Goal: Information Seeking & Learning: Learn about a topic

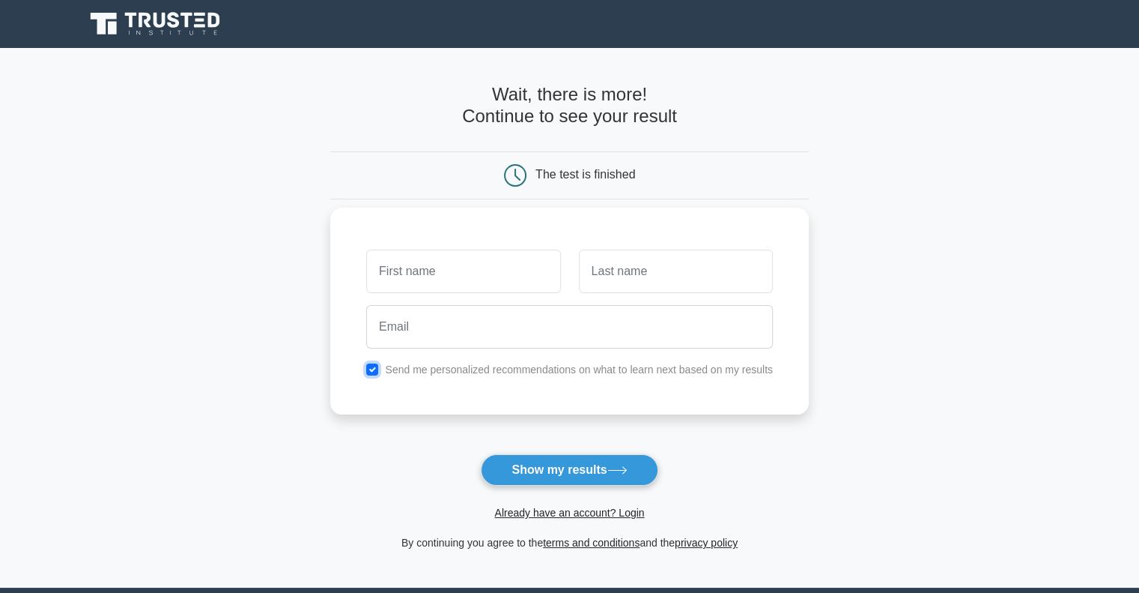
click at [369, 366] on input "checkbox" at bounding box center [372, 369] width 12 height 12
checkbox input "false"
click at [434, 267] on input "text" at bounding box center [463, 270] width 194 height 43
type input "[PERSON_NAME]"
type input "V"
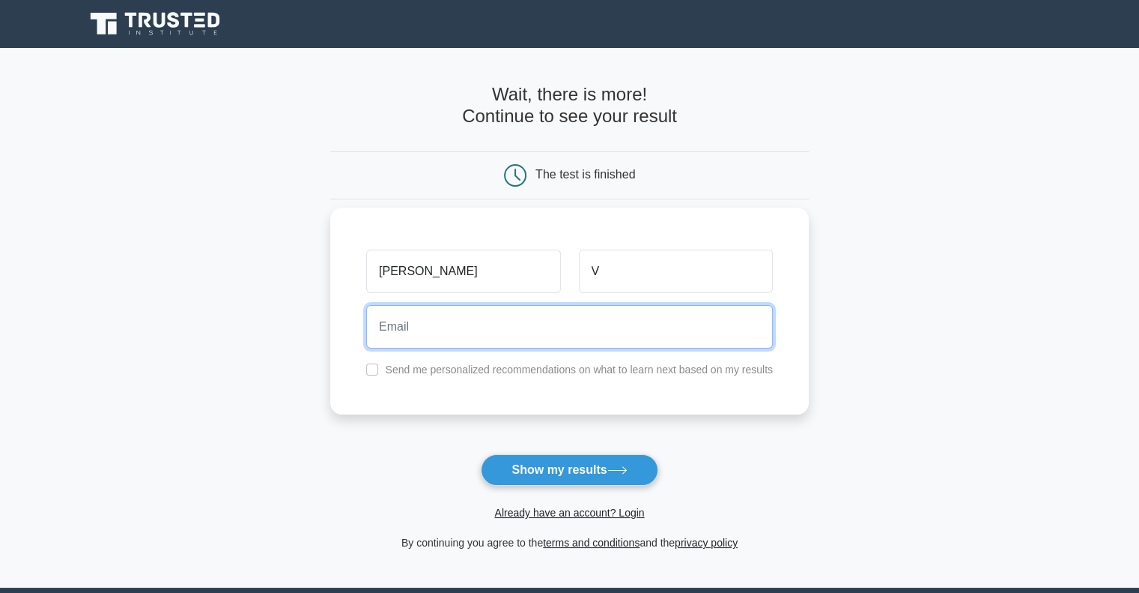
click at [403, 332] on input "email" at bounding box center [569, 326] width 407 height 43
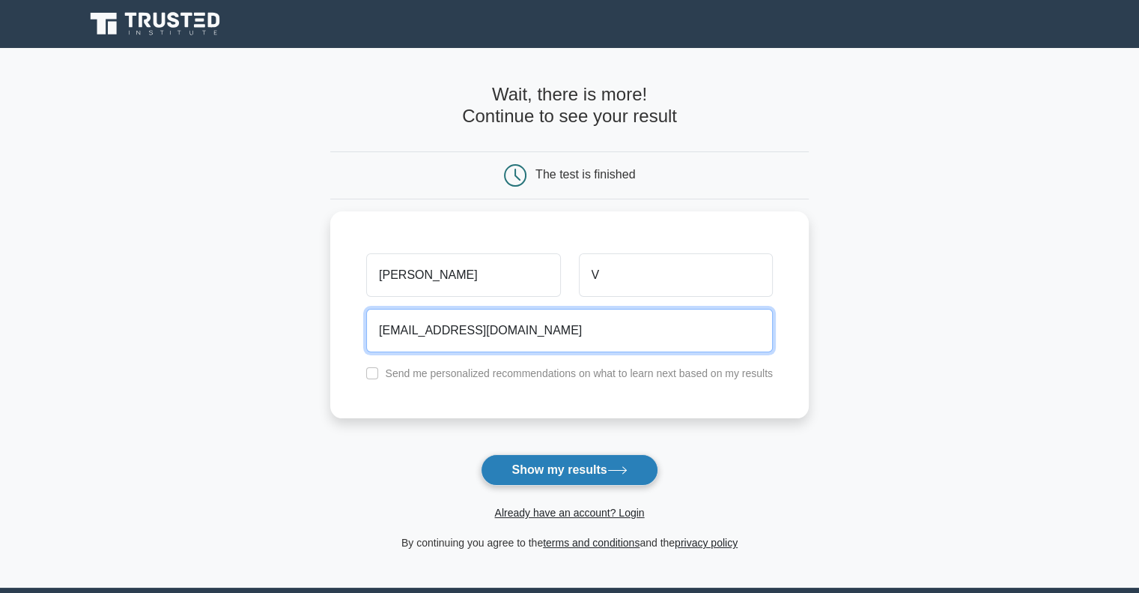
type input "bmwjai@gmail.com"
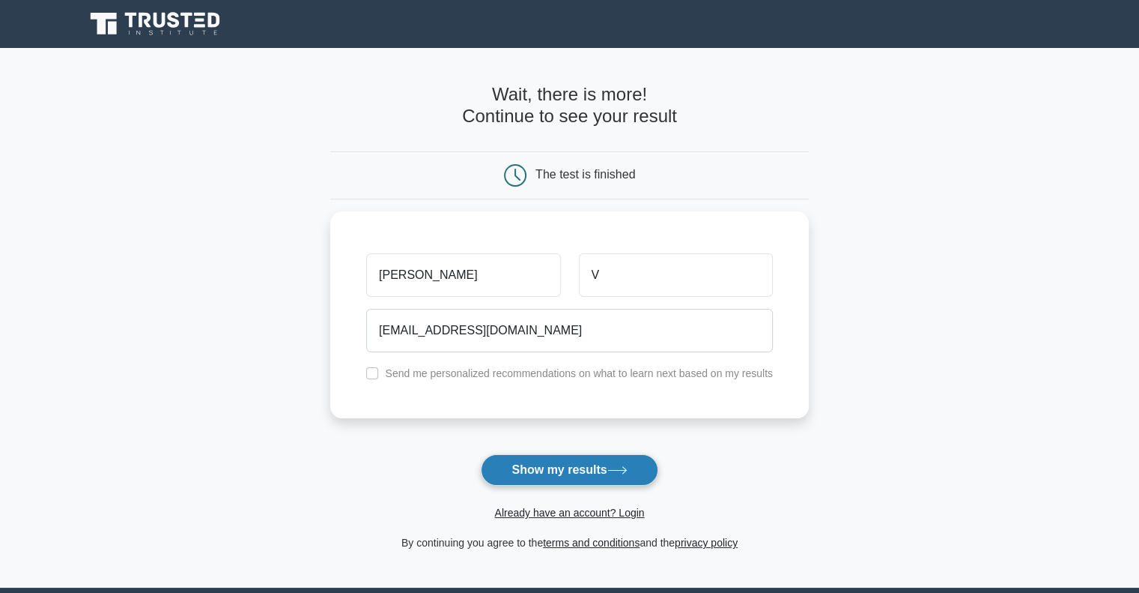
click at [556, 472] on button "Show my results" at bounding box center [569, 469] width 177 height 31
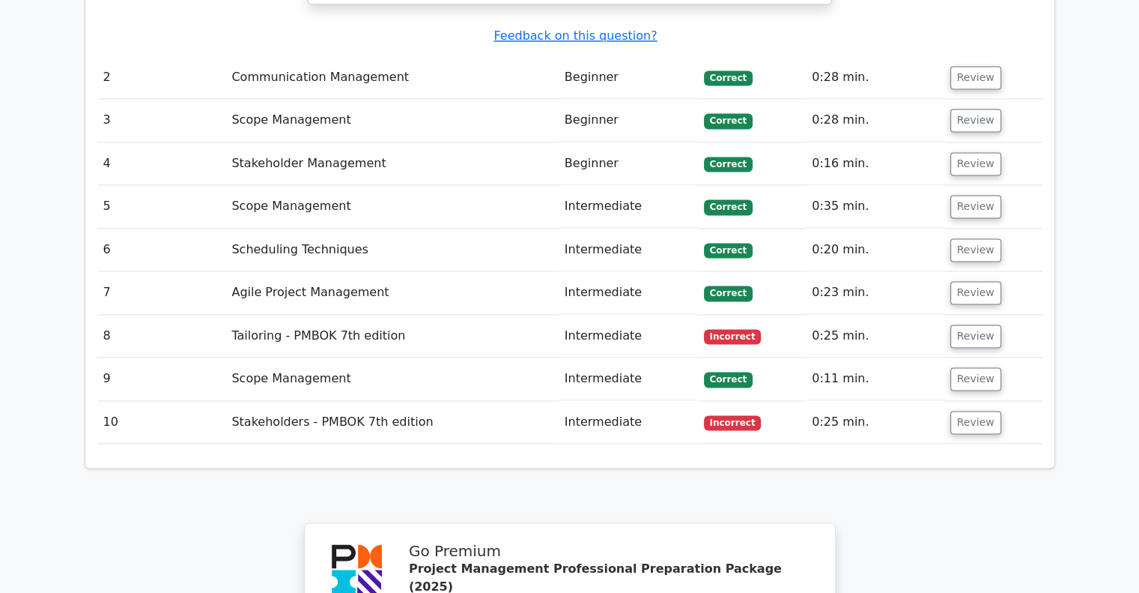
scroll to position [2138, 0]
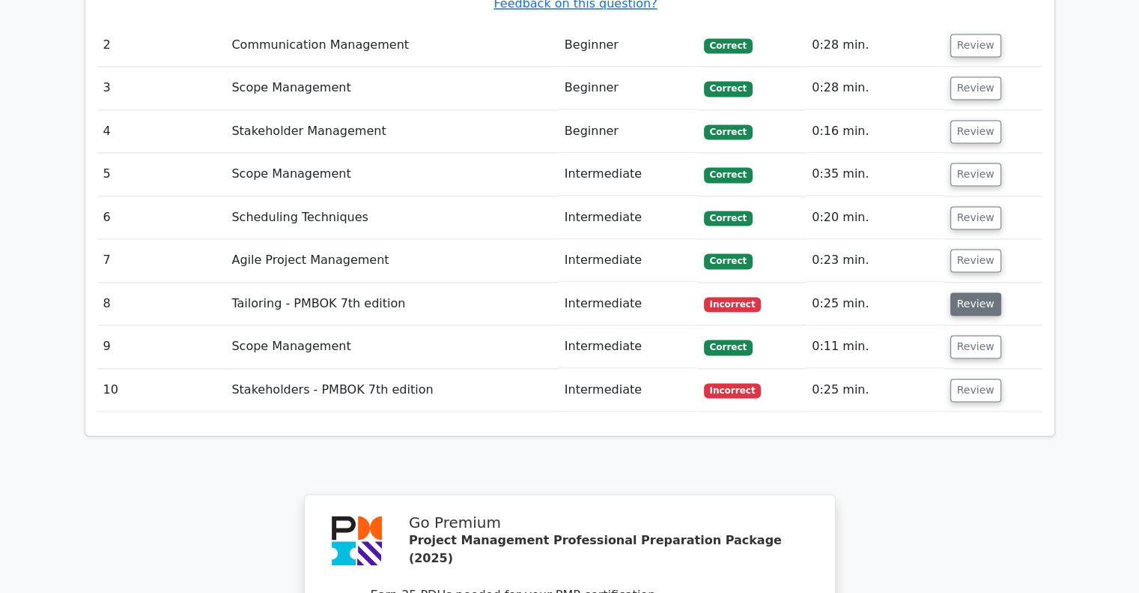
click at [981, 292] on button "Review" at bounding box center [976, 303] width 51 height 23
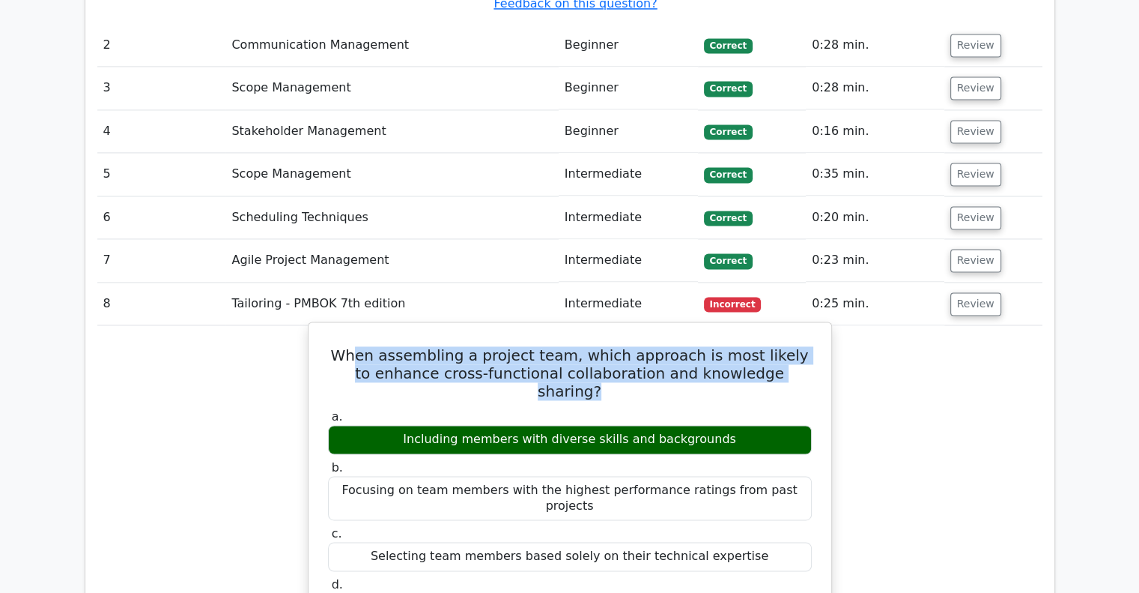
drag, startPoint x: 367, startPoint y: 234, endPoint x: 790, endPoint y: 255, distance: 423.8
click at [790, 346] on h5 "When assembling a project team, which approach is most likely to enhance cross-…" at bounding box center [570, 373] width 487 height 54
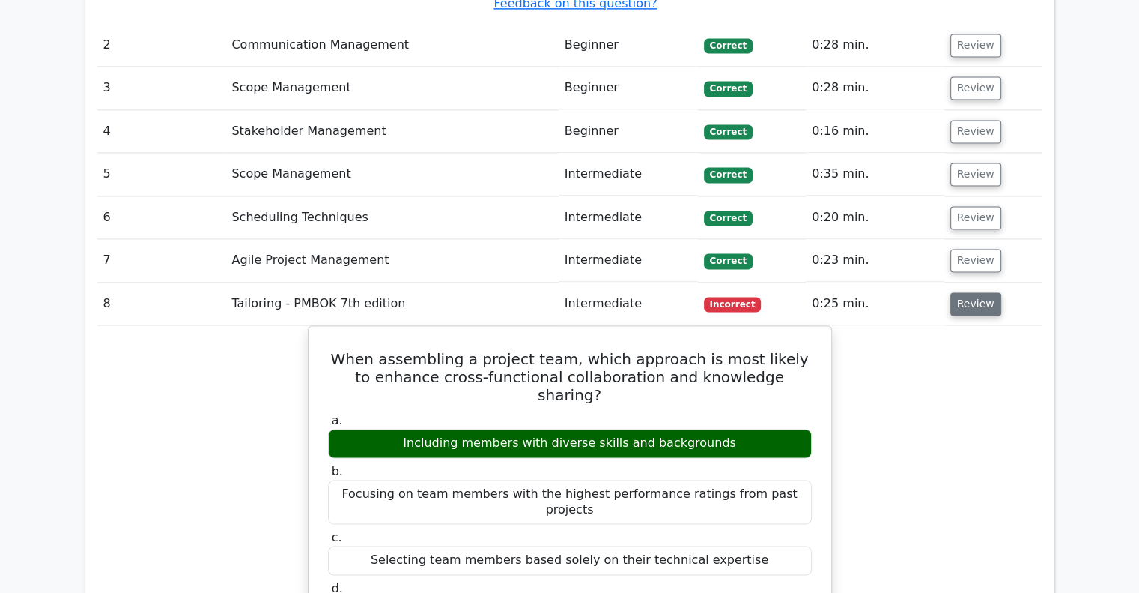
click at [972, 292] on button "Review" at bounding box center [976, 303] width 51 height 23
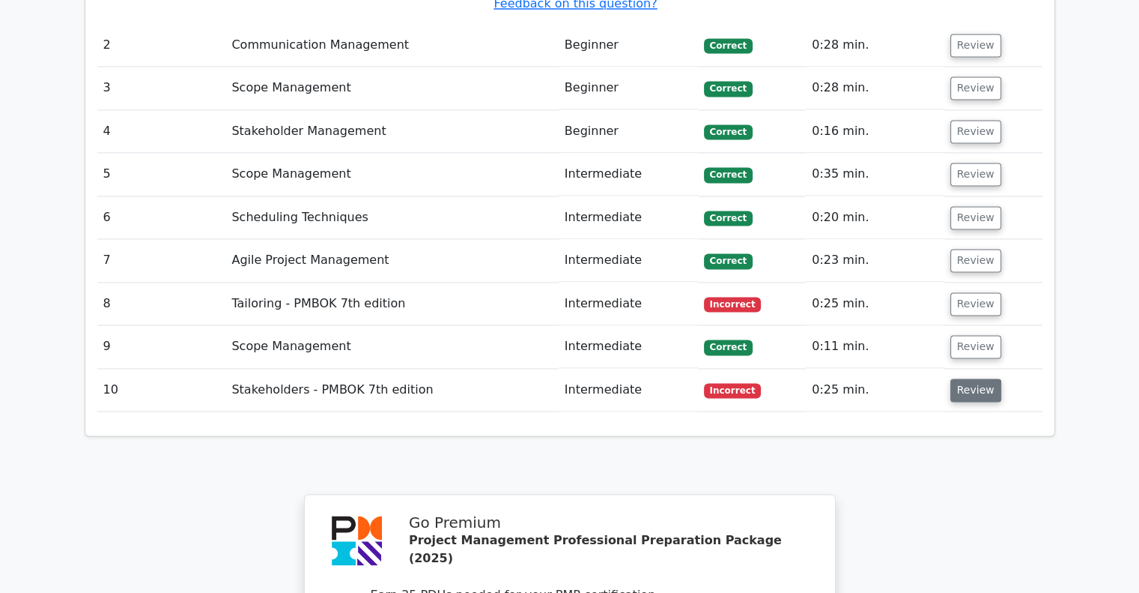
click at [974, 378] on button "Review" at bounding box center [976, 389] width 51 height 23
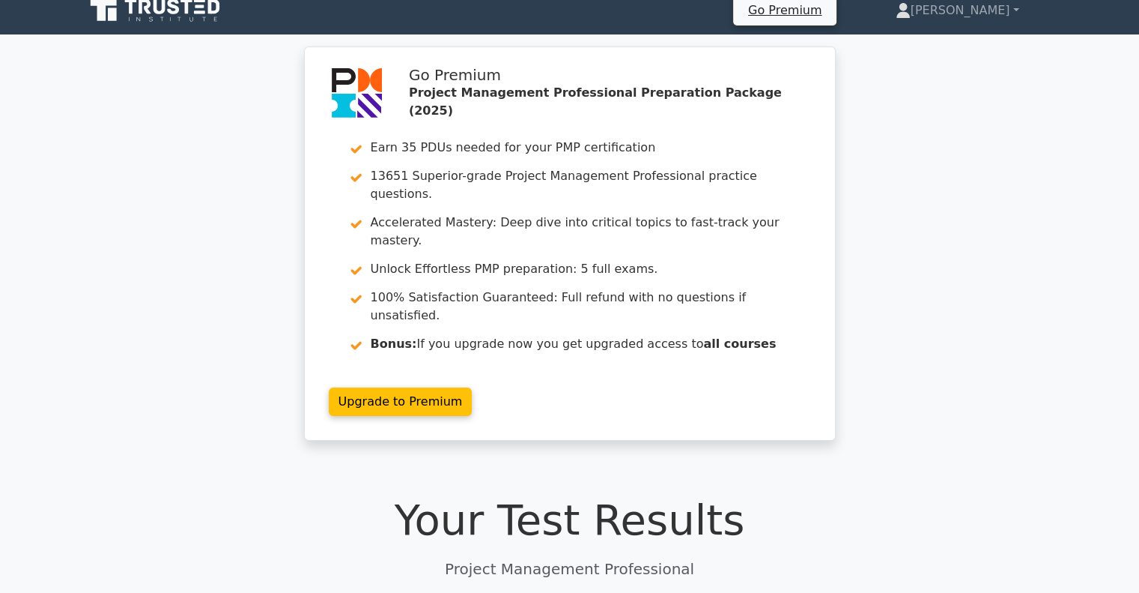
scroll to position [0, 0]
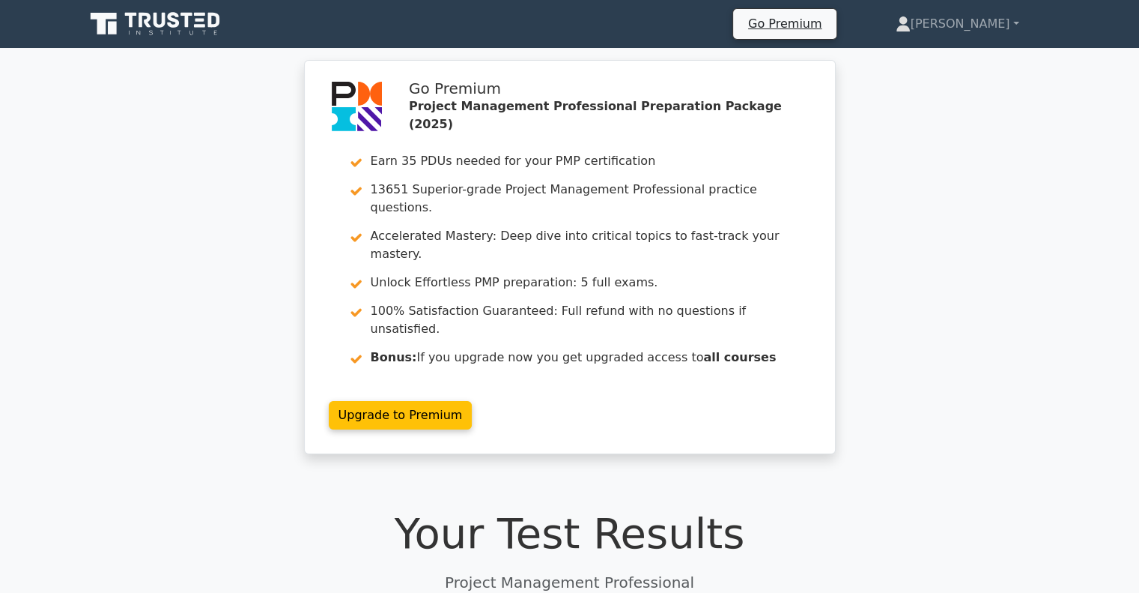
click at [153, 31] on icon at bounding box center [157, 24] width 144 height 28
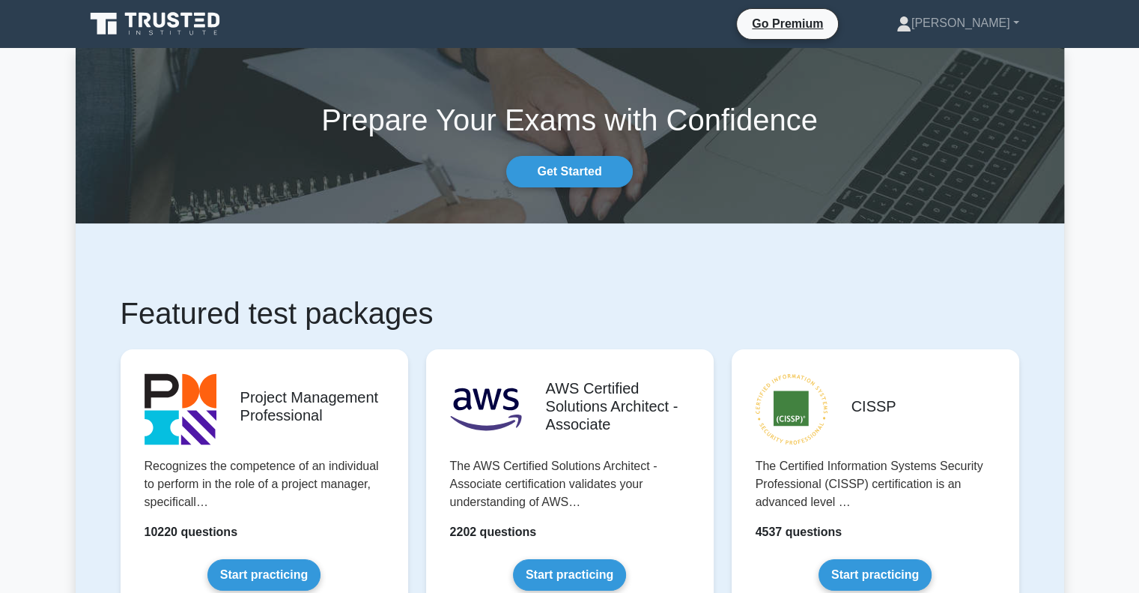
drag, startPoint x: 1148, startPoint y: 64, endPoint x: 1106, endPoint y: 29, distance: 53.7
click at [602, 173] on link "Get Started" at bounding box center [569, 171] width 126 height 31
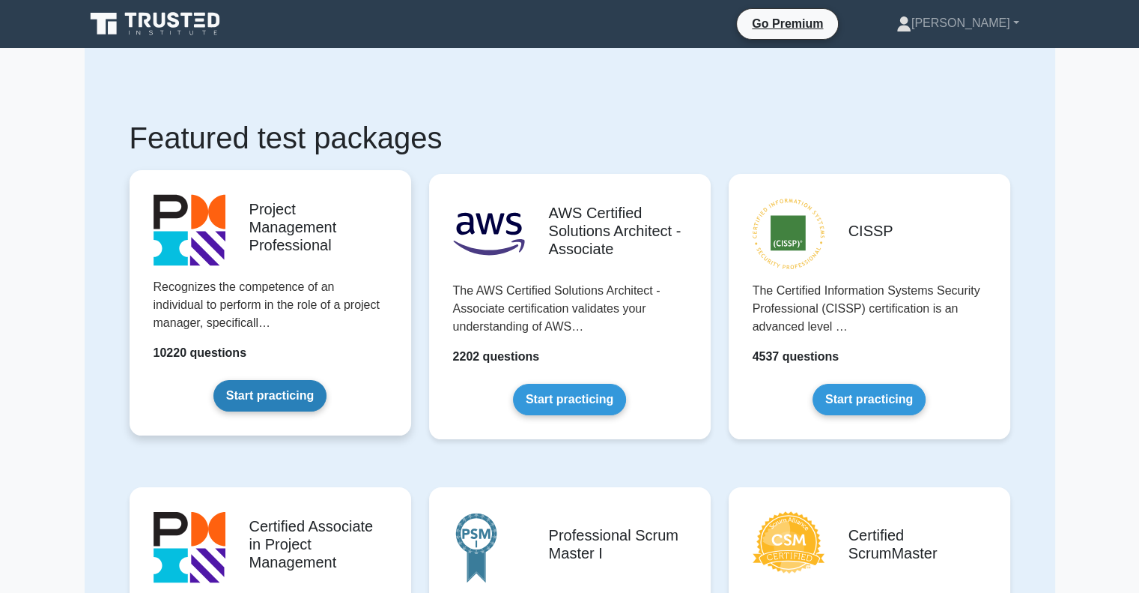
click at [281, 395] on link "Start practicing" at bounding box center [269, 395] width 113 height 31
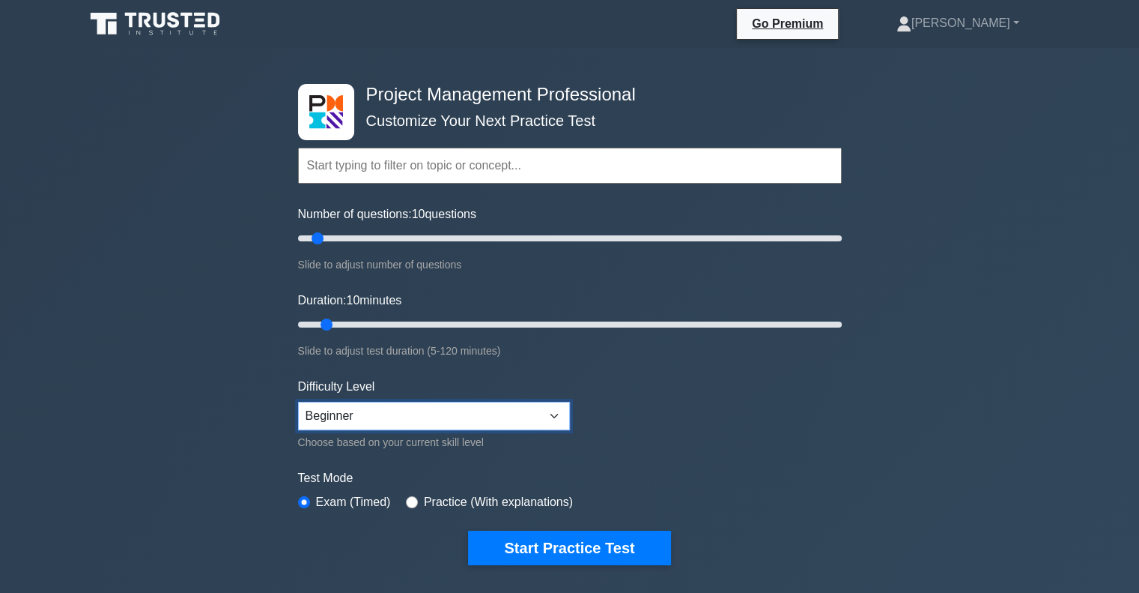
click at [552, 413] on select "Beginner Intermediate Expert" at bounding box center [434, 416] width 272 height 28
drag, startPoint x: 745, startPoint y: 407, endPoint x: 737, endPoint y: 408, distance: 7.5
click at [745, 407] on form "Topics Scope Management Time Management Cost Management Quality Management Risk…" at bounding box center [570, 333] width 544 height 463
click at [408, 500] on input "radio" at bounding box center [412, 502] width 12 height 12
radio input "true"
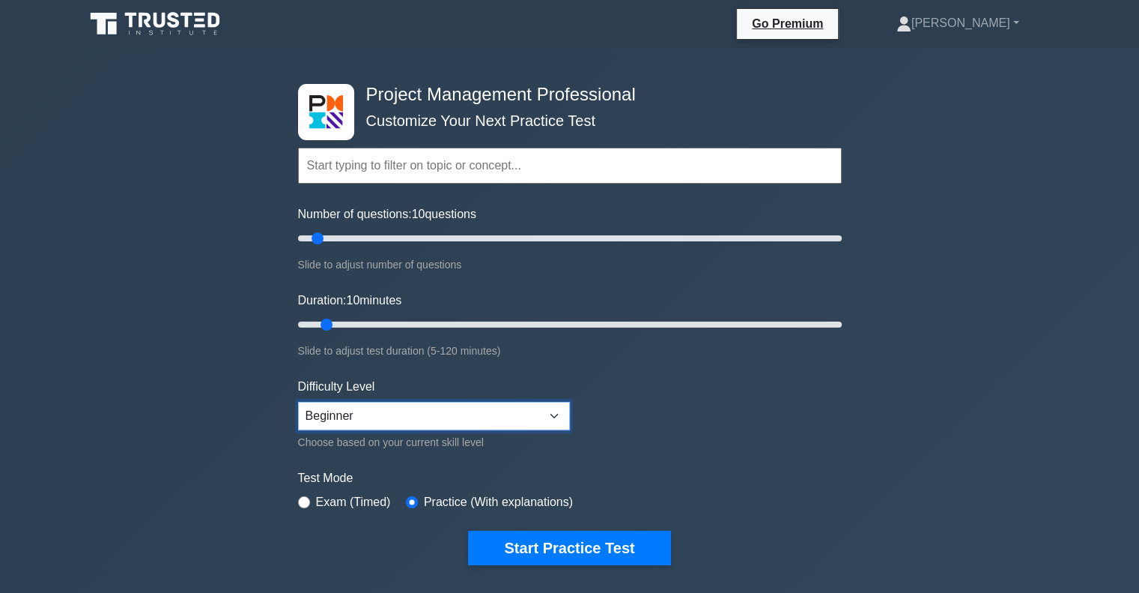
click at [508, 412] on select "Beginner Intermediate Expert" at bounding box center [434, 416] width 272 height 28
select select "expert"
click at [298, 402] on select "Beginner Intermediate Expert" at bounding box center [434, 416] width 272 height 28
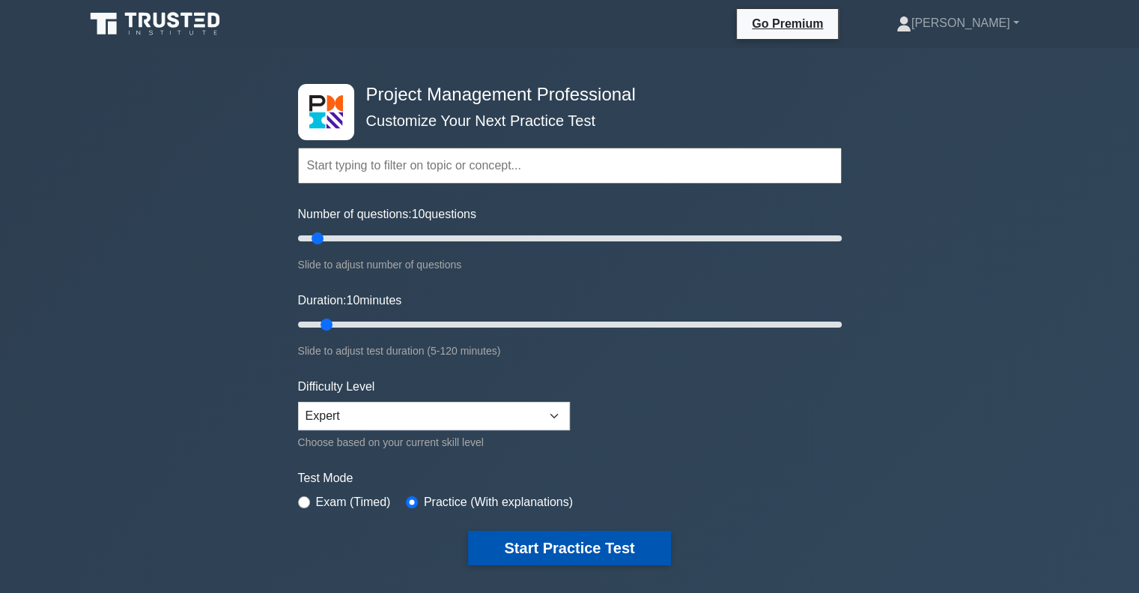
click at [584, 542] on button "Start Practice Test" at bounding box center [569, 547] width 202 height 34
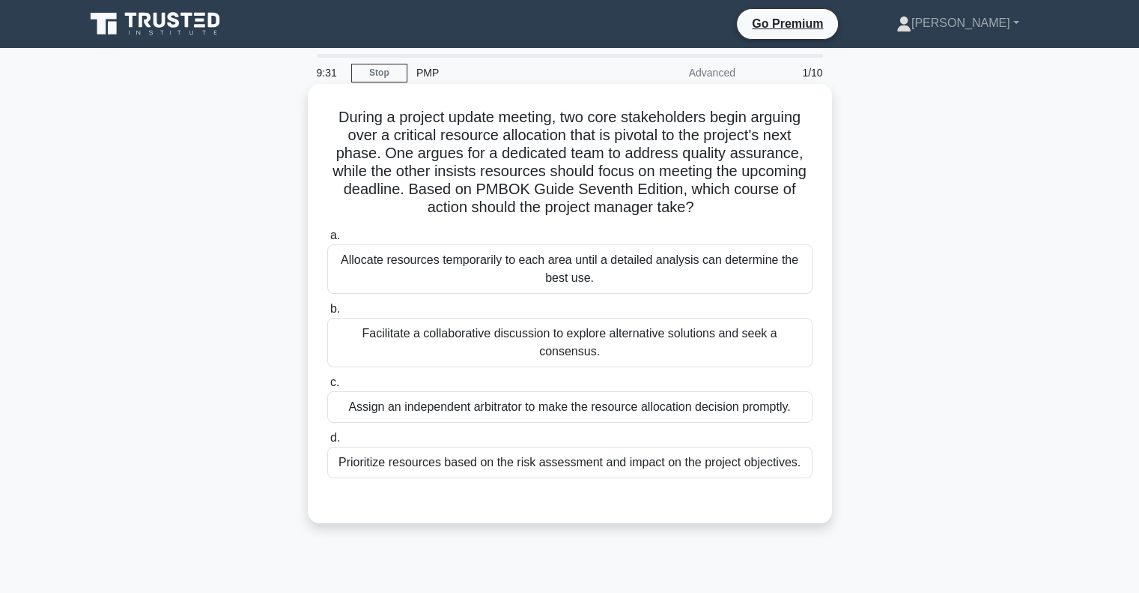
drag, startPoint x: 345, startPoint y: 120, endPoint x: 790, endPoint y: 200, distance: 452.9
click at [790, 200] on h5 "During a project update meeting, two core stakeholders begin arguing over a cri…" at bounding box center [570, 162] width 488 height 109
click at [611, 334] on div "Facilitate a collaborative discussion to explore alternative solutions and seek…" at bounding box center [569, 342] width 485 height 49
click at [327, 314] on input "b. Facilitate a collaborative discussion to explore alternative solutions and s…" at bounding box center [327, 309] width 0 height 10
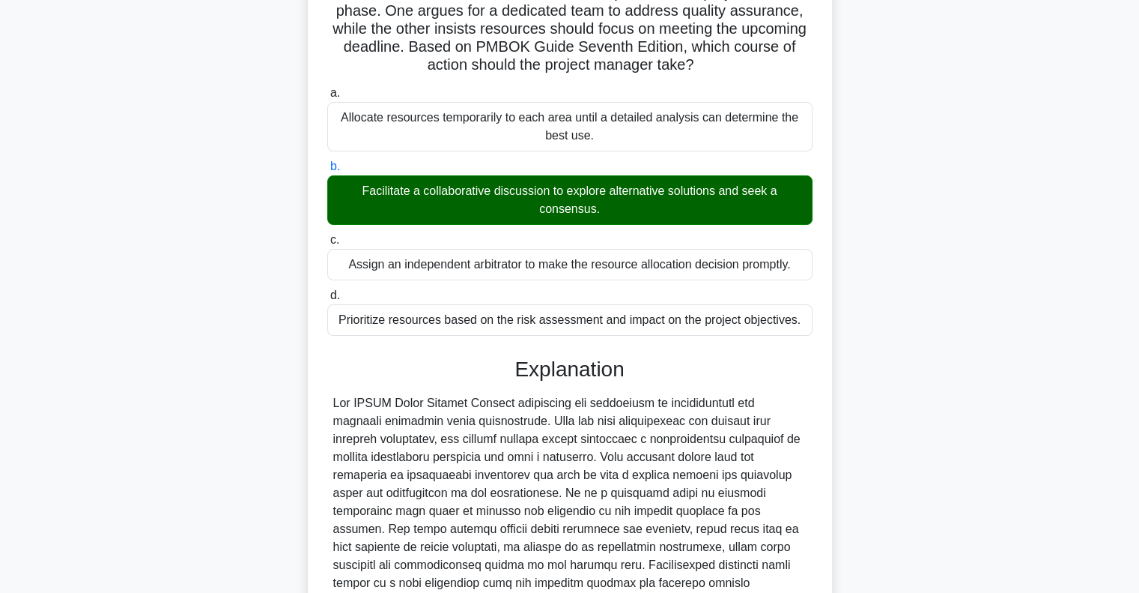
scroll to position [366, 0]
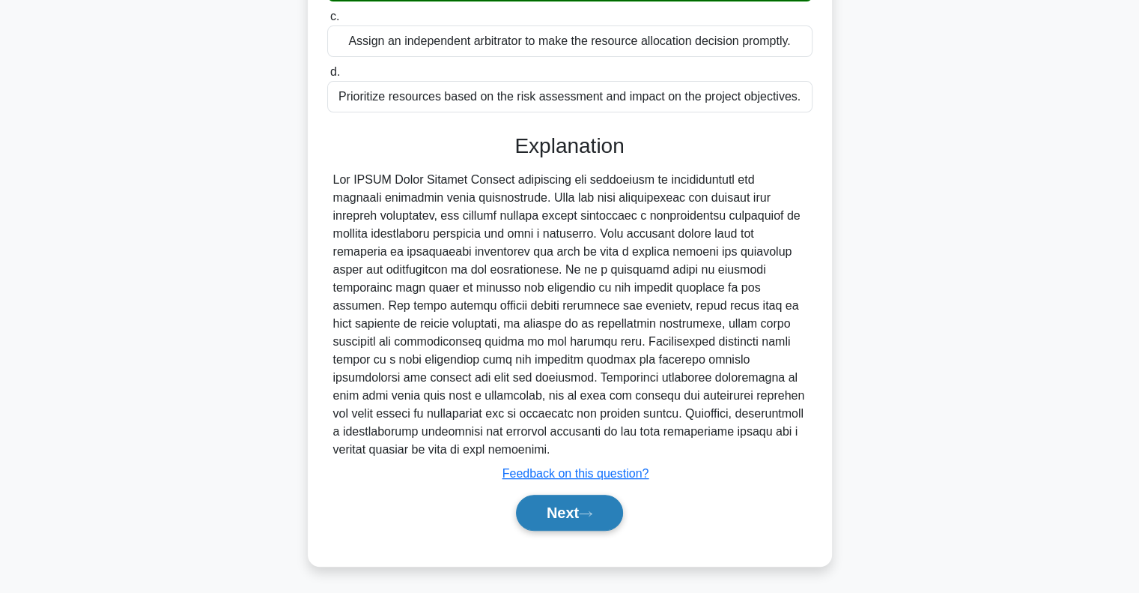
click at [539, 510] on button "Next" at bounding box center [569, 512] width 107 height 36
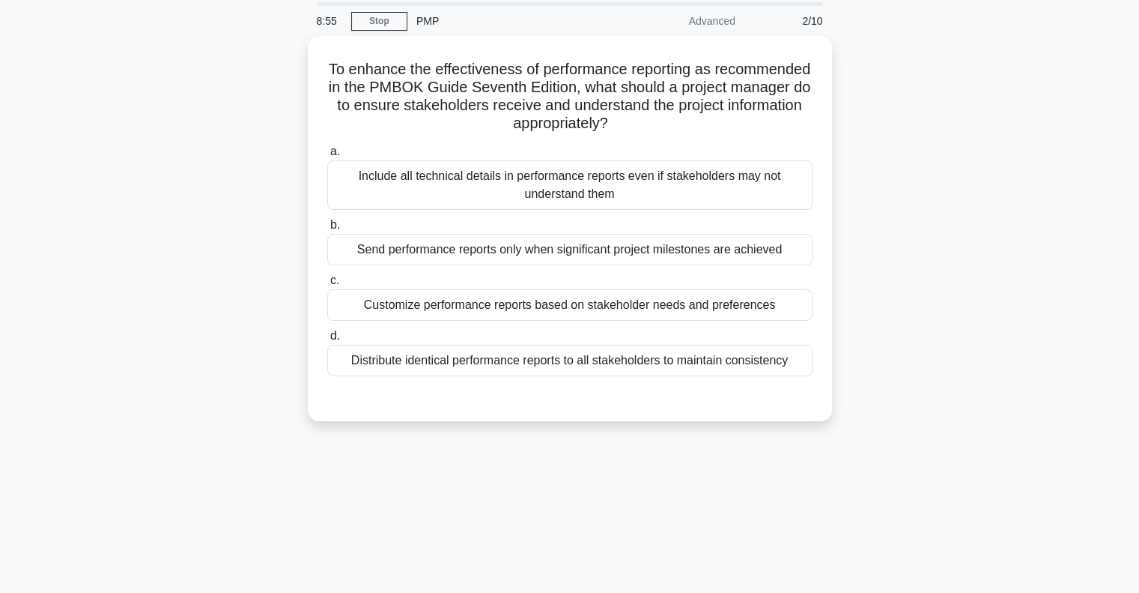
scroll to position [31, 0]
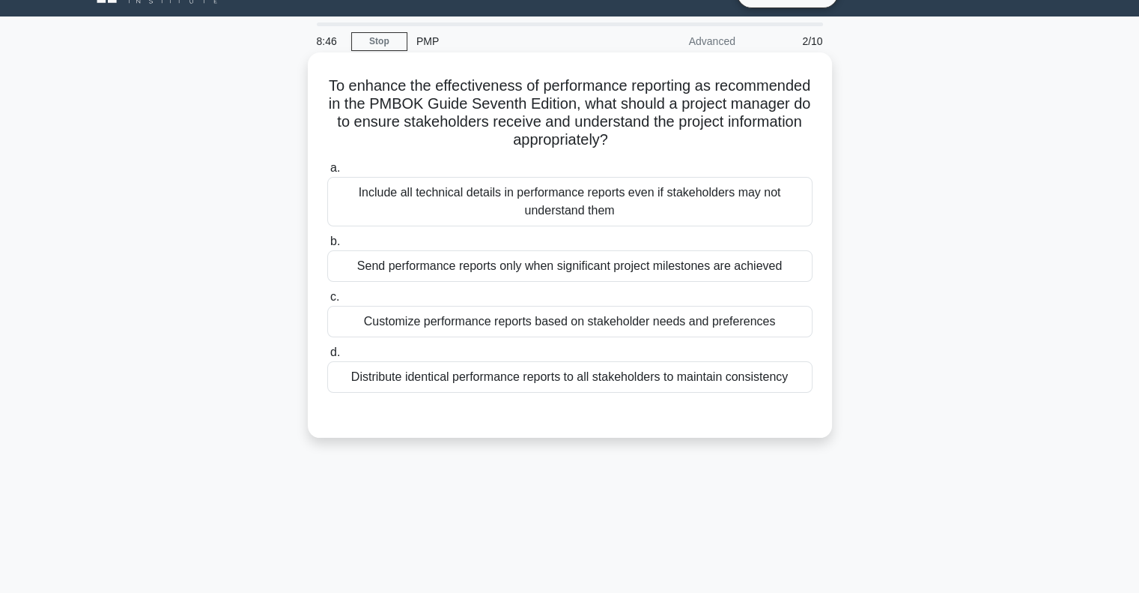
drag, startPoint x: 479, startPoint y: 88, endPoint x: 823, endPoint y: 132, distance: 345.9
click at [823, 132] on div "To enhance the effectiveness of performance reporting as recommended in the PMB…" at bounding box center [570, 244] width 512 height 373
click at [723, 140] on h5 "To enhance the effectiveness of performance reporting as recommended in the PMB…" at bounding box center [570, 112] width 488 height 73
drag, startPoint x: 351, startPoint y: 194, endPoint x: 775, endPoint y: 205, distance: 424.1
click at [775, 205] on div "Include all technical details in performance reports even if stakeholders may n…" at bounding box center [569, 201] width 485 height 49
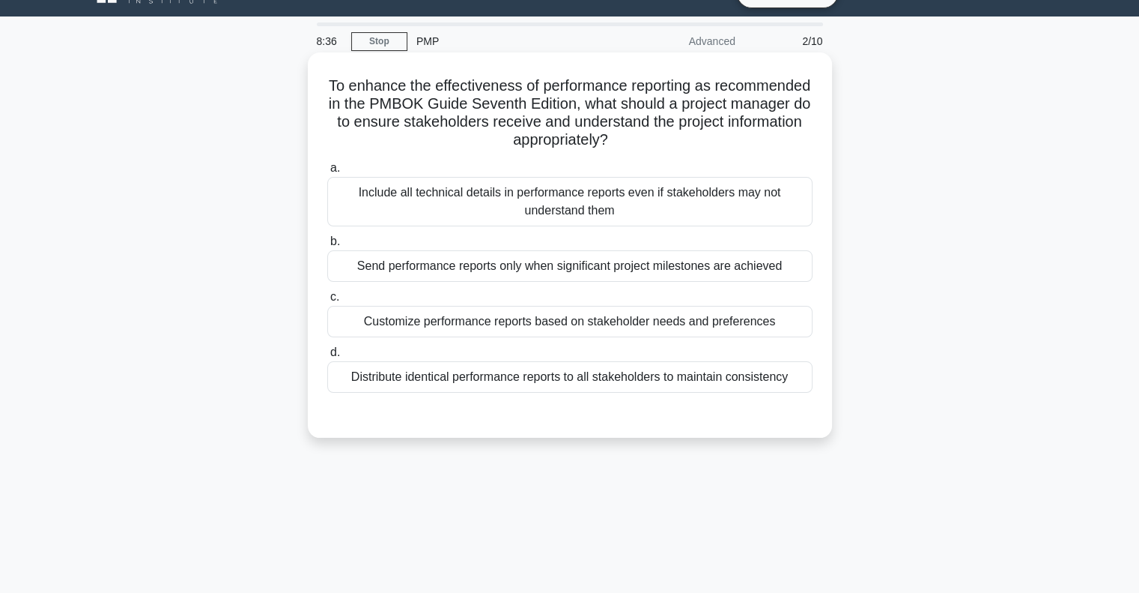
drag, startPoint x: 353, startPoint y: 267, endPoint x: 778, endPoint y: 261, distance: 424.8
click at [778, 261] on div "Send performance reports only when significant project milestones are achieved" at bounding box center [569, 265] width 485 height 31
drag, startPoint x: 369, startPoint y: 318, endPoint x: 788, endPoint y: 319, distance: 418.7
click at [788, 319] on div "Customize performance reports based on stakeholder needs and preferences" at bounding box center [569, 321] width 485 height 31
drag, startPoint x: 347, startPoint y: 377, endPoint x: 803, endPoint y: 378, distance: 456.2
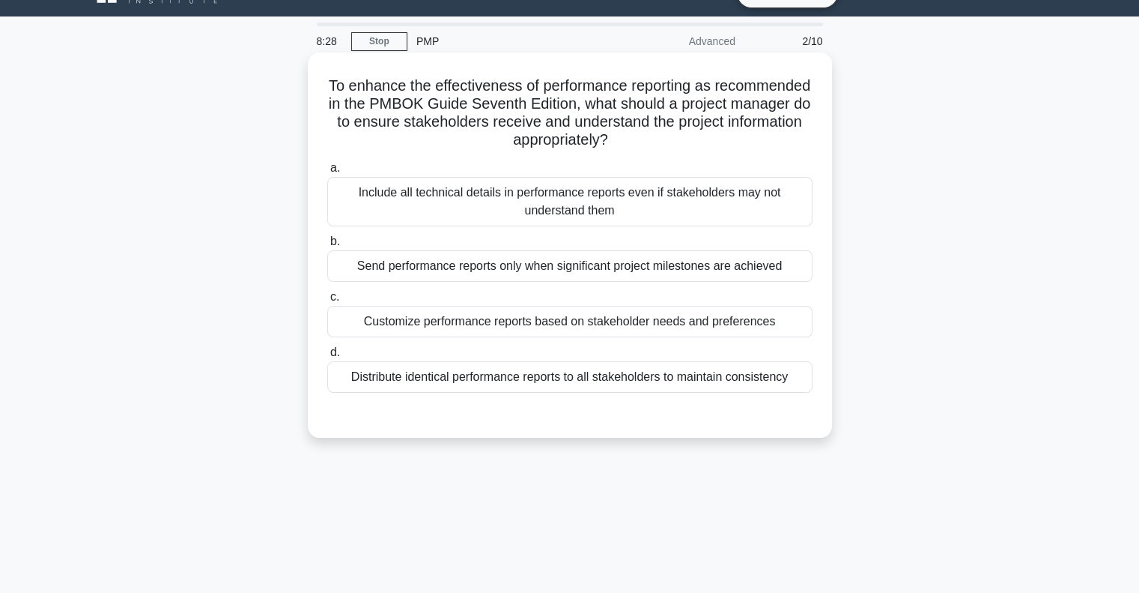
click at [803, 378] on div "Distribute identical performance reports to all stakeholders to maintain consis…" at bounding box center [569, 376] width 485 height 31
click at [587, 318] on div "Customize performance reports based on stakeholder needs and preferences" at bounding box center [569, 321] width 485 height 31
click at [327, 302] on input "c. Customize performance reports based on stakeholder needs and preferences" at bounding box center [327, 297] width 0 height 10
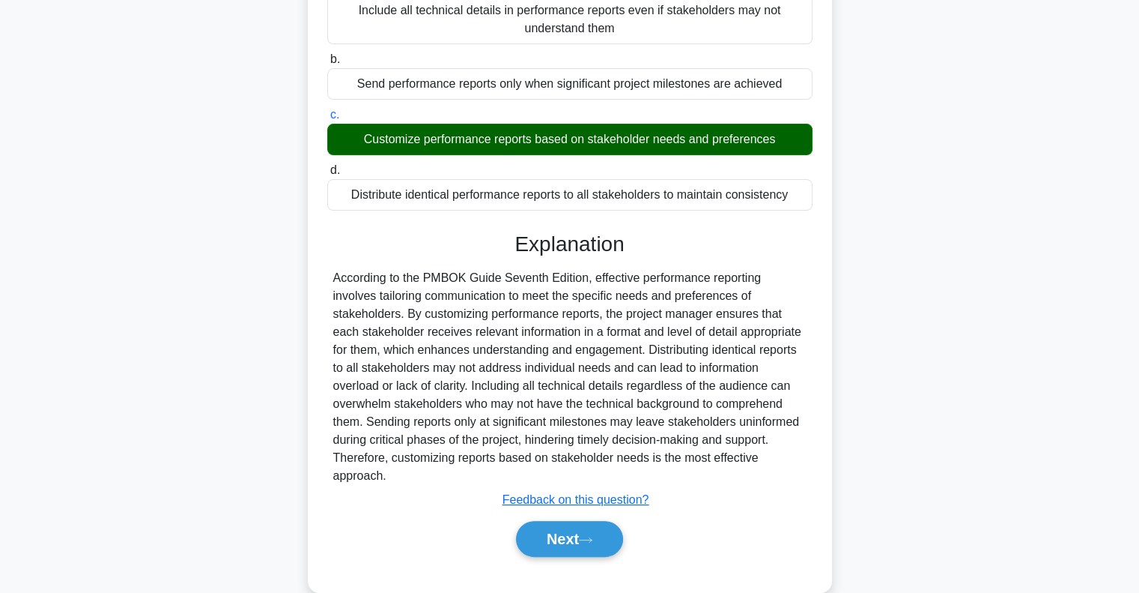
scroll to position [222, 0]
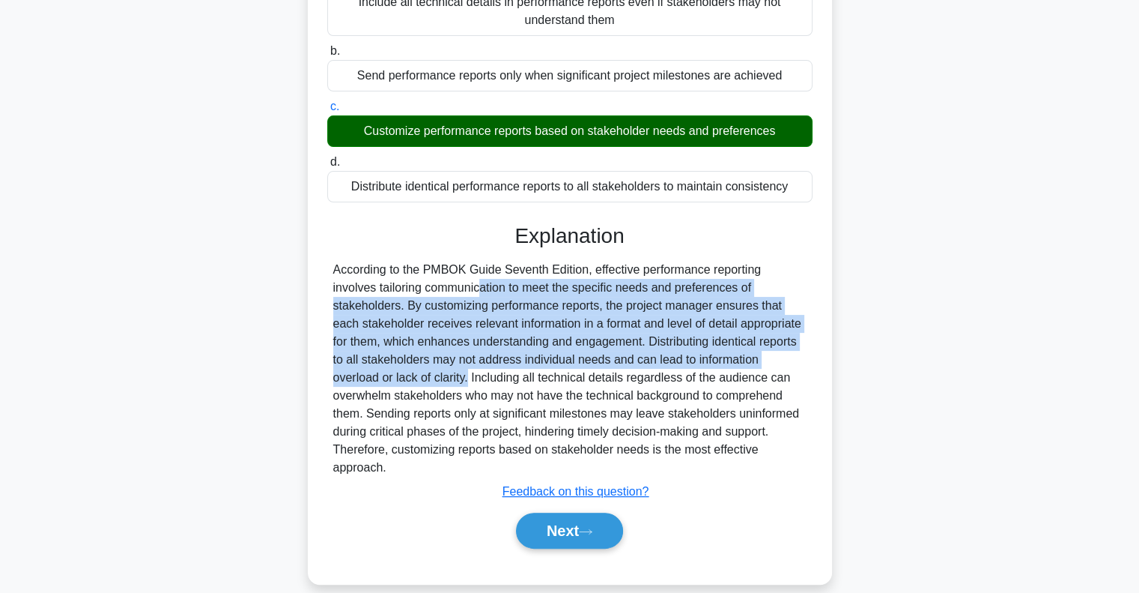
drag, startPoint x: 337, startPoint y: 290, endPoint x: 793, endPoint y: 360, distance: 460.9
click at [793, 360] on div "According to the PMBOK Guide Seventh Edition, effective performance reporting i…" at bounding box center [569, 369] width 473 height 216
click at [577, 512] on button "Next" at bounding box center [569, 530] width 107 height 36
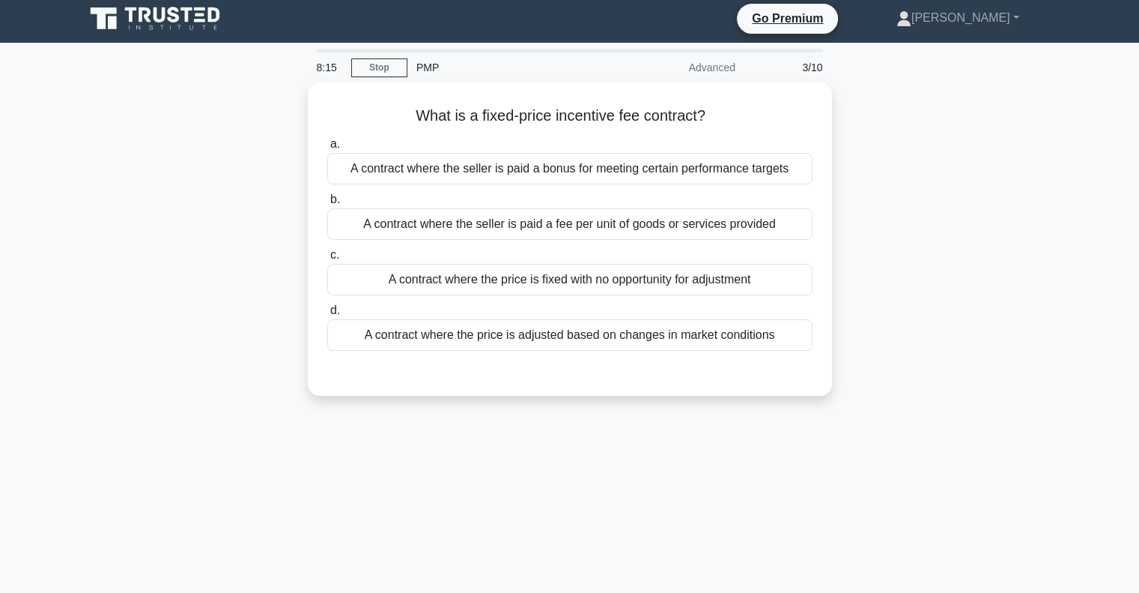
scroll to position [1, 0]
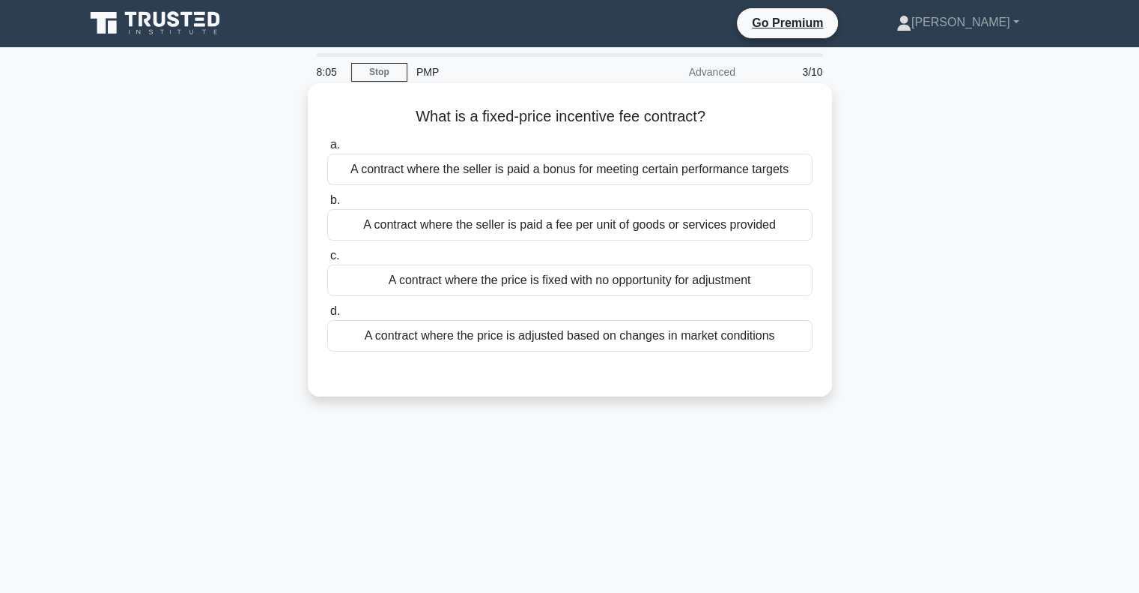
drag, startPoint x: 351, startPoint y: 166, endPoint x: 796, endPoint y: 172, distance: 445.0
click at [796, 172] on div "A contract where the seller is paid a bonus for meeting certain performance tar…" at bounding box center [569, 169] width 485 height 31
drag, startPoint x: 355, startPoint y: 223, endPoint x: 778, endPoint y: 228, distance: 422.5
click at [778, 228] on div "A contract where the seller is paid a fee per unit of goods or services provided" at bounding box center [569, 224] width 485 height 31
drag, startPoint x: 368, startPoint y: 280, endPoint x: 780, endPoint y: 273, distance: 412.1
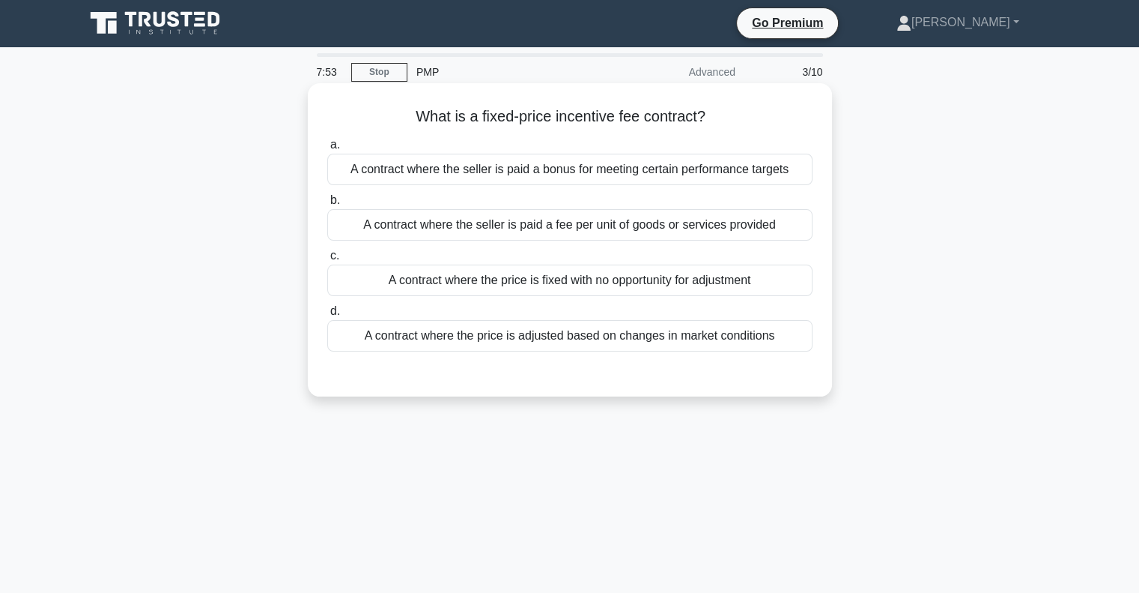
click at [780, 273] on div "A contract where the price is fixed with no opportunity for adjustment" at bounding box center [569, 279] width 485 height 31
drag, startPoint x: 365, startPoint y: 331, endPoint x: 789, endPoint y: 337, distance: 424.0
click at [789, 337] on div "A contract where the price is adjusted based on changes in market conditions" at bounding box center [569, 335] width 485 height 31
click at [327, 316] on input "d. A contract where the price is adjusted based on changes in market conditions" at bounding box center [327, 311] width 0 height 10
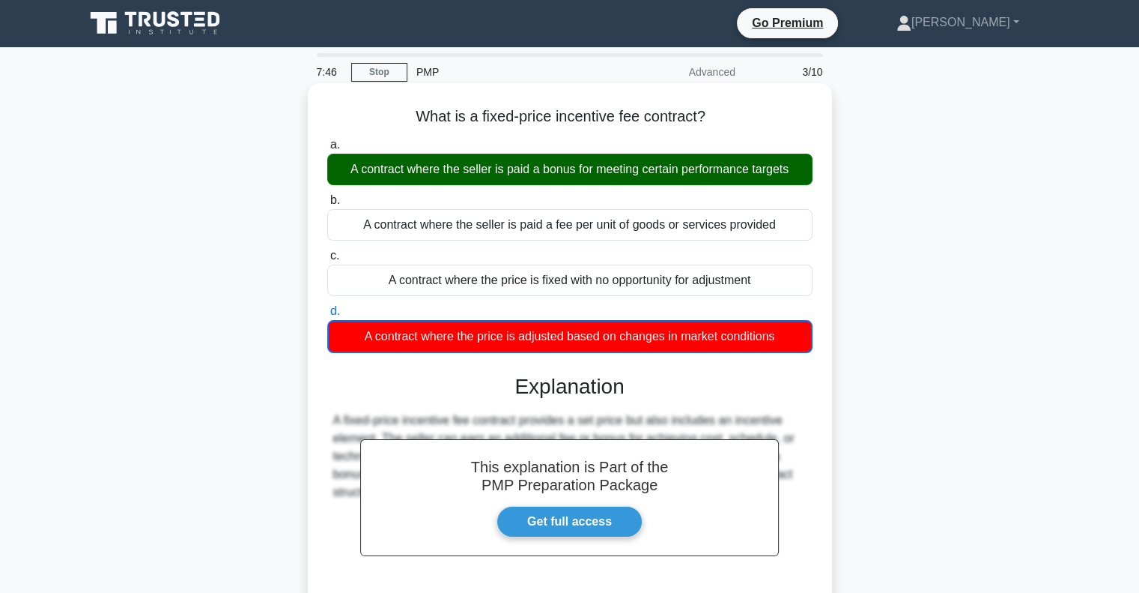
click at [440, 168] on div "A contract where the seller is paid a bonus for meeting certain performance tar…" at bounding box center [569, 169] width 485 height 31
click at [327, 150] on input "a. A contract where the seller is paid a bonus for meeting certain performance …" at bounding box center [327, 145] width 0 height 10
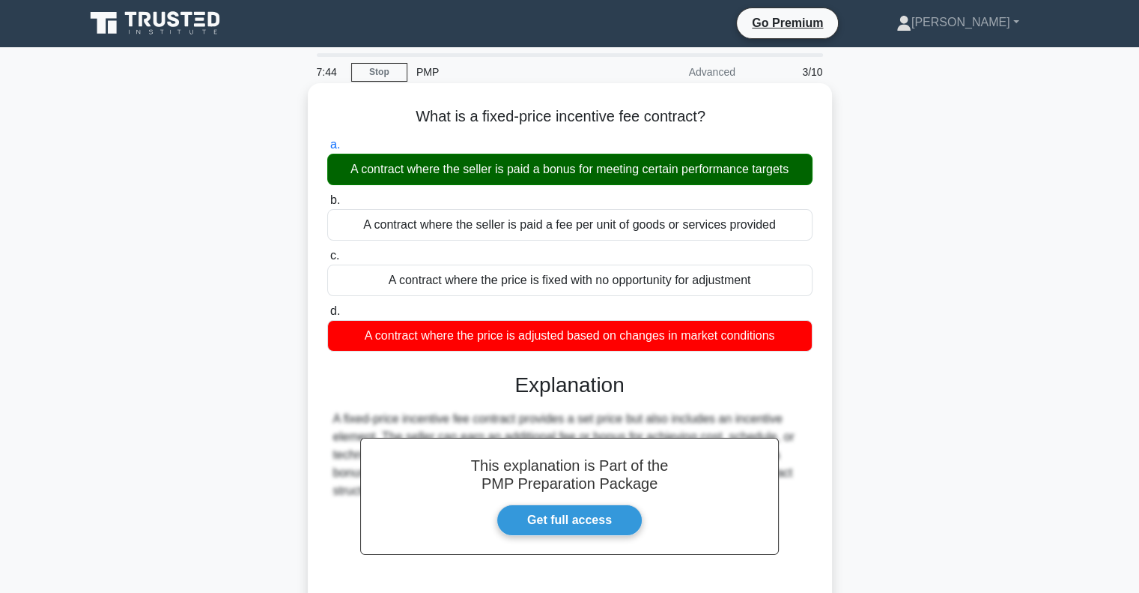
click at [473, 164] on div "A contract where the seller is paid a bonus for meeting certain performance tar…" at bounding box center [569, 169] width 485 height 31
click at [327, 150] on input "a. A contract where the seller is paid a bonus for meeting certain performance …" at bounding box center [327, 145] width 0 height 10
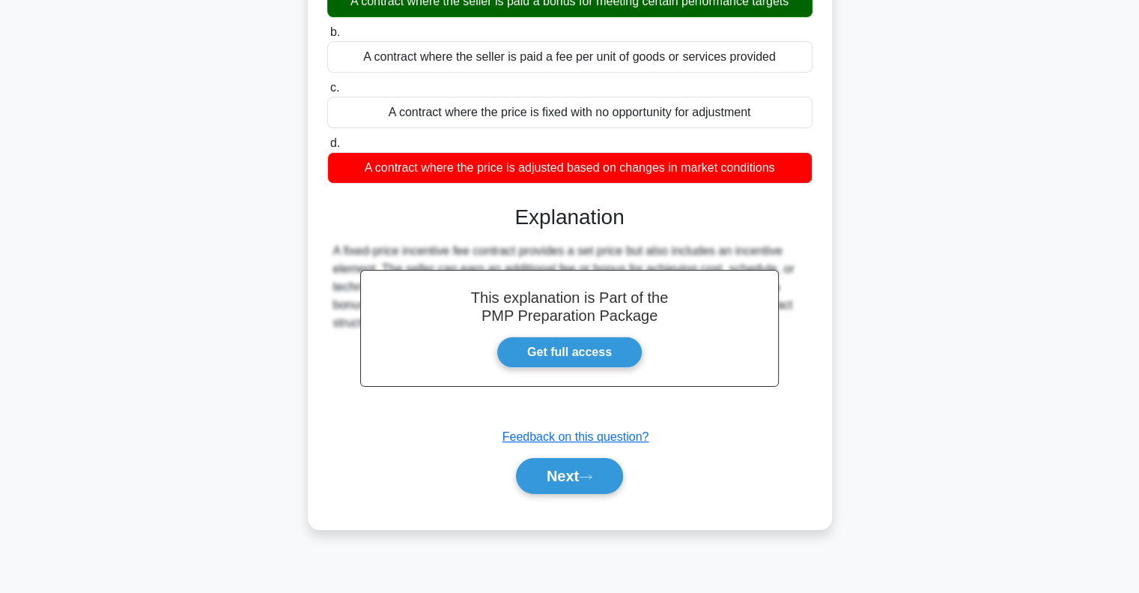
scroll to position [216, 0]
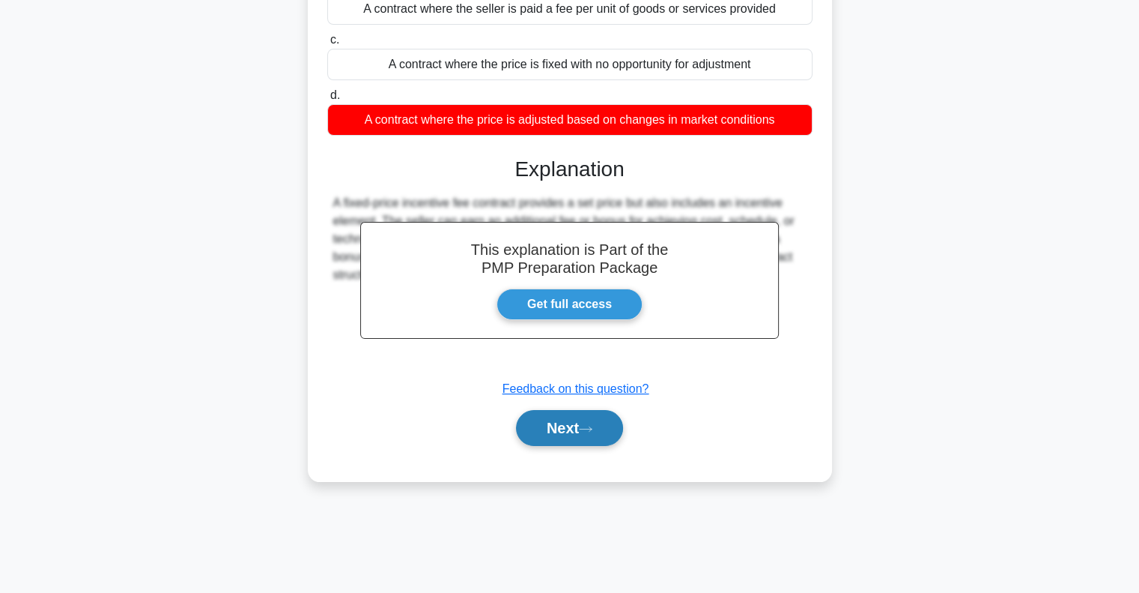
click at [563, 417] on button "Next" at bounding box center [569, 428] width 107 height 36
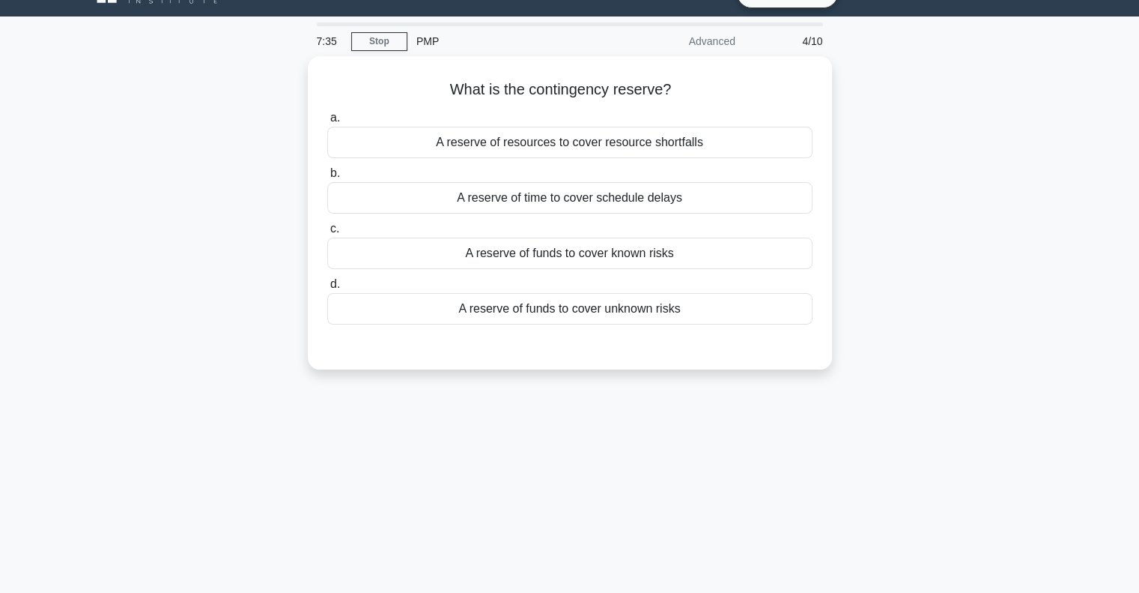
scroll to position [0, 0]
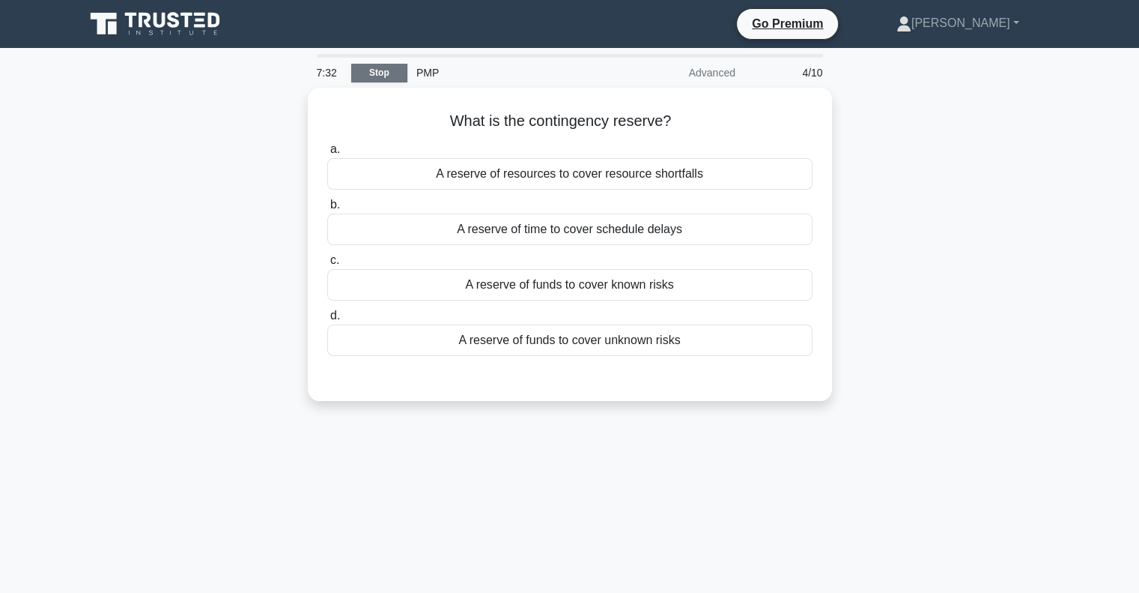
click at [371, 72] on link "Stop" at bounding box center [379, 73] width 56 height 19
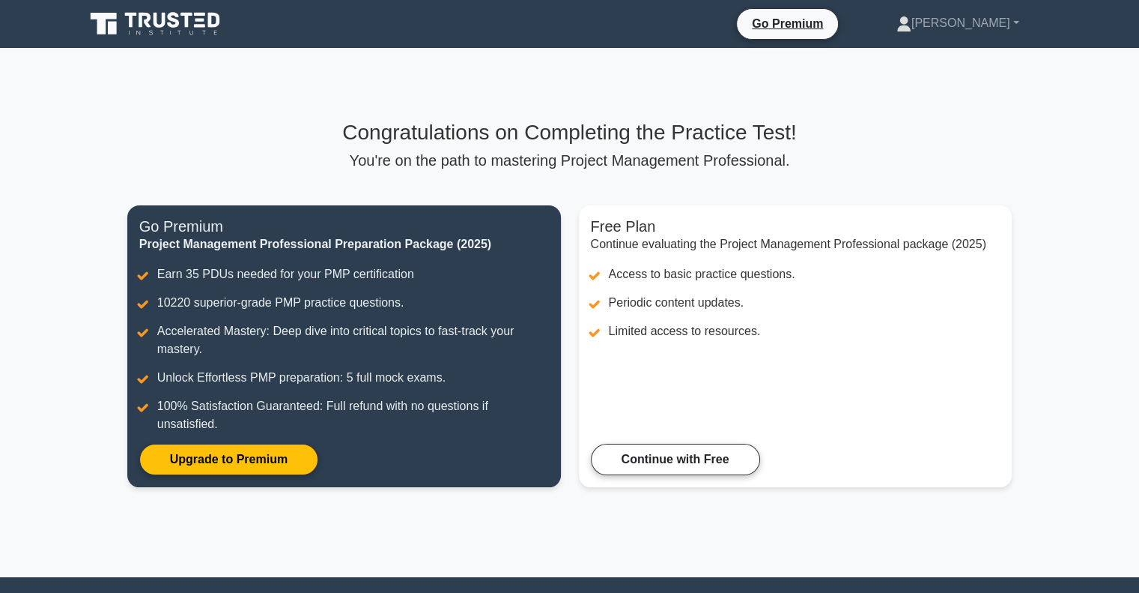
click at [121, 23] on icon at bounding box center [157, 24] width 144 height 28
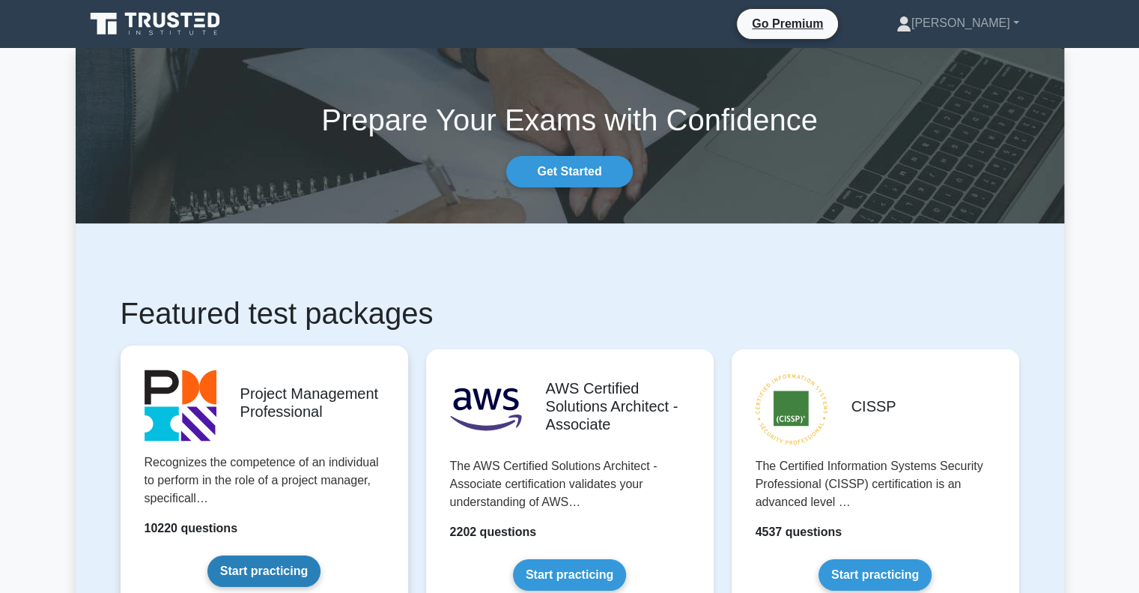
click at [267, 567] on link "Start practicing" at bounding box center [263, 570] width 113 height 31
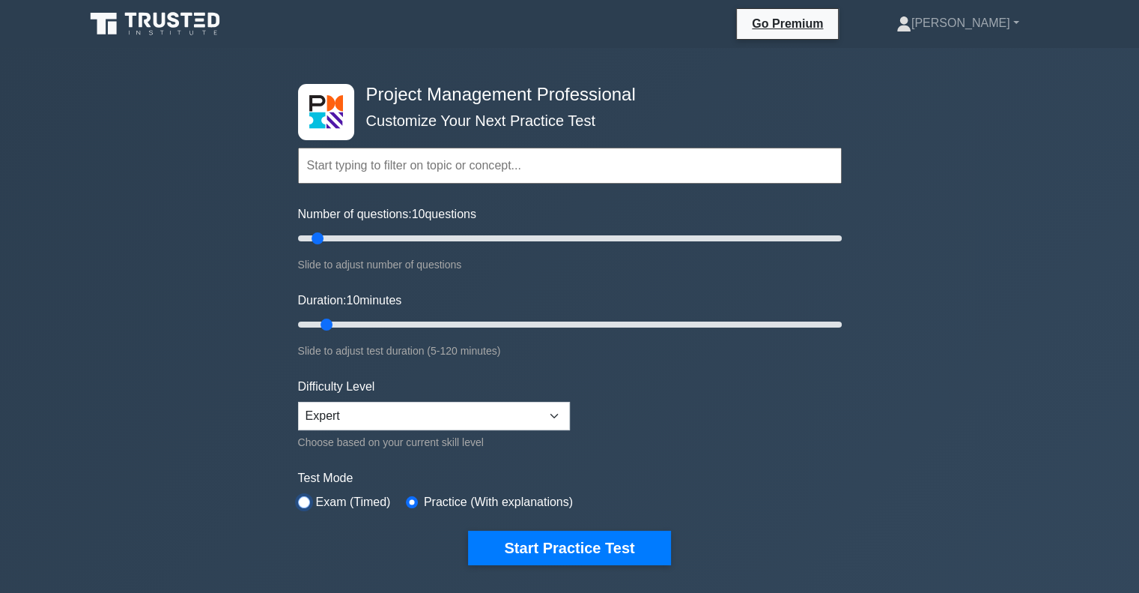
click at [309, 500] on input "radio" at bounding box center [304, 502] width 12 height 12
radio input "true"
click at [406, 499] on input "radio" at bounding box center [412, 502] width 12 height 12
radio input "true"
click at [303, 500] on input "radio" at bounding box center [304, 502] width 12 height 12
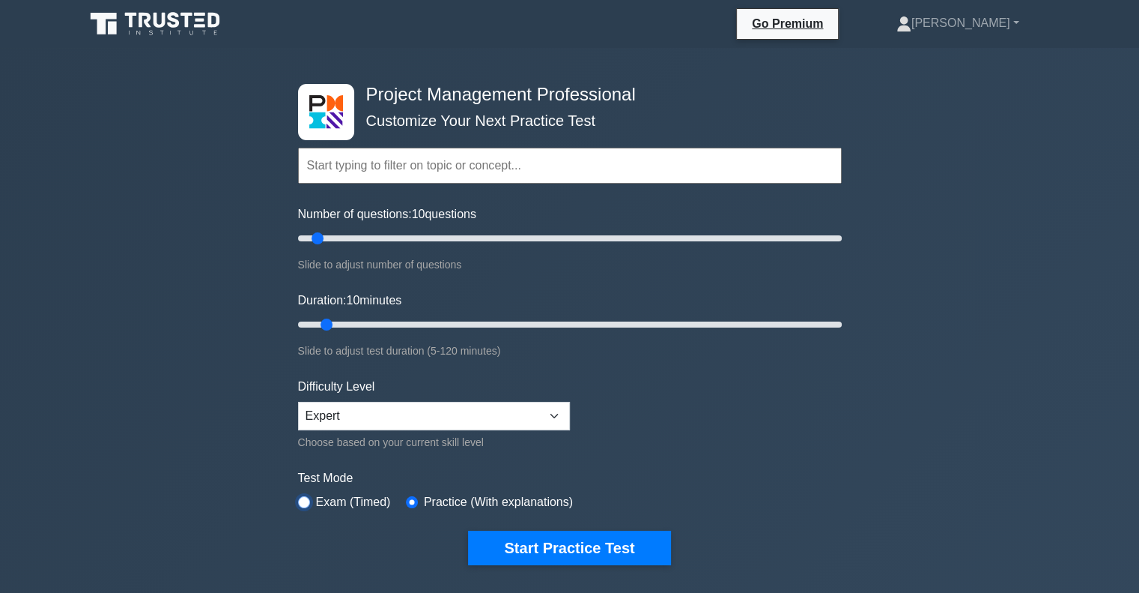
radio input "true"
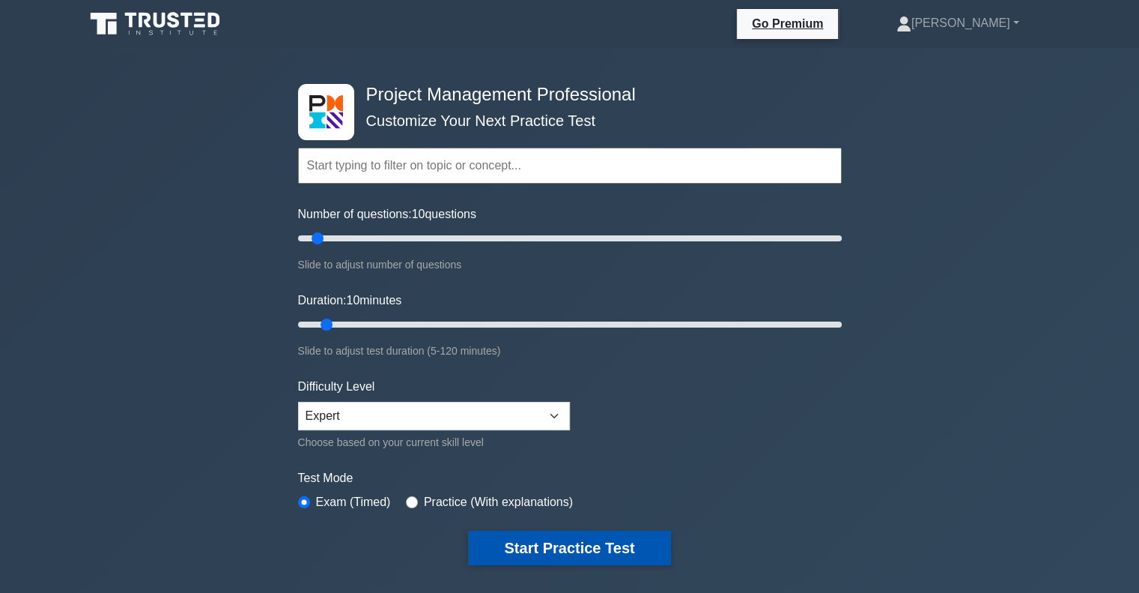
click at [559, 542] on button "Start Practice Test" at bounding box center [569, 547] width 202 height 34
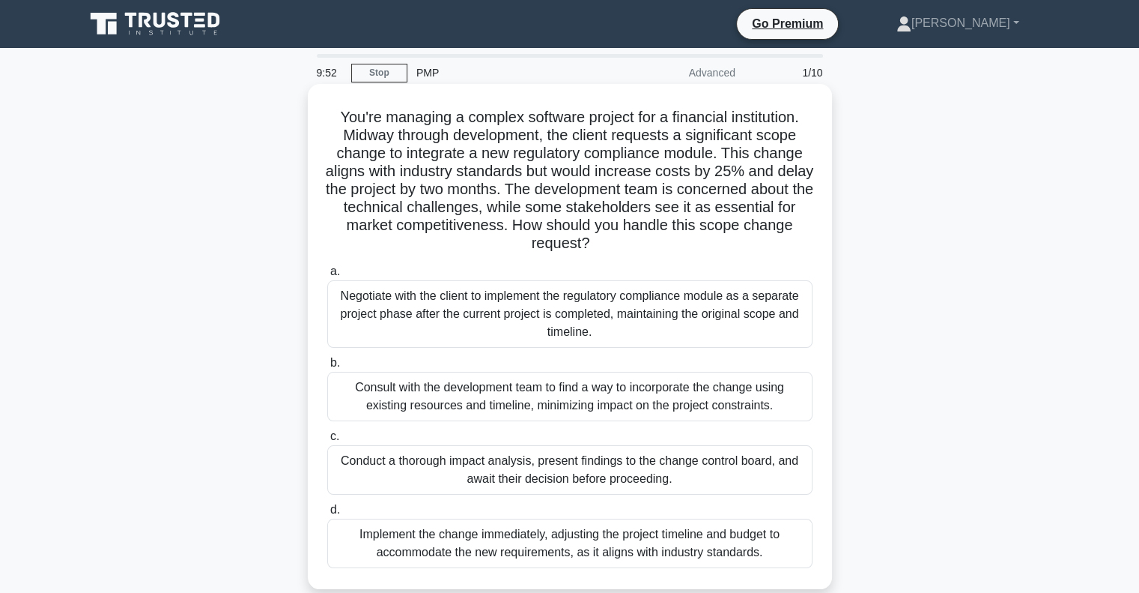
drag, startPoint x: 335, startPoint y: 116, endPoint x: 805, endPoint y: 242, distance: 486.2
click at [805, 242] on h5 "You're managing a complex software project for a financial institution. Midway …" at bounding box center [570, 180] width 488 height 145
click at [391, 163] on h5 "You're managing a complex software project for a financial institution. Midway …" at bounding box center [570, 180] width 488 height 145
drag, startPoint x: 412, startPoint y: 163, endPoint x: 792, endPoint y: 236, distance: 386.8
click at [792, 236] on h5 "You're managing a complex software project for a financial institution. Midway …" at bounding box center [570, 180] width 488 height 145
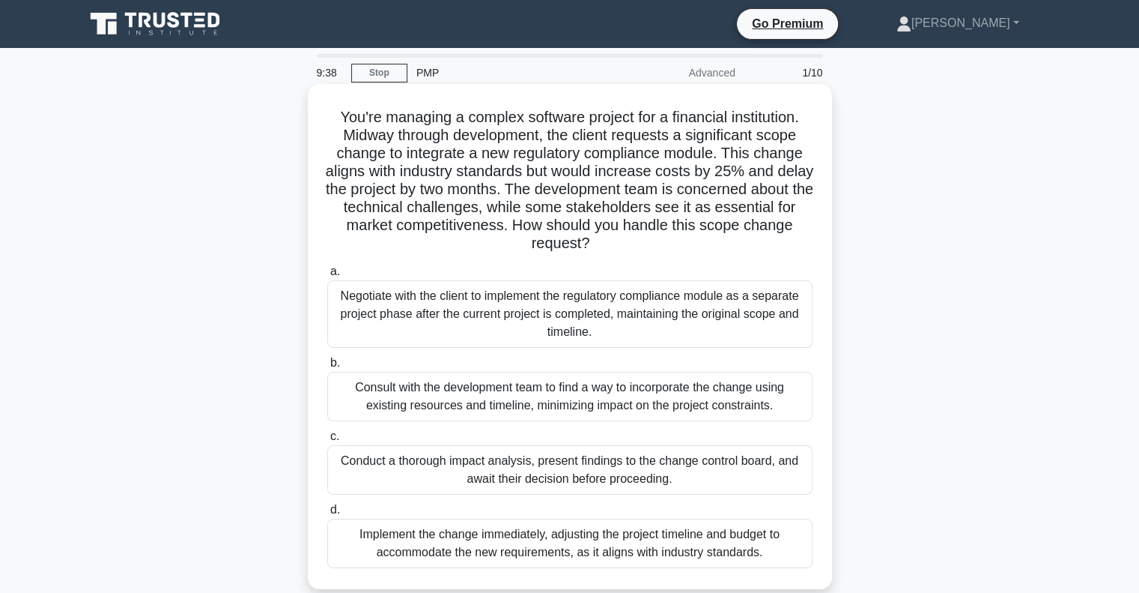
click at [792, 236] on h5 "You're managing a complex software project for a financial institution. Midway …" at bounding box center [570, 180] width 488 height 145
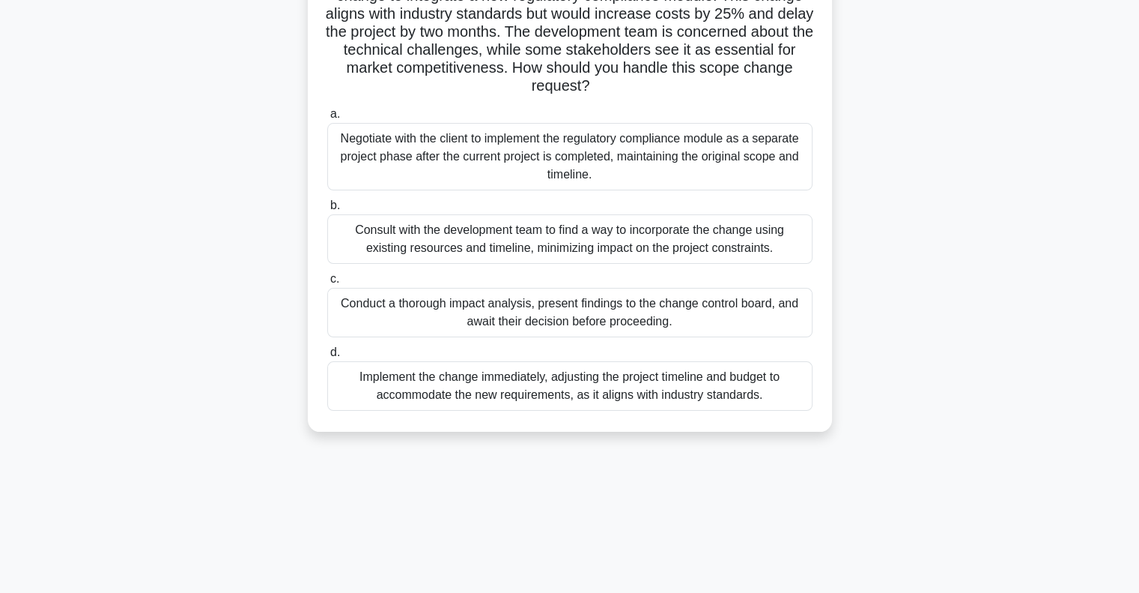
scroll to position [175, 0]
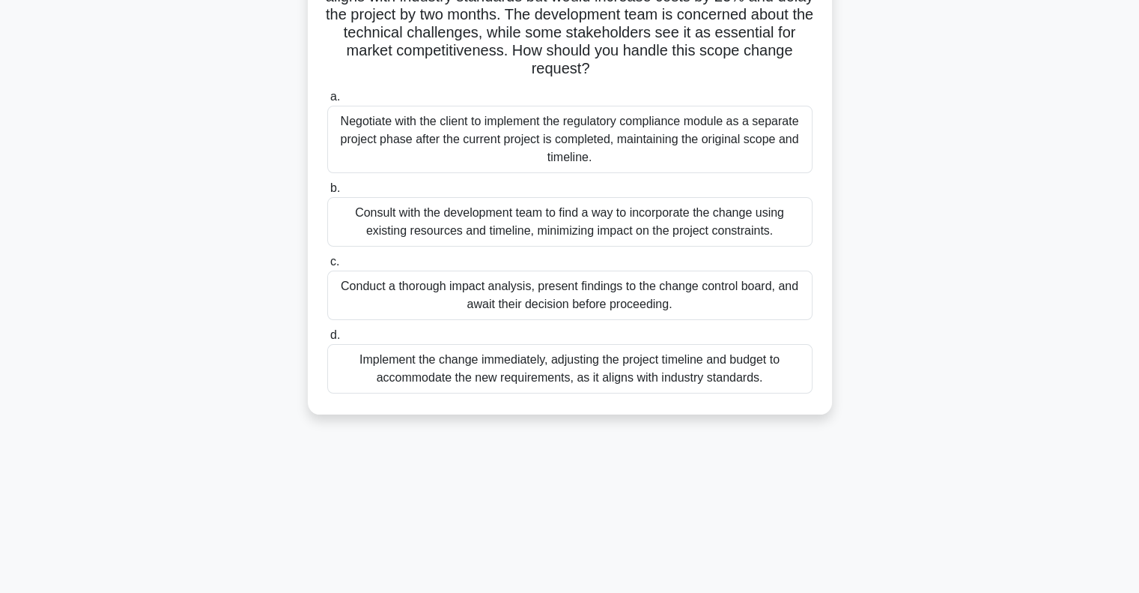
click at [415, 291] on div "Conduct a thorough impact analysis, present findings to the change control boar…" at bounding box center [569, 294] width 485 height 49
click at [327, 267] on input "c. Conduct a thorough impact analysis, present findings to the change control b…" at bounding box center [327, 262] width 0 height 10
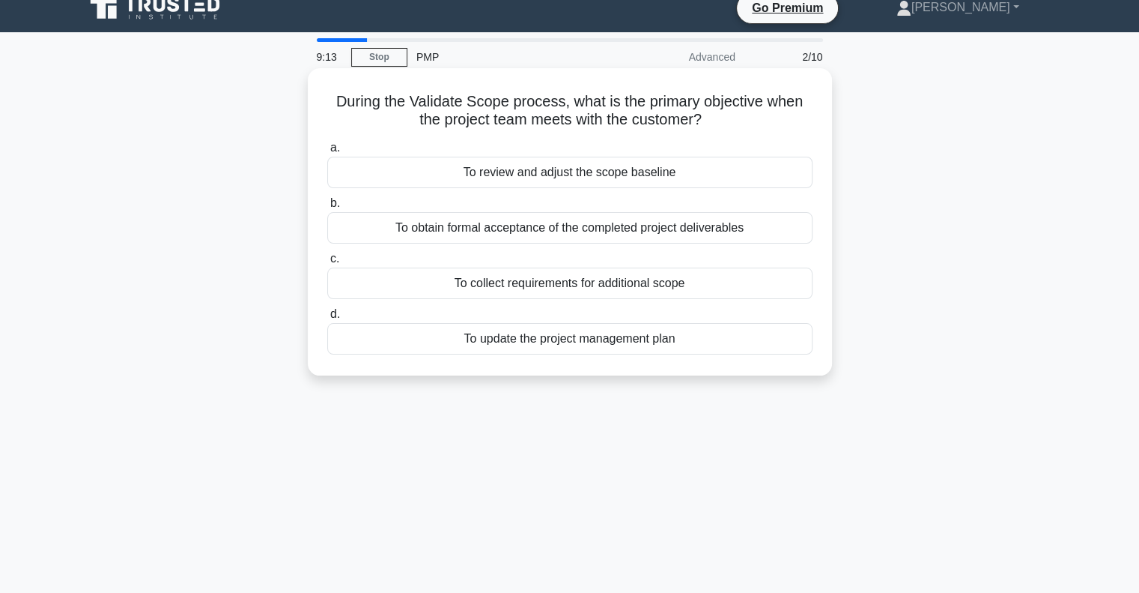
scroll to position [0, 0]
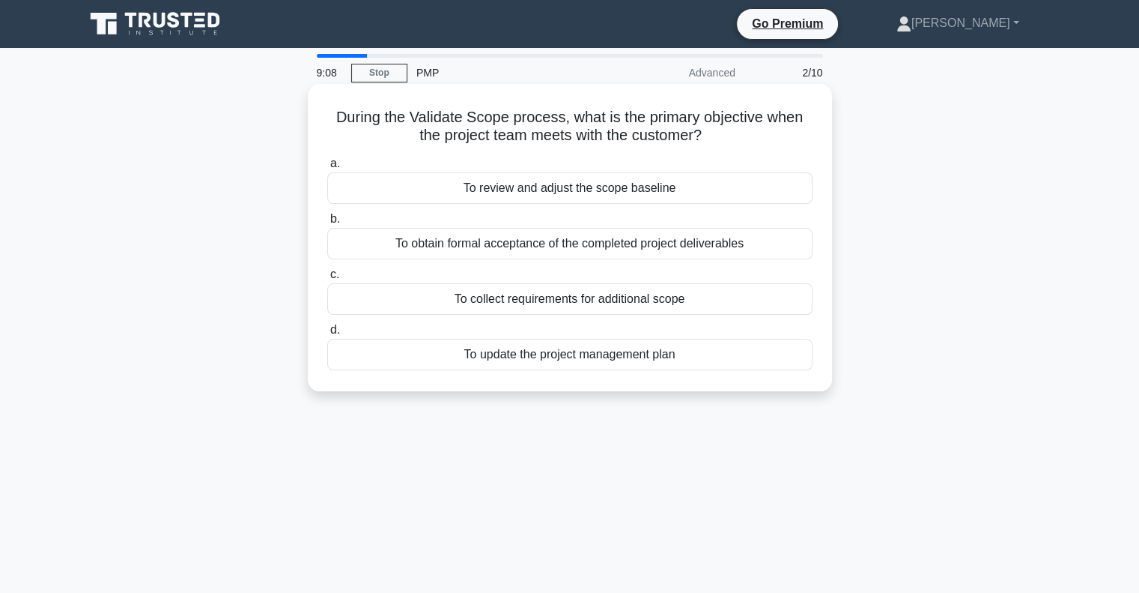
drag, startPoint x: 388, startPoint y: 121, endPoint x: 746, endPoint y: 131, distance: 358.2
click at [746, 131] on h5 "During the Validate Scope process, what is the primary objective when the proje…" at bounding box center [570, 126] width 488 height 37
click at [471, 243] on div "To obtain formal acceptance of the completed project deliverables" at bounding box center [569, 243] width 485 height 31
click at [327, 224] on input "b. To obtain formal acceptance of the completed project deliverables" at bounding box center [327, 219] width 0 height 10
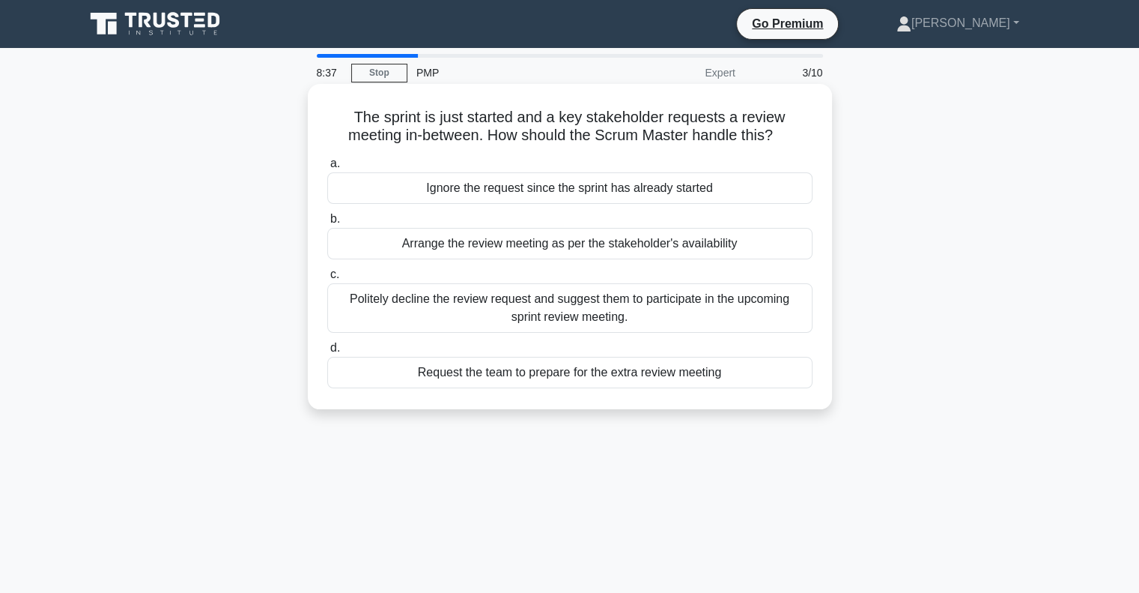
drag, startPoint x: 408, startPoint y: 120, endPoint x: 793, endPoint y: 135, distance: 385.3
click at [793, 135] on h5 "The sprint is just started and a key stakeholder requests a review meeting in-b…" at bounding box center [570, 126] width 488 height 37
click at [791, 135] on icon ".spinner_0XTQ{transform-origin:center;animation:spinner_y6GP .75s linear infini…" at bounding box center [782, 136] width 18 height 18
click at [625, 324] on div "Politely decline the review request and suggest them to participate in the upco…" at bounding box center [569, 307] width 485 height 49
click at [327, 279] on input "c. Politely decline the review request and suggest them to participate in the u…" at bounding box center [327, 275] width 0 height 10
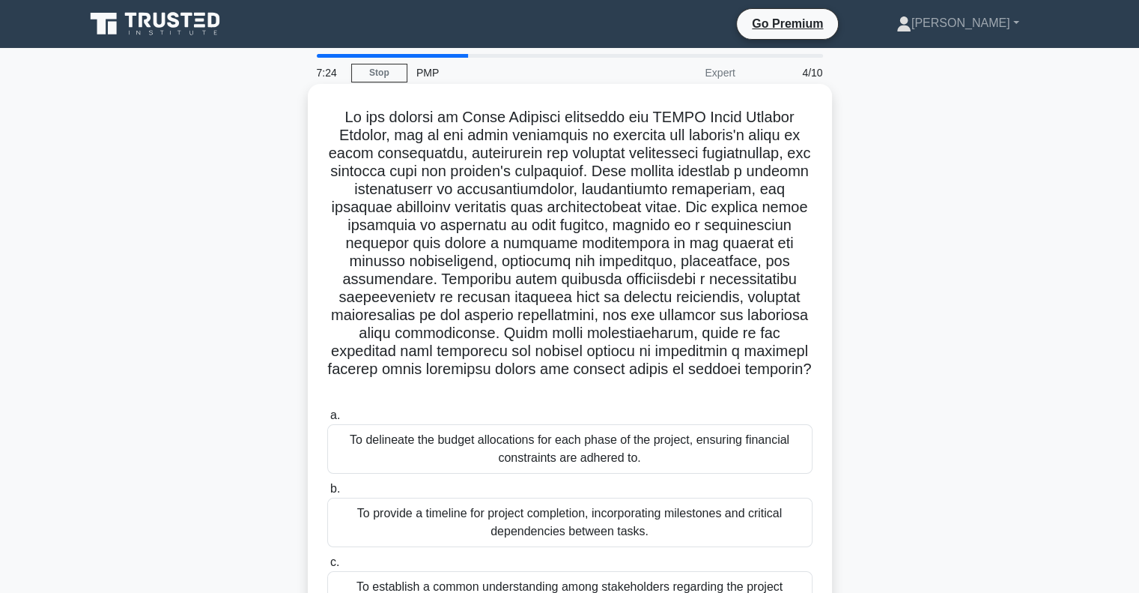
drag, startPoint x: 327, startPoint y: 118, endPoint x: 800, endPoint y: 365, distance: 534.1
click at [800, 365] on h5 ".spinner_0XTQ{transform-origin:center;animation:spinner_y6GP .75s linear infini…" at bounding box center [570, 252] width 488 height 289
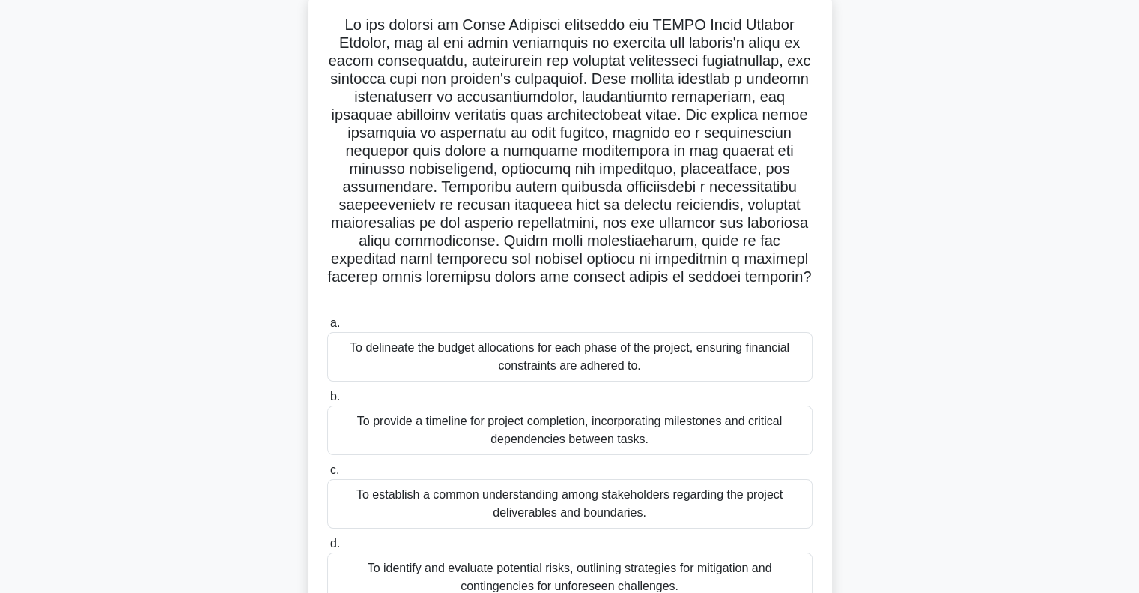
scroll to position [56, 0]
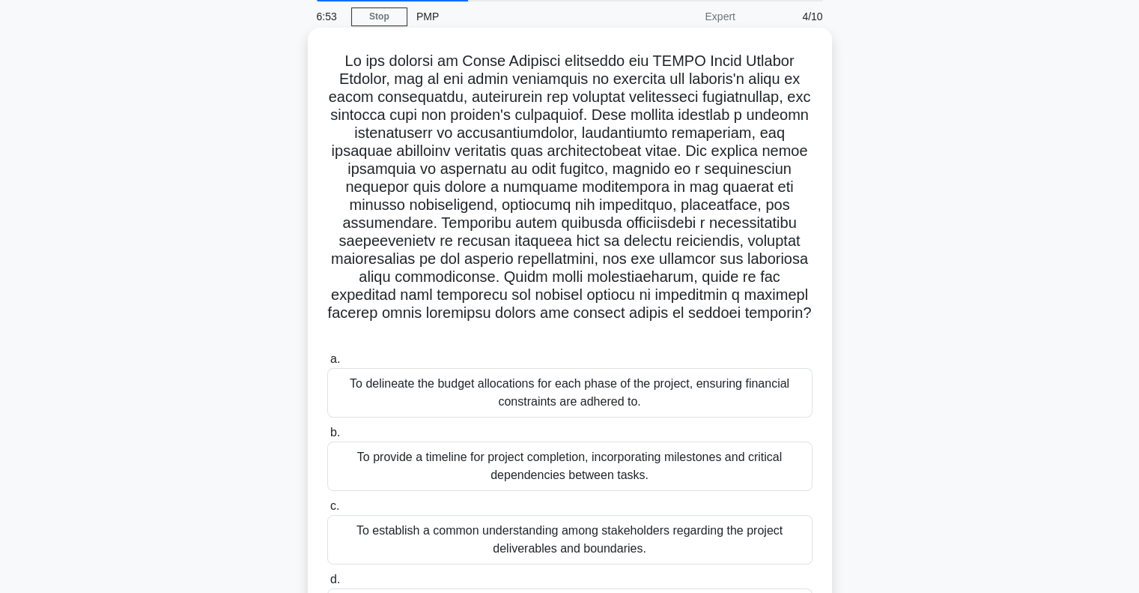
drag, startPoint x: 369, startPoint y: 94, endPoint x: 766, endPoint y: 321, distance: 456.3
click at [766, 321] on h5 ".spinner_0XTQ{transform-origin:center;animation:spinner_y6GP .75s linear infini…" at bounding box center [570, 196] width 488 height 289
click at [762, 318] on h5 ".spinner_0XTQ{transform-origin:center;animation:spinner_y6GP .75s linear infini…" at bounding box center [570, 196] width 488 height 289
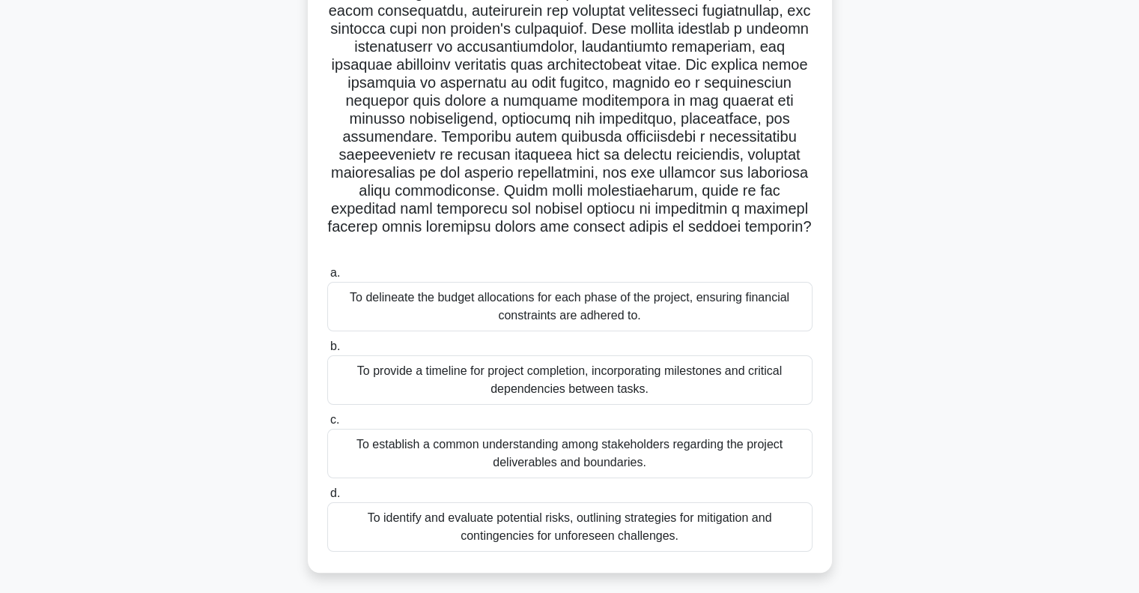
scroll to position [176, 0]
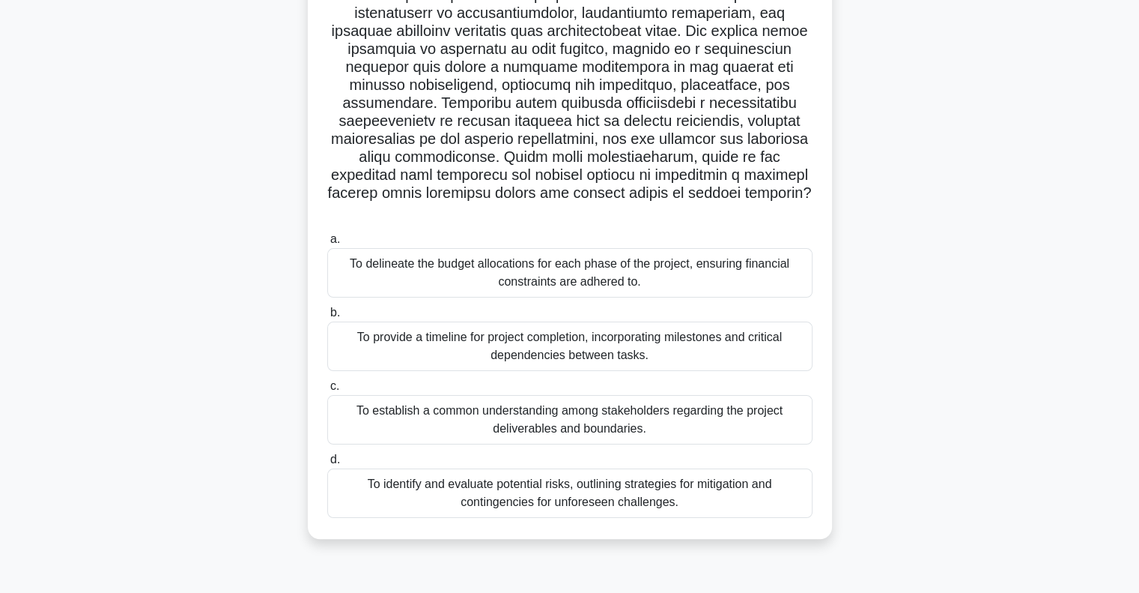
click at [685, 324] on div "To provide a timeline for project completion, incorporating milestones and crit…" at bounding box center [569, 345] width 485 height 49
click at [327, 318] on input "b. To provide a timeline for project completion, incorporating milestones and c…" at bounding box center [327, 313] width 0 height 10
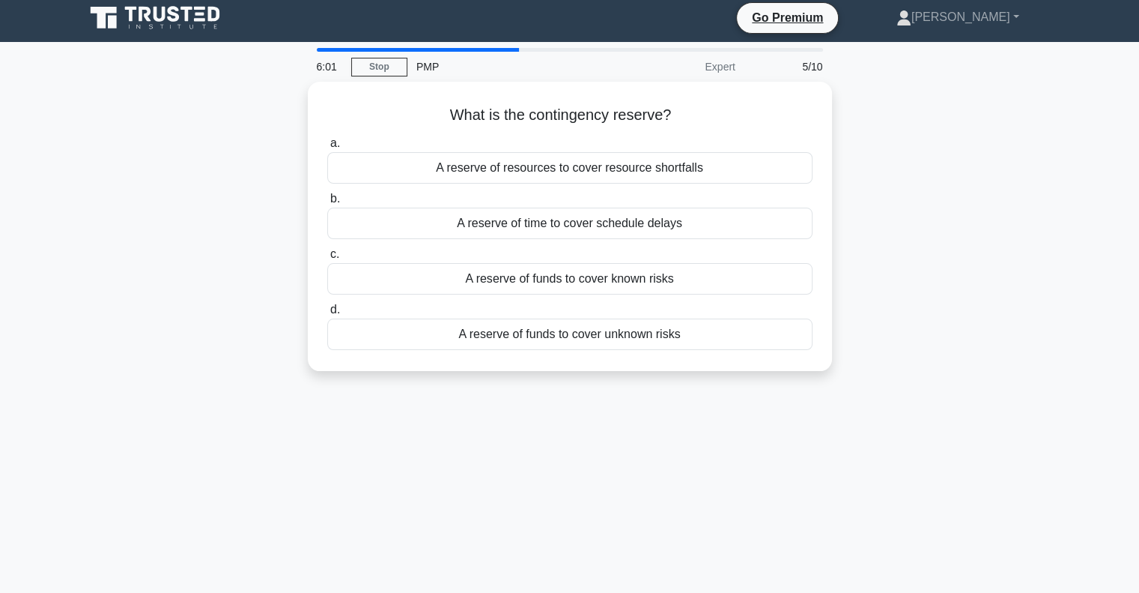
scroll to position [0, 0]
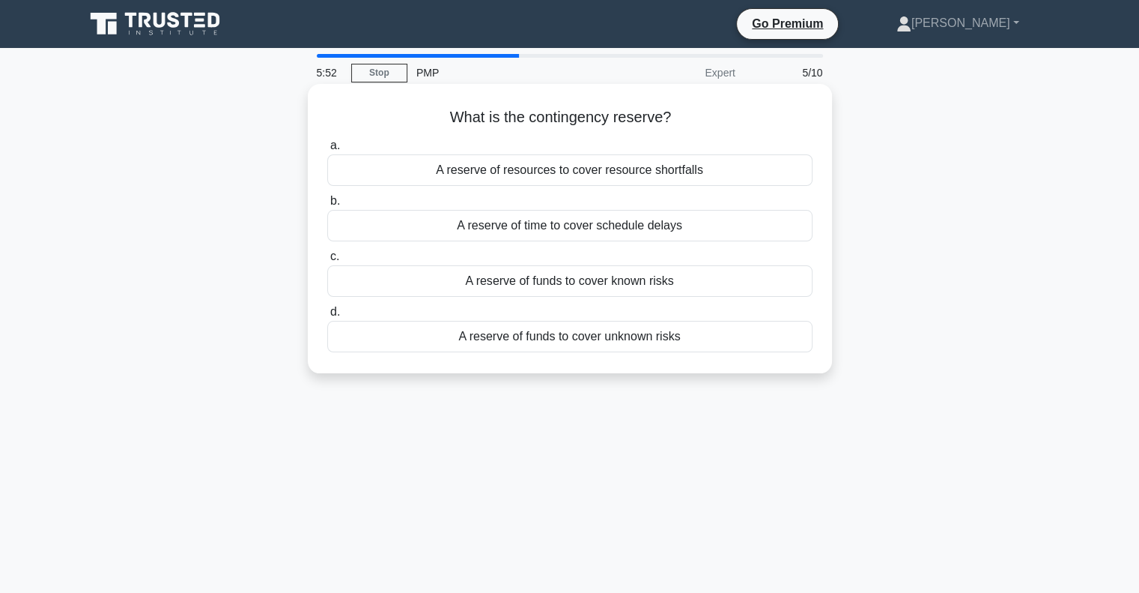
click at [720, 338] on div "A reserve of funds to cover unknown risks" at bounding box center [569, 336] width 485 height 31
click at [327, 317] on input "d. A reserve of funds to cover unknown risks" at bounding box center [327, 312] width 0 height 10
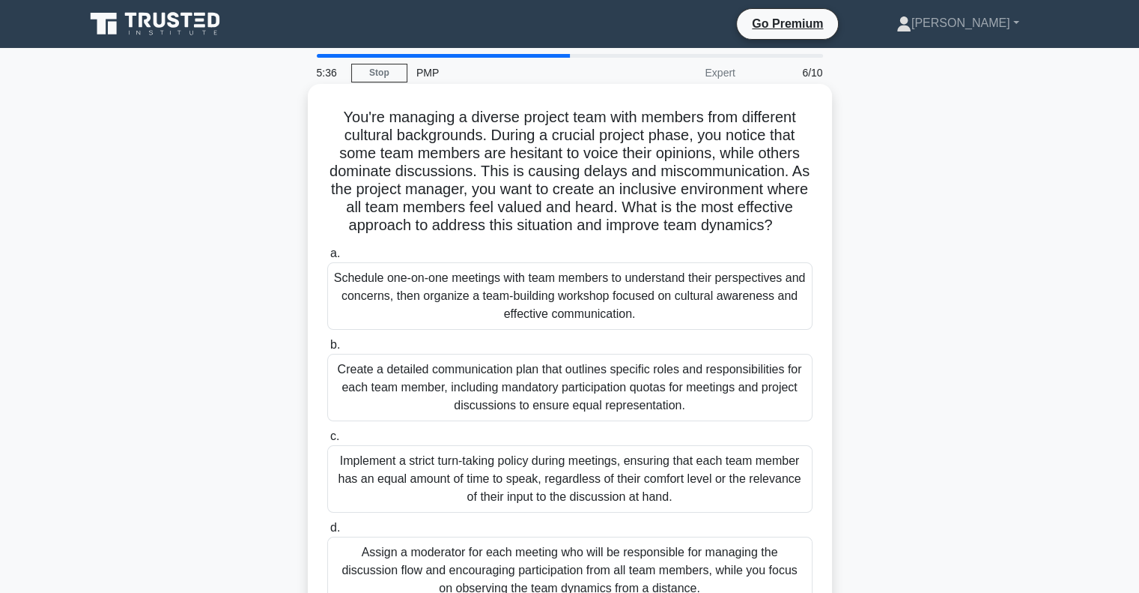
drag, startPoint x: 337, startPoint y: 121, endPoint x: 793, endPoint y: 236, distance: 470.6
click at [793, 235] on h5 "You're managing a diverse project team with members from different cultural bac…" at bounding box center [570, 171] width 488 height 127
drag, startPoint x: 393, startPoint y: 213, endPoint x: 804, endPoint y: 241, distance: 411.4
click at [804, 235] on h5 "You're managing a diverse project team with members from different cultural bac…" at bounding box center [570, 171] width 488 height 127
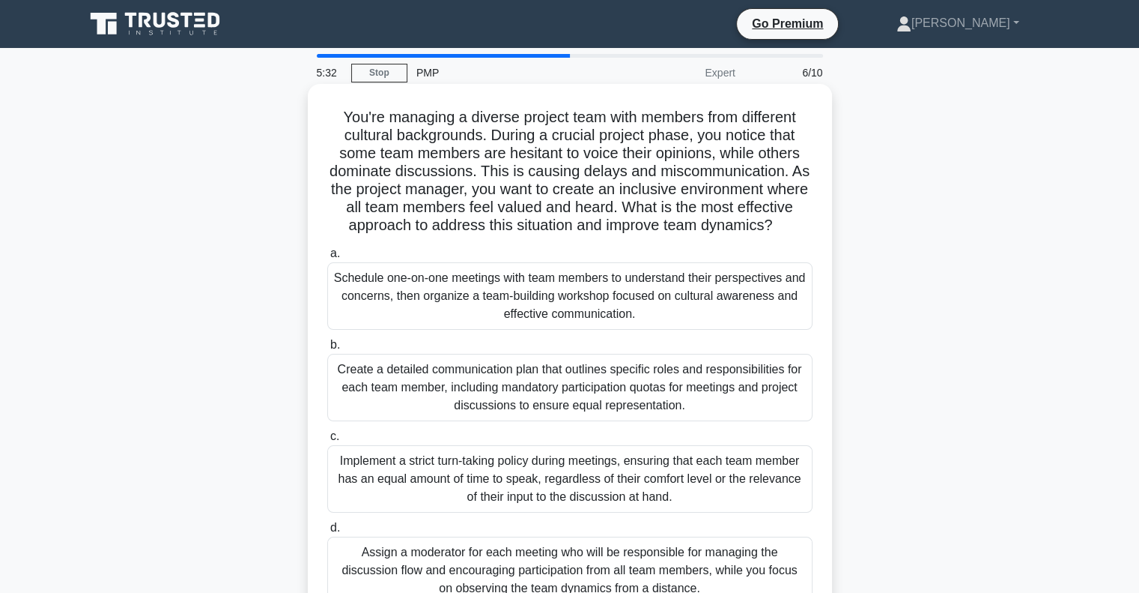
click at [785, 235] on h5 "You're managing a diverse project team with members from different cultural bac…" at bounding box center [570, 171] width 488 height 127
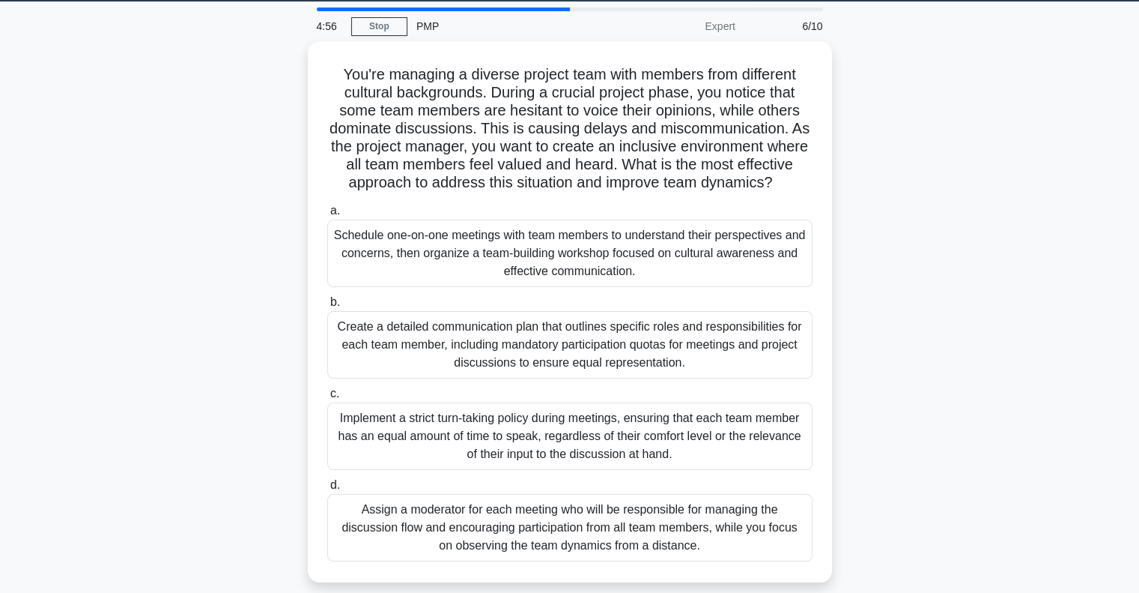
scroll to position [34, 0]
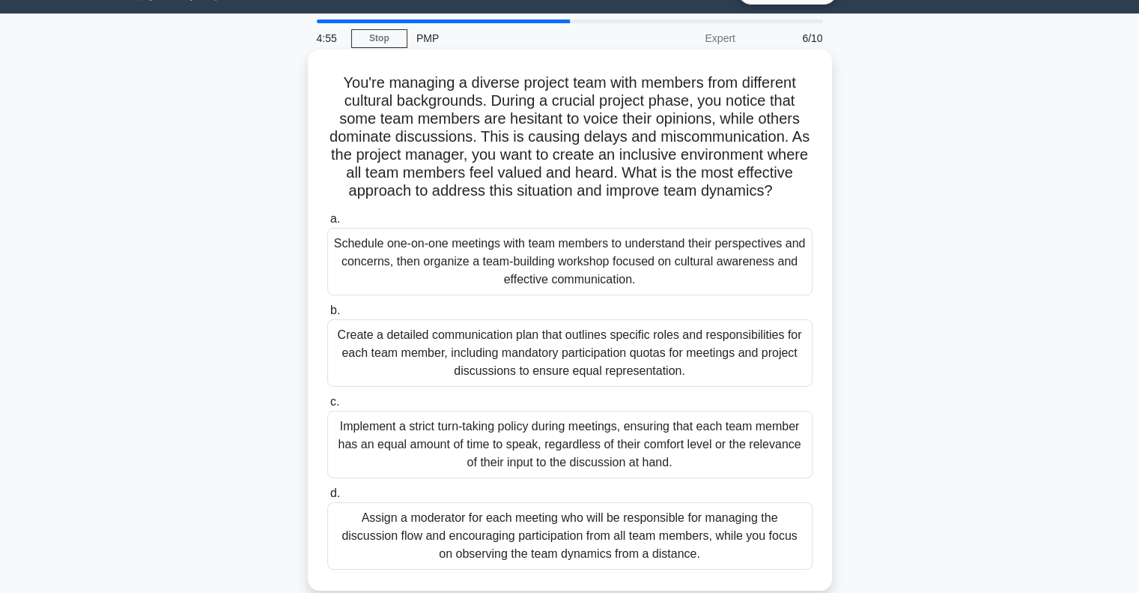
click at [524, 371] on div "Create a detailed communication plan that outlines specific roles and responsib…" at bounding box center [569, 352] width 485 height 67
click at [327, 315] on input "b. Create a detailed communication plan that outlines specific roles and respon…" at bounding box center [327, 311] width 0 height 10
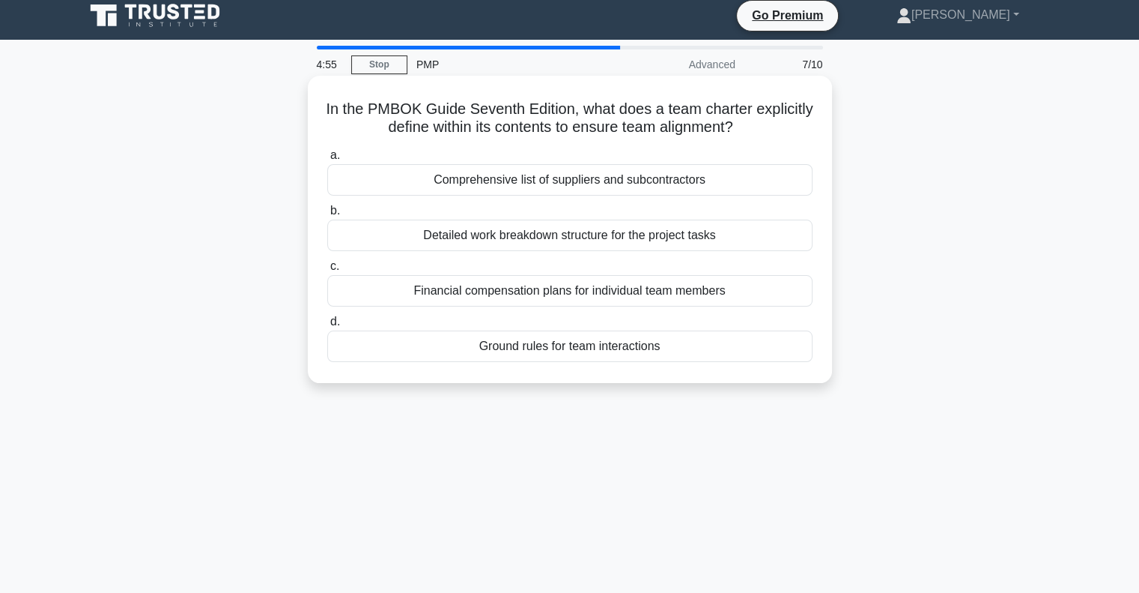
scroll to position [0, 0]
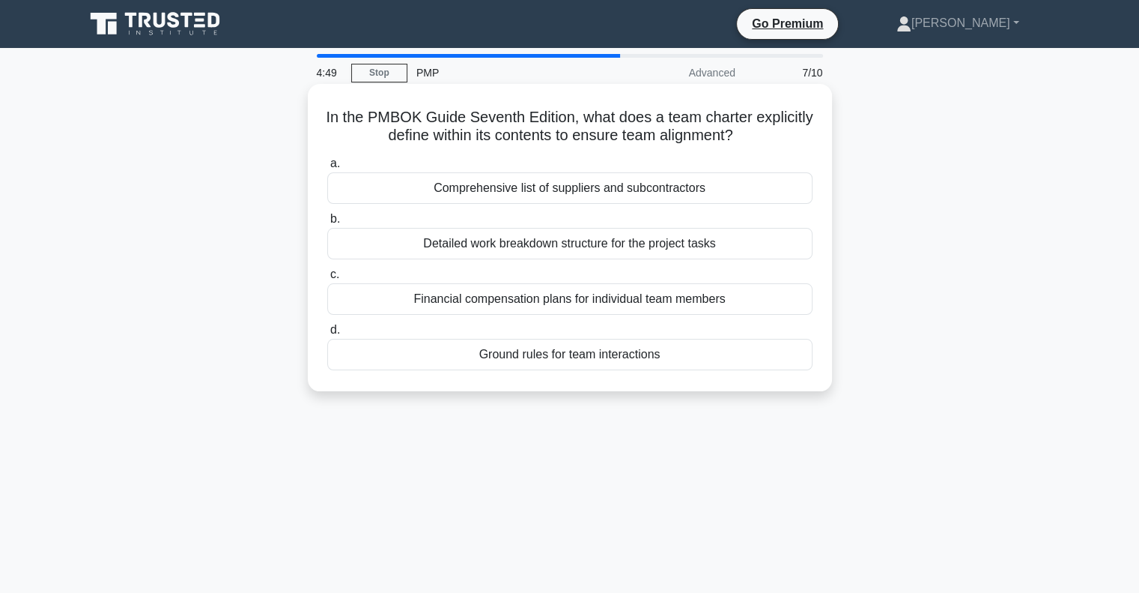
drag, startPoint x: 350, startPoint y: 112, endPoint x: 782, endPoint y: 142, distance: 433.3
click at [782, 142] on h5 "In the PMBOK Guide Seventh Edition, what does a team charter explicitly define …" at bounding box center [570, 126] width 488 height 37
click at [564, 355] on div "Ground rules for team interactions" at bounding box center [569, 354] width 485 height 31
click at [327, 335] on input "d. Ground rules for team interactions" at bounding box center [327, 330] width 0 height 10
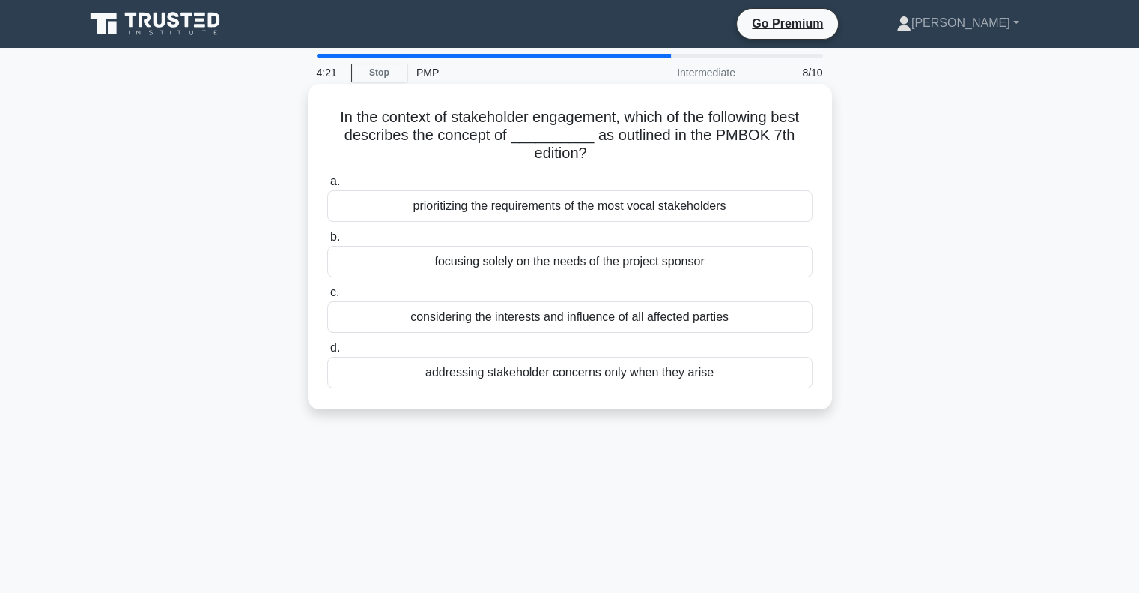
drag, startPoint x: 327, startPoint y: 118, endPoint x: 792, endPoint y: 152, distance: 465.7
click at [792, 152] on h5 "In the context of stakeholder engagement, which of the following best describes…" at bounding box center [570, 135] width 488 height 55
click at [823, 155] on div "In the context of stakeholder engagement, which of the following best describes…" at bounding box center [570, 246] width 512 height 313
click at [574, 316] on div "considering the interests and influence of all affected parties" at bounding box center [569, 316] width 485 height 31
click at [327, 297] on input "c. considering the interests and influence of all affected parties" at bounding box center [327, 293] width 0 height 10
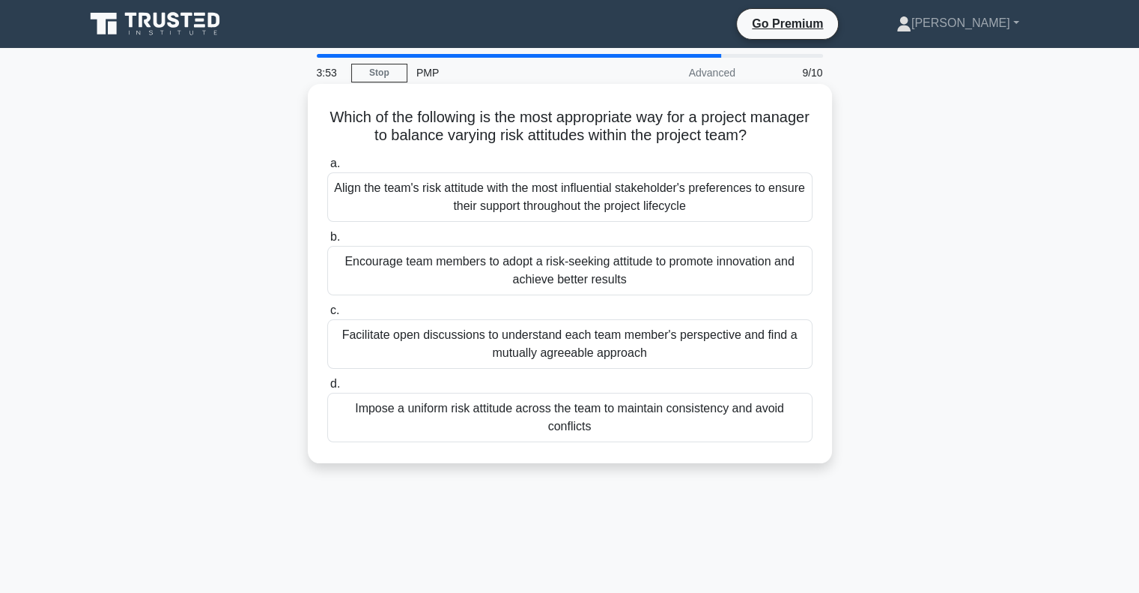
drag, startPoint x: 349, startPoint y: 113, endPoint x: 801, endPoint y: 131, distance: 452.1
click at [801, 131] on h5 "Which of the following is the most appropriate way for a project manager to bal…" at bounding box center [570, 126] width 488 height 37
click at [765, 131] on icon ".spinner_0XTQ{transform-origin:center;animation:spinner_y6GP .75s linear infini…" at bounding box center [756, 136] width 18 height 18
drag, startPoint x: 375, startPoint y: 188, endPoint x: 780, endPoint y: 203, distance: 405.5
click at [780, 203] on div "Align the team's risk attitude with the most influential stakeholder's preferen…" at bounding box center [569, 196] width 485 height 49
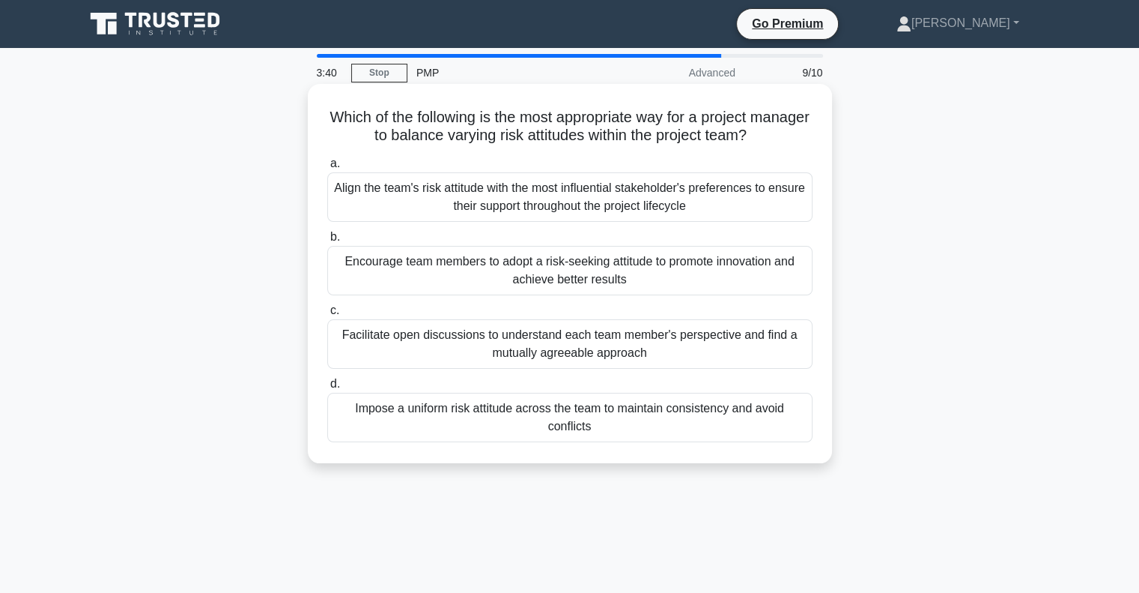
drag, startPoint x: 343, startPoint y: 335, endPoint x: 659, endPoint y: 352, distance: 316.6
click at [659, 352] on div "Facilitate open discussions to understand each team member's perspective and fi…" at bounding box center [569, 343] width 485 height 49
click at [327, 315] on input "c. Facilitate open discussions to understand each team member's perspective and…" at bounding box center [327, 311] width 0 height 10
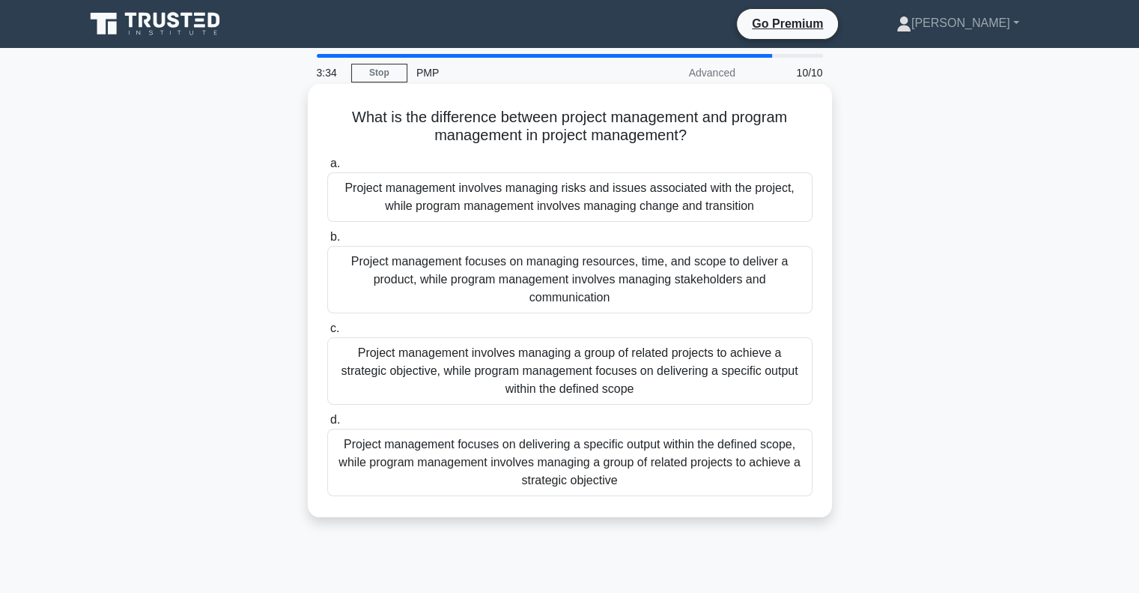
drag, startPoint x: 347, startPoint y: 119, endPoint x: 709, endPoint y: 139, distance: 363.1
click at [709, 139] on h5 "What is the difference between project management and program management in pro…" at bounding box center [570, 126] width 488 height 37
click at [705, 139] on icon ".spinner_0XTQ{transform-origin:center;animation:spinner_y6GP .75s linear infini…" at bounding box center [696, 136] width 18 height 18
click at [637, 464] on div "Project management focuses on delivering a specific output within the defined s…" at bounding box center [569, 461] width 485 height 67
click at [327, 425] on input "d. Project management focuses on delivering a specific output within the define…" at bounding box center [327, 420] width 0 height 10
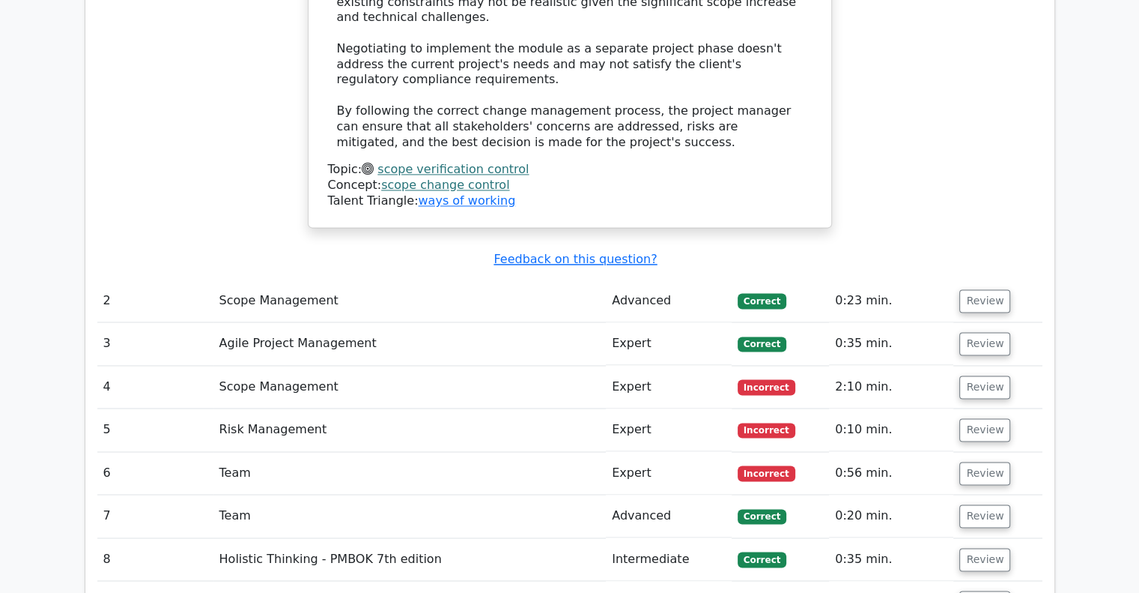
scroll to position [2270, 0]
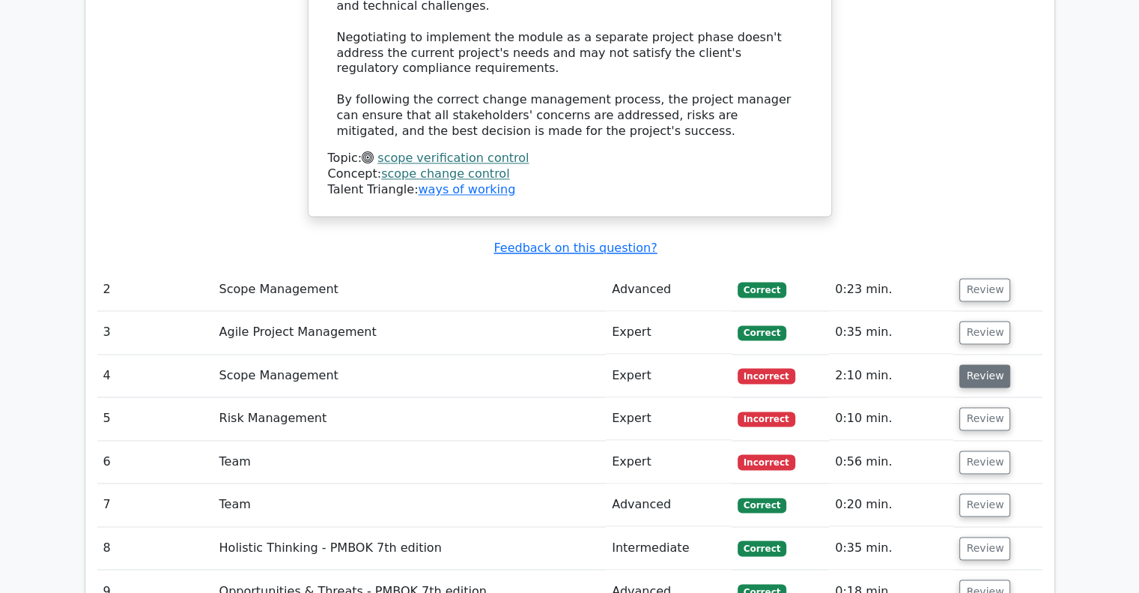
click at [984, 364] on button "Review" at bounding box center [985, 375] width 51 height 23
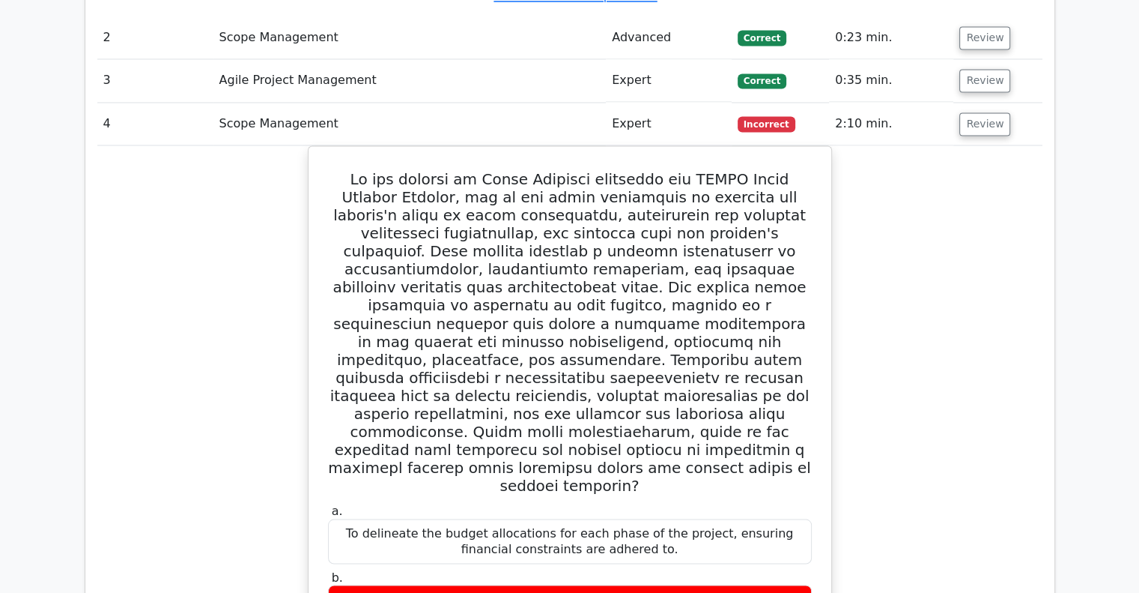
scroll to position [2568, 0]
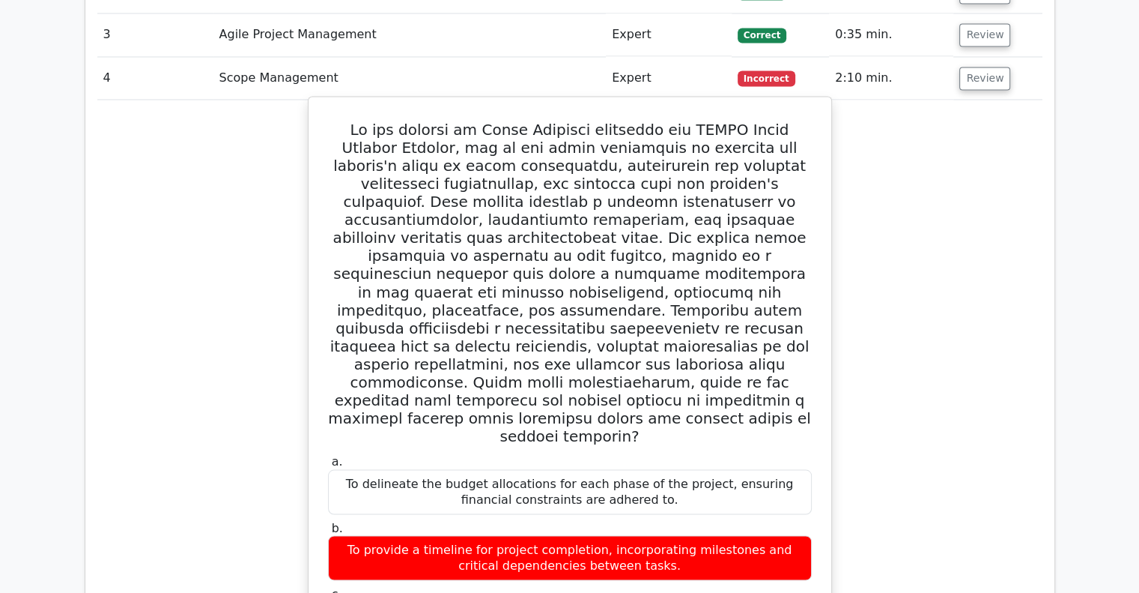
drag, startPoint x: 602, startPoint y: 340, endPoint x: 787, endPoint y: 354, distance: 185.6
click at [787, 535] on div "To provide a timeline for project completion, incorporating milestones and crit…" at bounding box center [570, 557] width 484 height 45
drag, startPoint x: 354, startPoint y: 405, endPoint x: 797, endPoint y: 428, distance: 444.1
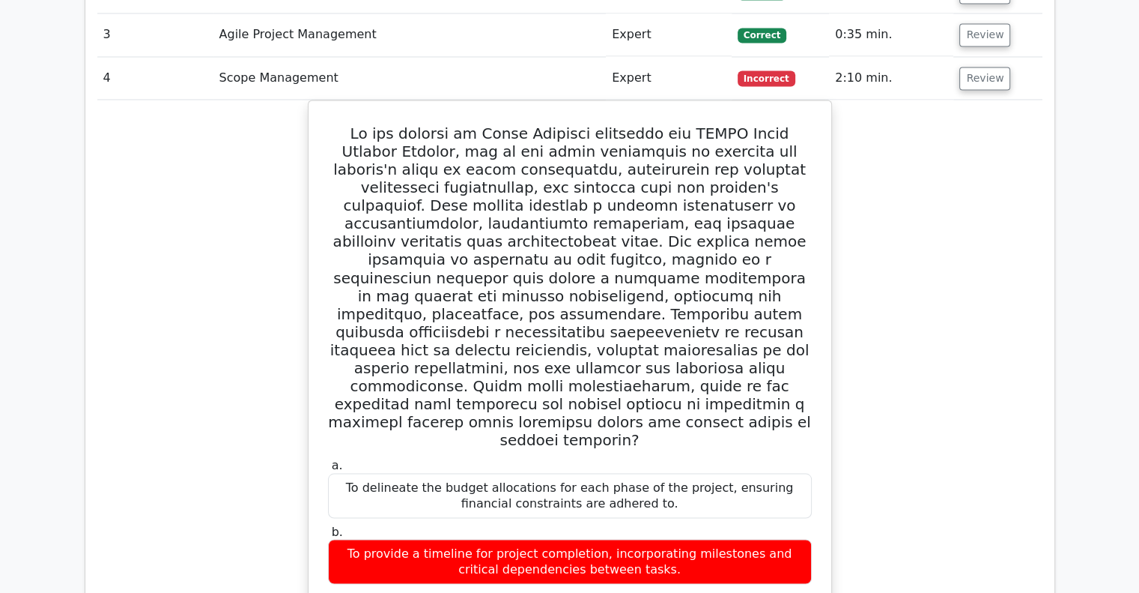
click at [1021, 372] on div "a. To delineate the budget allocations for each phase of the project, ensuring …" at bounding box center [569, 560] width 945 height 921
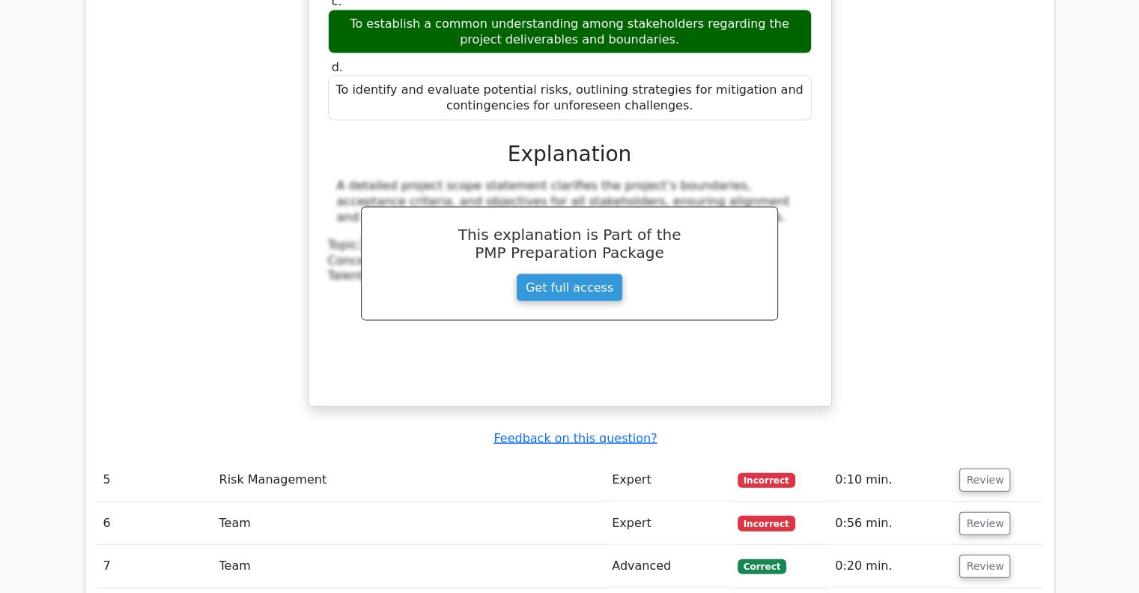
scroll to position [3198, 0]
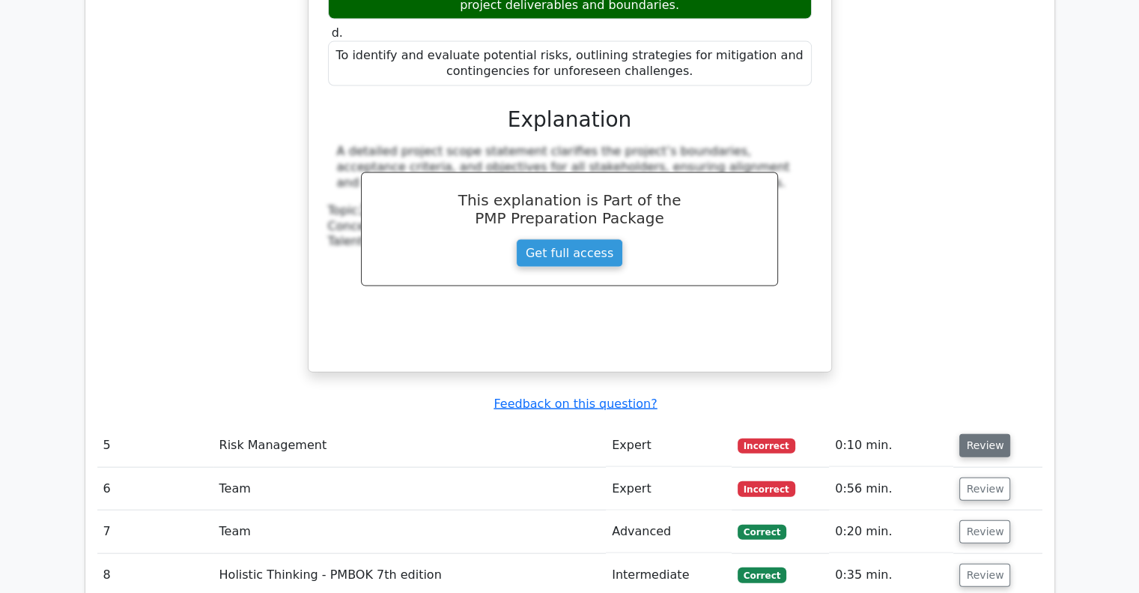
click at [983, 434] on button "Review" at bounding box center [985, 445] width 51 height 23
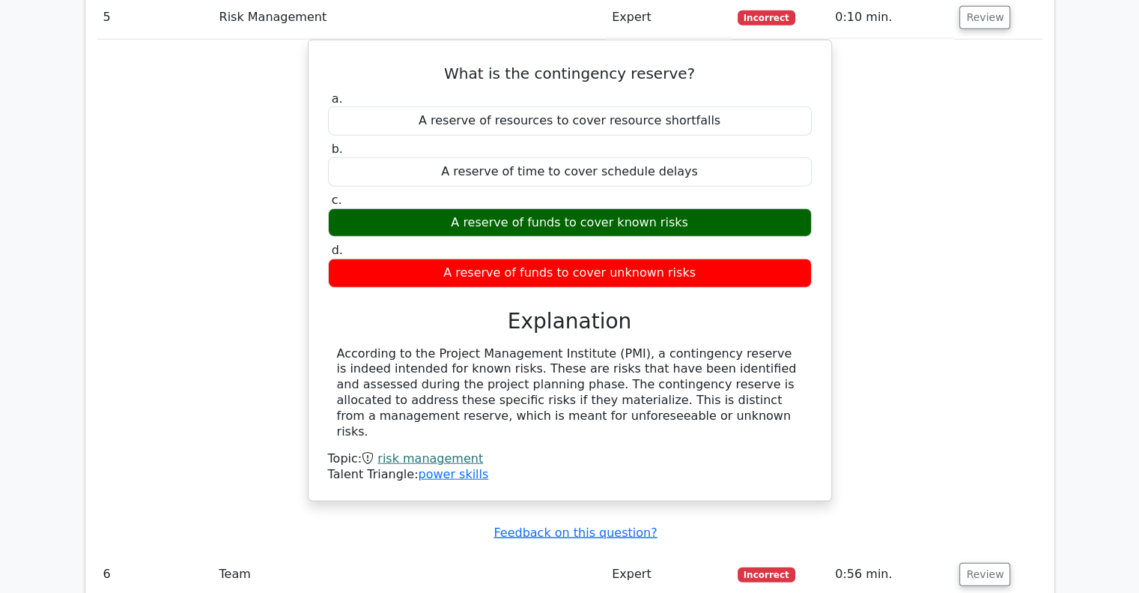
scroll to position [3640, 0]
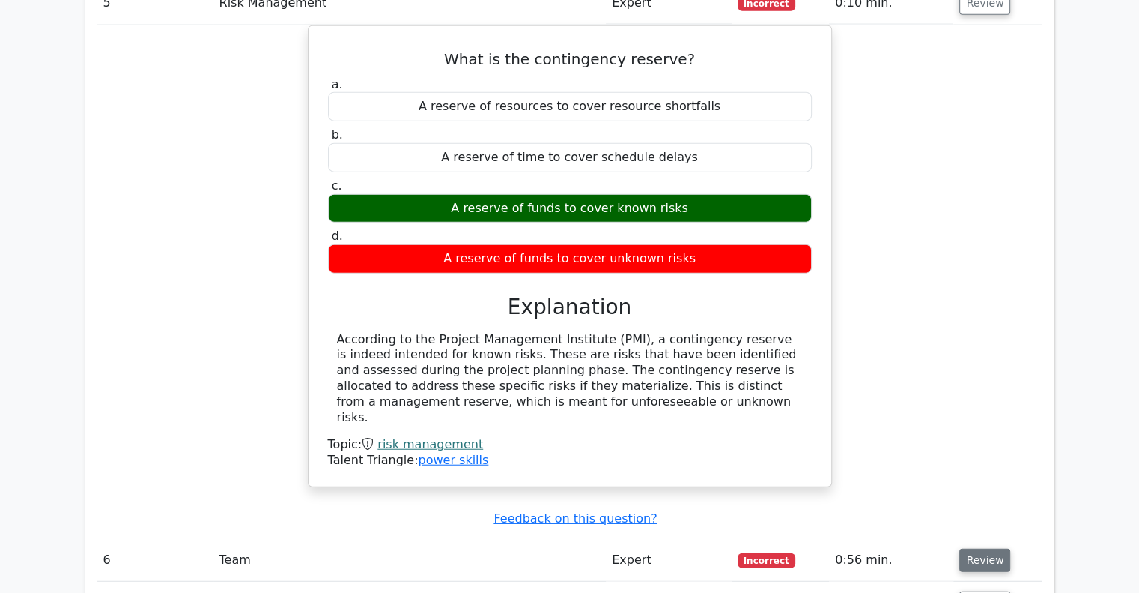
click at [978, 548] on button "Review" at bounding box center [985, 559] width 51 height 23
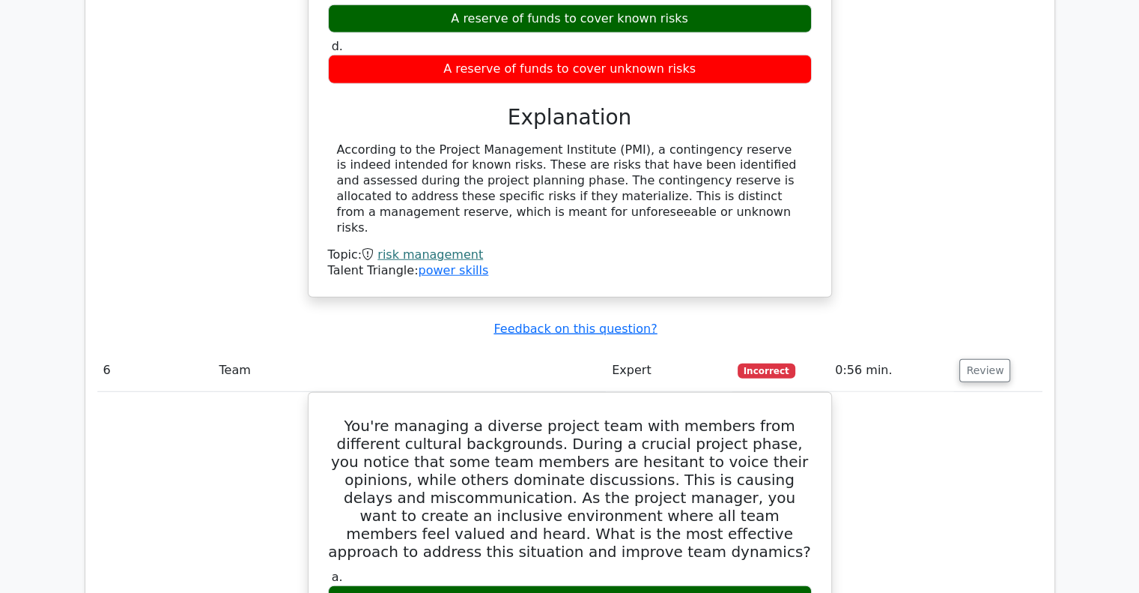
scroll to position [3894, 0]
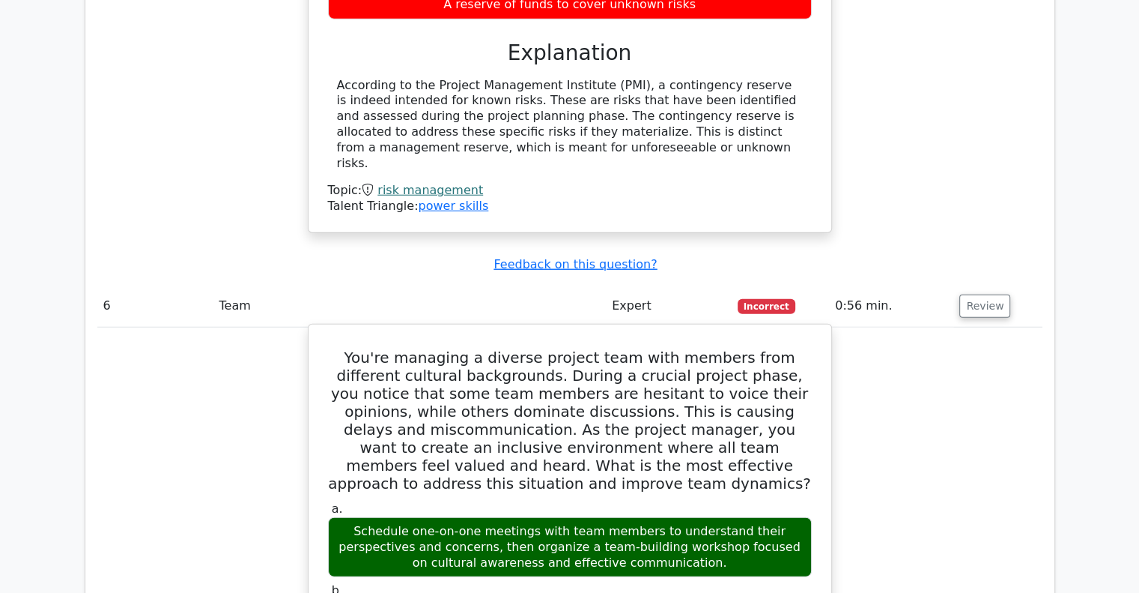
drag, startPoint x: 622, startPoint y: 306, endPoint x: 797, endPoint y: 332, distance: 177.1
click at [797, 517] on div "Schedule one-on-one meetings with team members to understand their perspectives…" at bounding box center [570, 547] width 484 height 60
drag, startPoint x: 721, startPoint y: 332, endPoint x: 351, endPoint y: 305, distance: 371.0
click at [351, 517] on div "Schedule one-on-one meetings with team members to understand their perspectives…" at bounding box center [570, 547] width 484 height 60
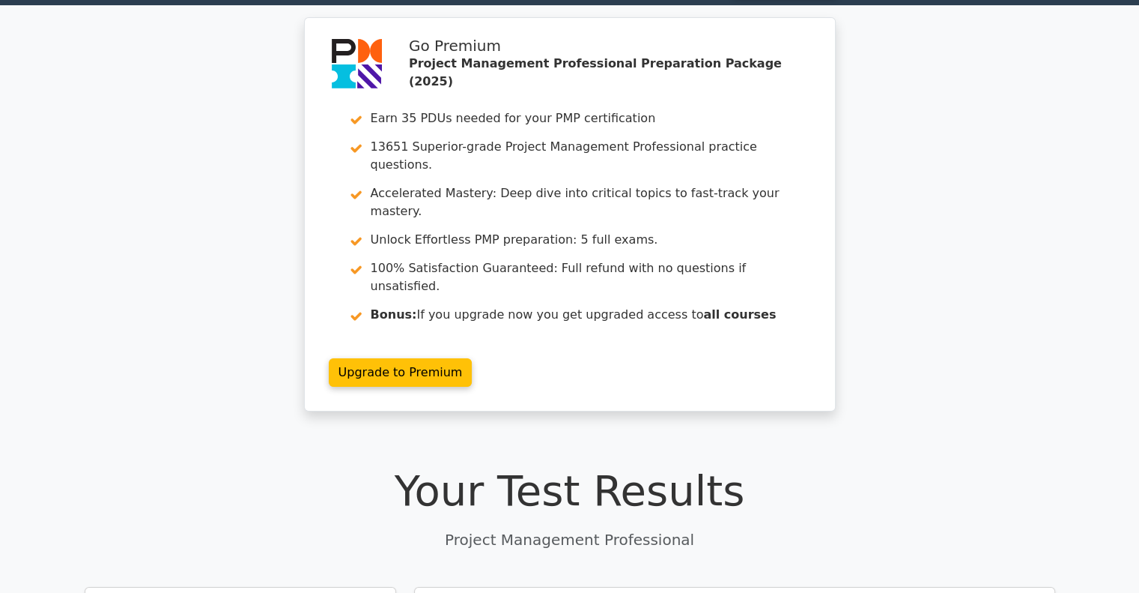
scroll to position [0, 0]
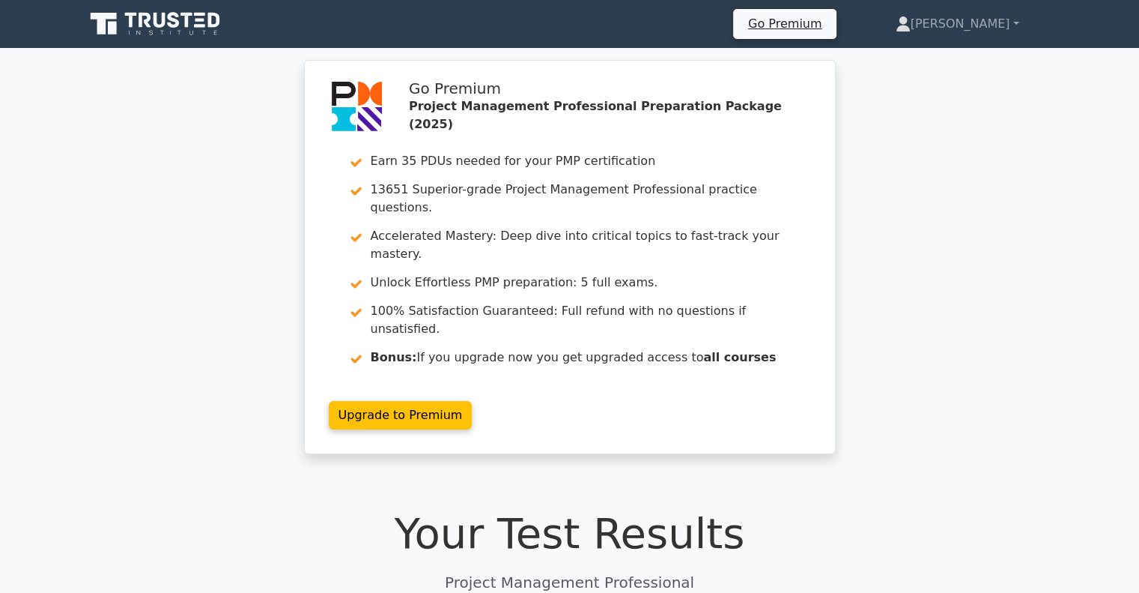
click at [139, 22] on icon at bounding box center [145, 20] width 12 height 15
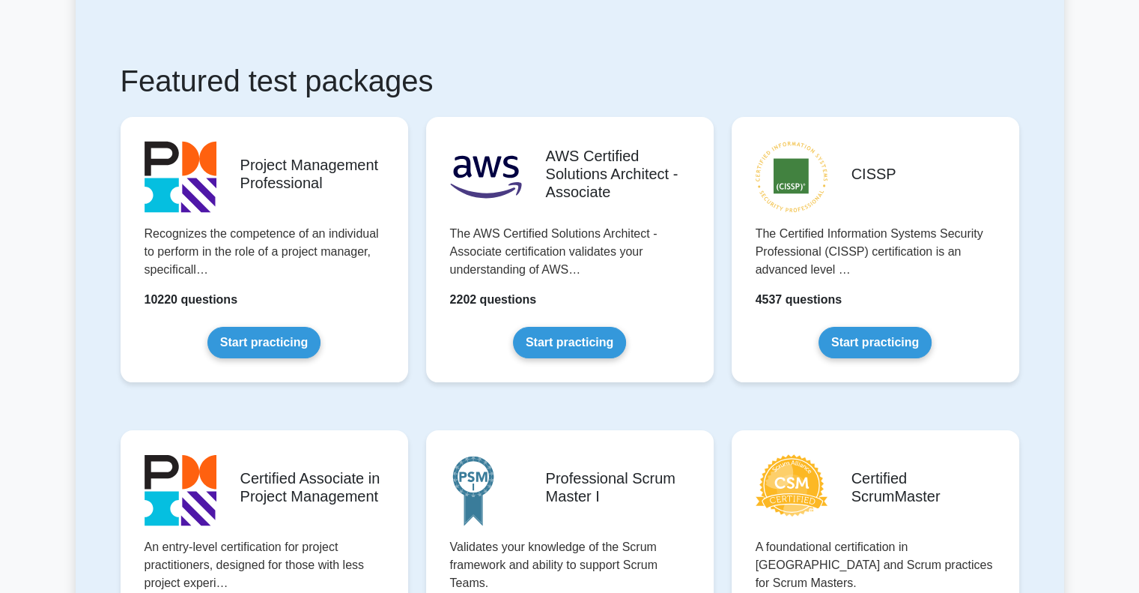
scroll to position [286, 0]
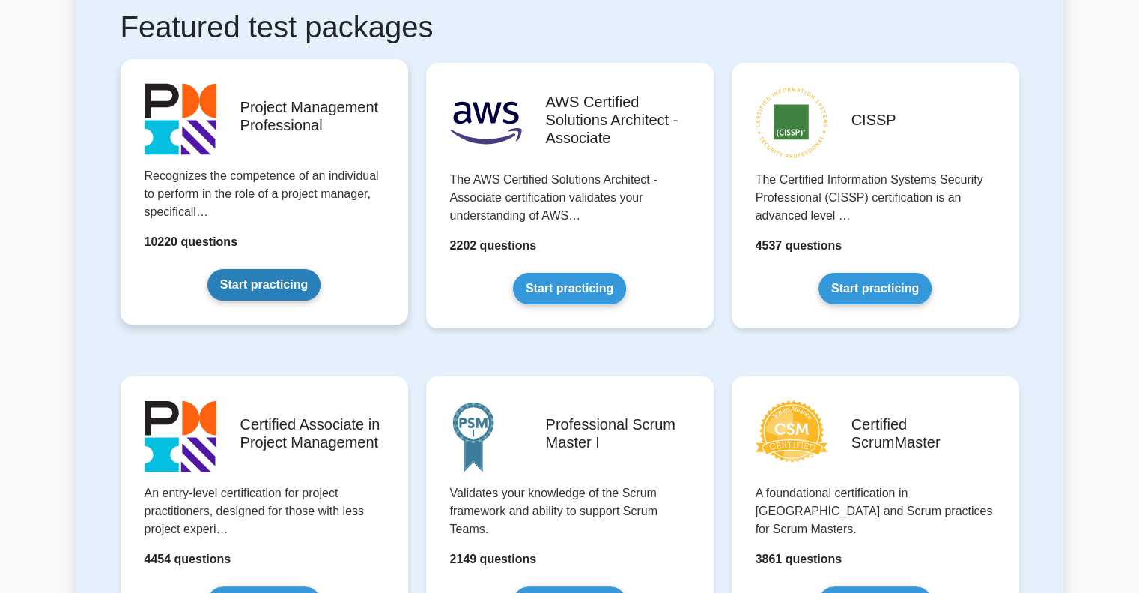
click at [270, 282] on link "Start practicing" at bounding box center [263, 284] width 113 height 31
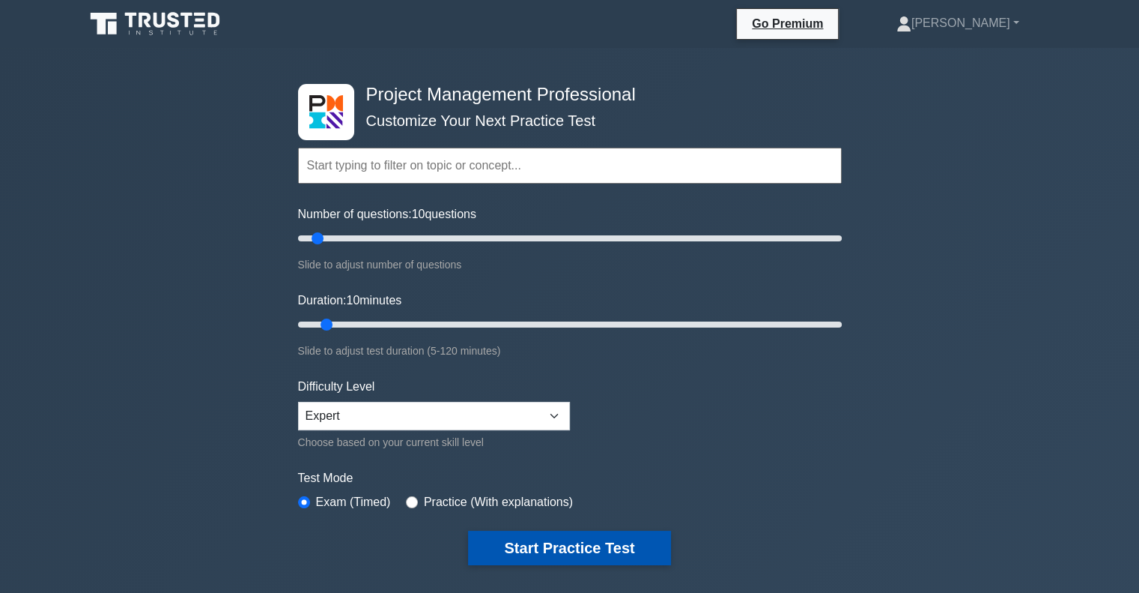
click at [542, 545] on button "Start Practice Test" at bounding box center [569, 547] width 202 height 34
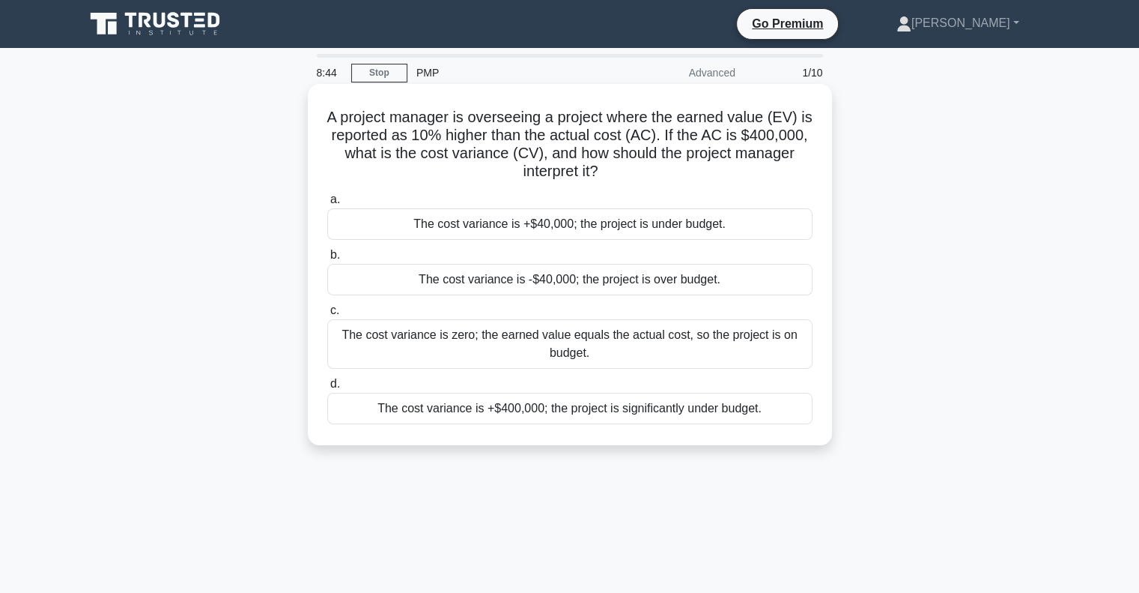
click at [535, 280] on div "The cost variance is -$40,000; the project is over budget." at bounding box center [569, 279] width 485 height 31
click at [327, 260] on input "b. The cost variance is -$40,000; the project is over budget." at bounding box center [327, 255] width 0 height 10
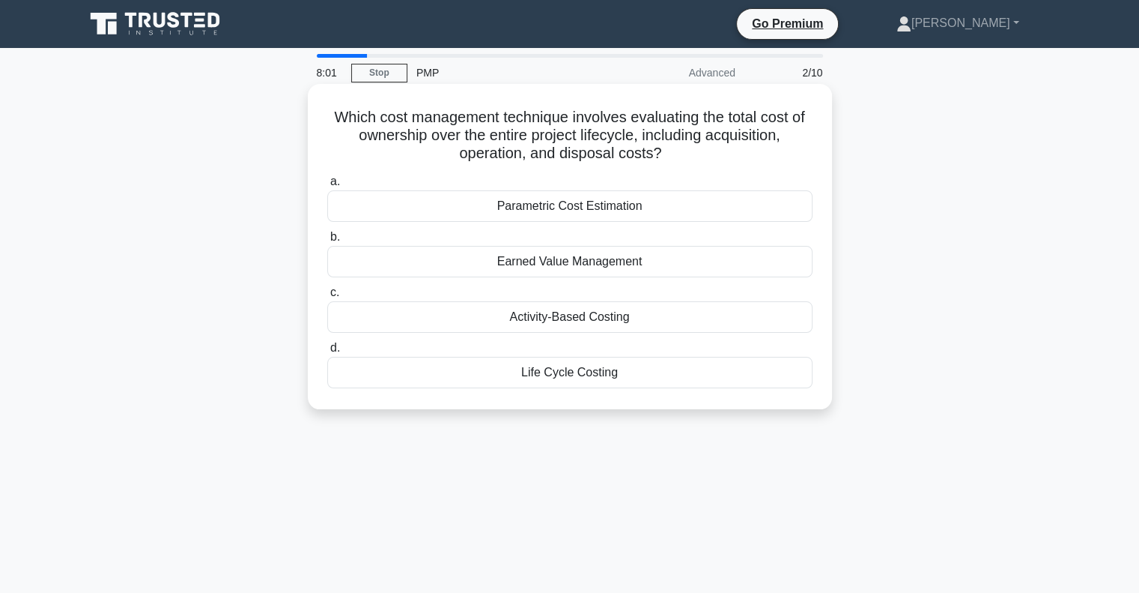
click at [552, 261] on div "Earned Value Management" at bounding box center [569, 261] width 485 height 31
click at [327, 242] on input "b. Earned Value Management" at bounding box center [327, 237] width 0 height 10
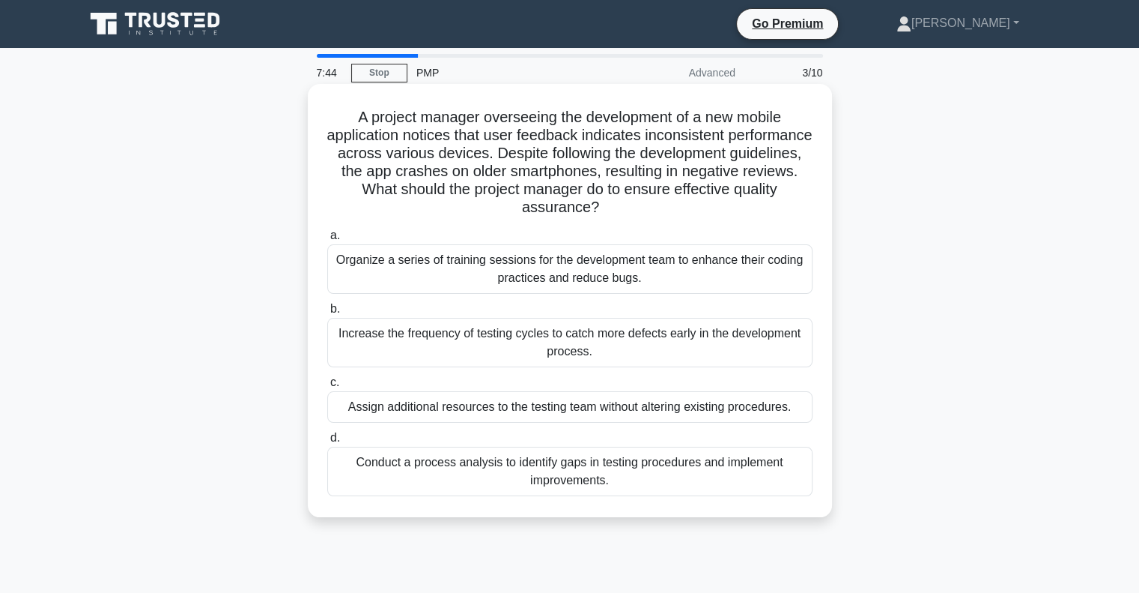
drag, startPoint x: 360, startPoint y: 116, endPoint x: 792, endPoint y: 207, distance: 441.8
click at [792, 207] on h5 "A project manager overseeing the development of a new mobile application notice…" at bounding box center [570, 162] width 488 height 109
click at [646, 472] on div "Conduct a process analysis to identify gaps in testing procedures and implement…" at bounding box center [569, 470] width 485 height 49
click at [327, 443] on input "d. Conduct a process analysis to identify gaps in testing procedures and implem…" at bounding box center [327, 438] width 0 height 10
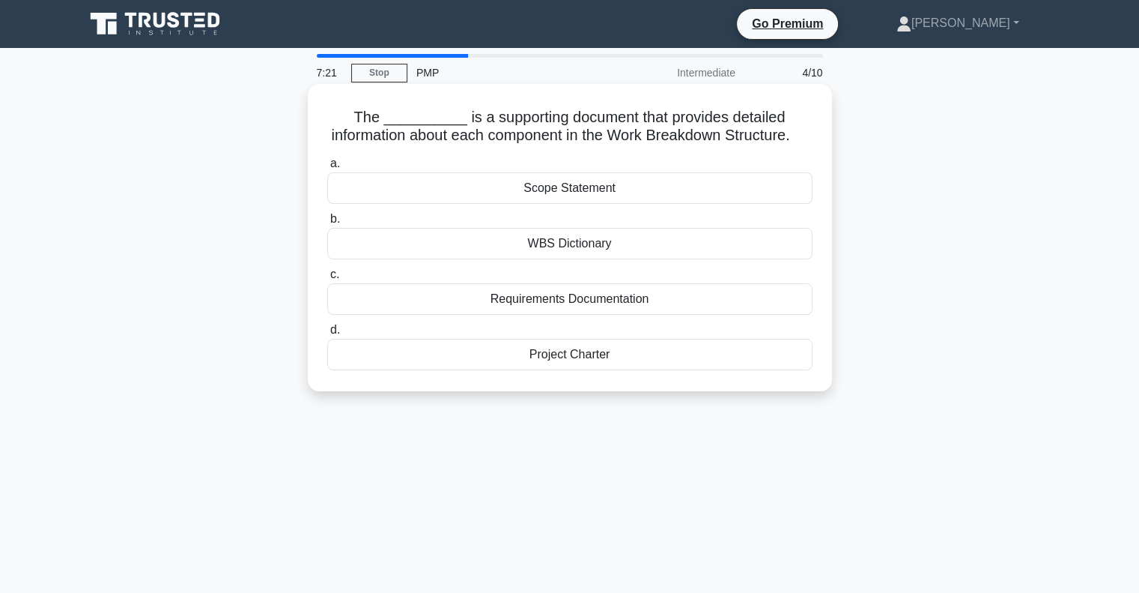
click at [598, 259] on div "WBS Dictionary" at bounding box center [569, 243] width 485 height 31
click at [327, 224] on input "b. WBS Dictionary" at bounding box center [327, 219] width 0 height 10
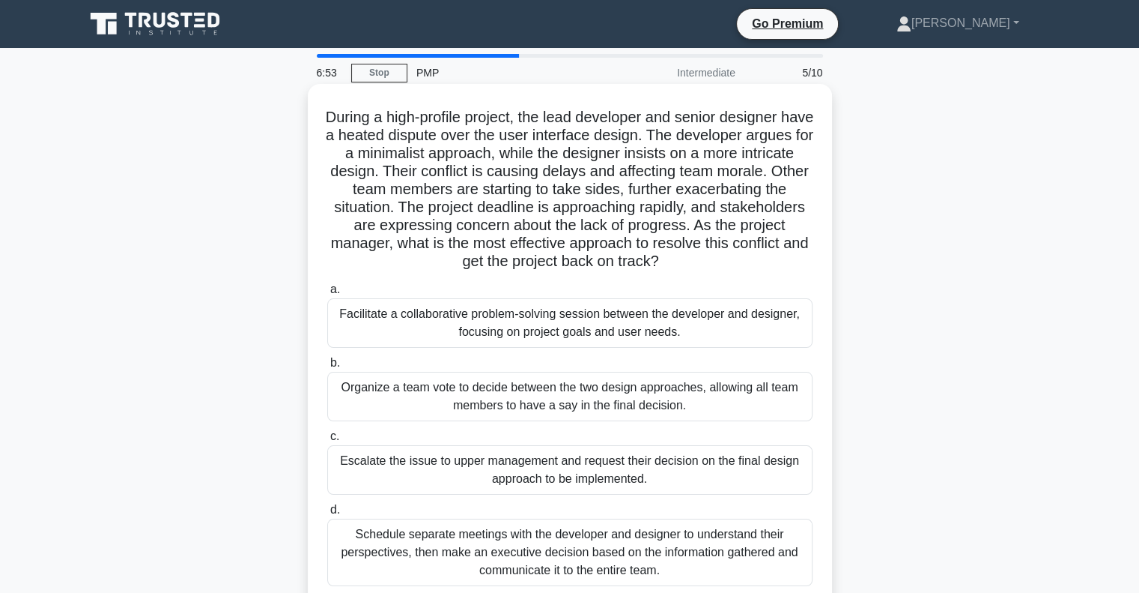
drag, startPoint x: 321, startPoint y: 120, endPoint x: 746, endPoint y: 263, distance: 448.9
click at [746, 263] on div "During a high-profile project, the lead developer and senior designer have a he…" at bounding box center [570, 345] width 512 height 511
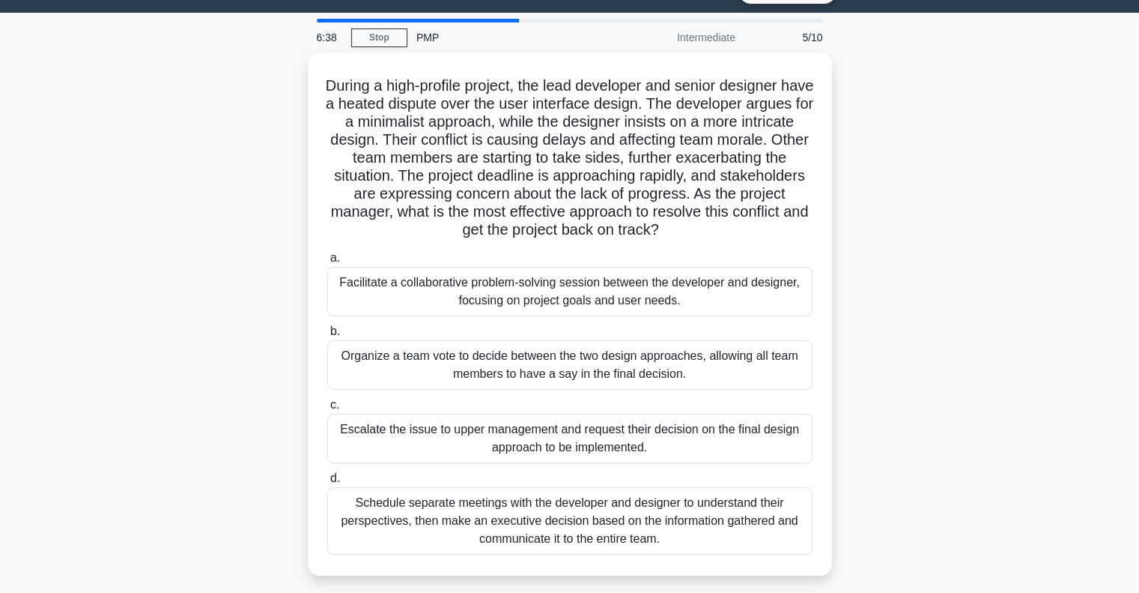
scroll to position [46, 0]
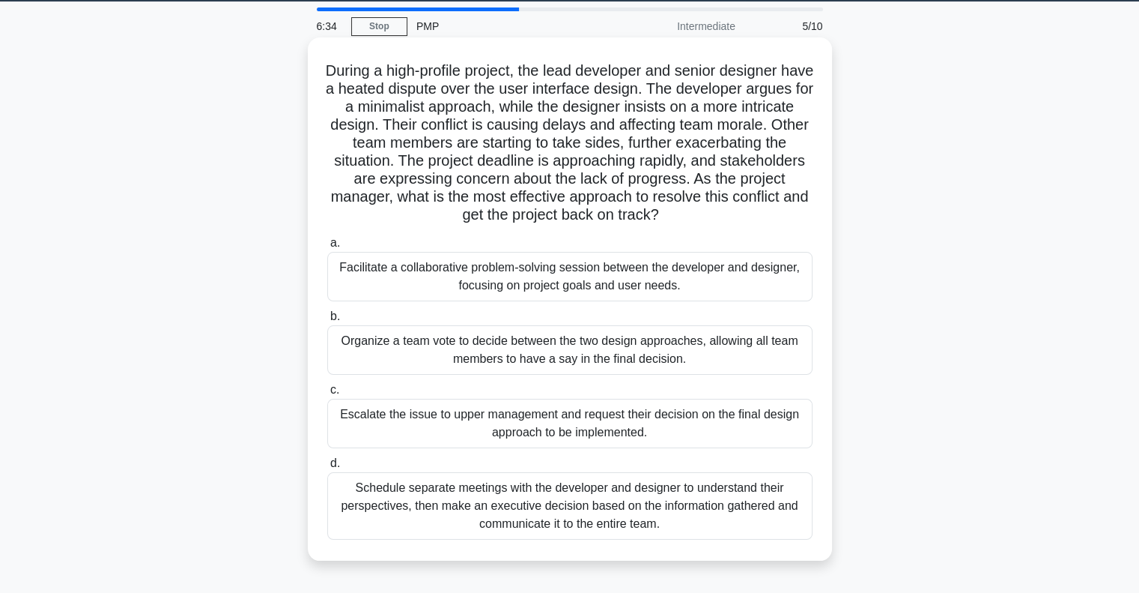
click at [546, 287] on div "Facilitate a collaborative problem-solving session between the developer and de…" at bounding box center [569, 276] width 485 height 49
click at [327, 248] on input "a. Facilitate a collaborative problem-solving session between the developer and…" at bounding box center [327, 243] width 0 height 10
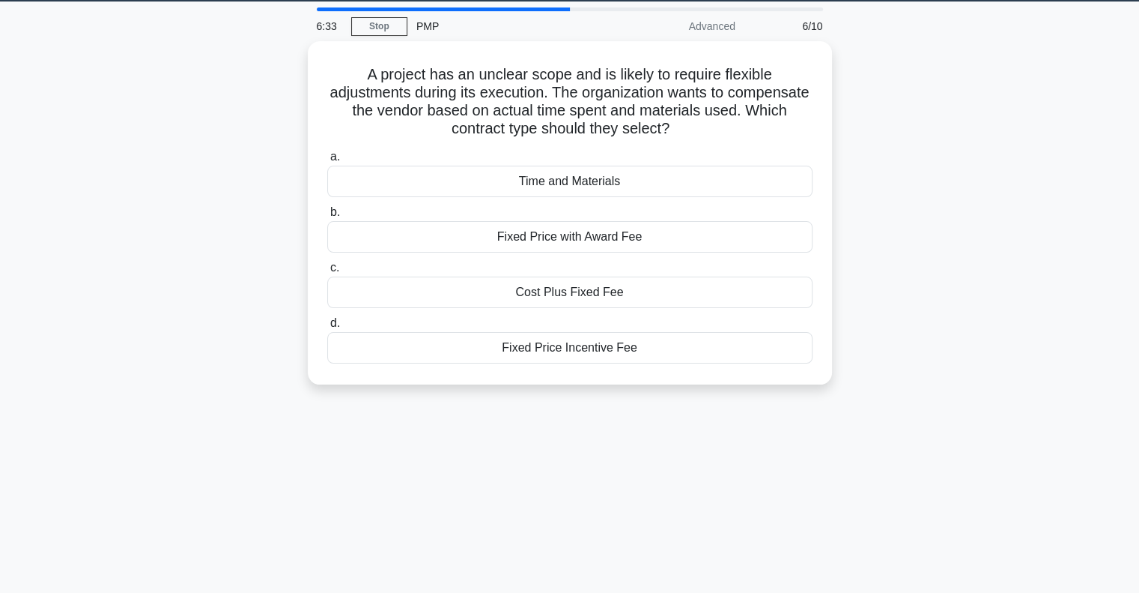
scroll to position [0, 0]
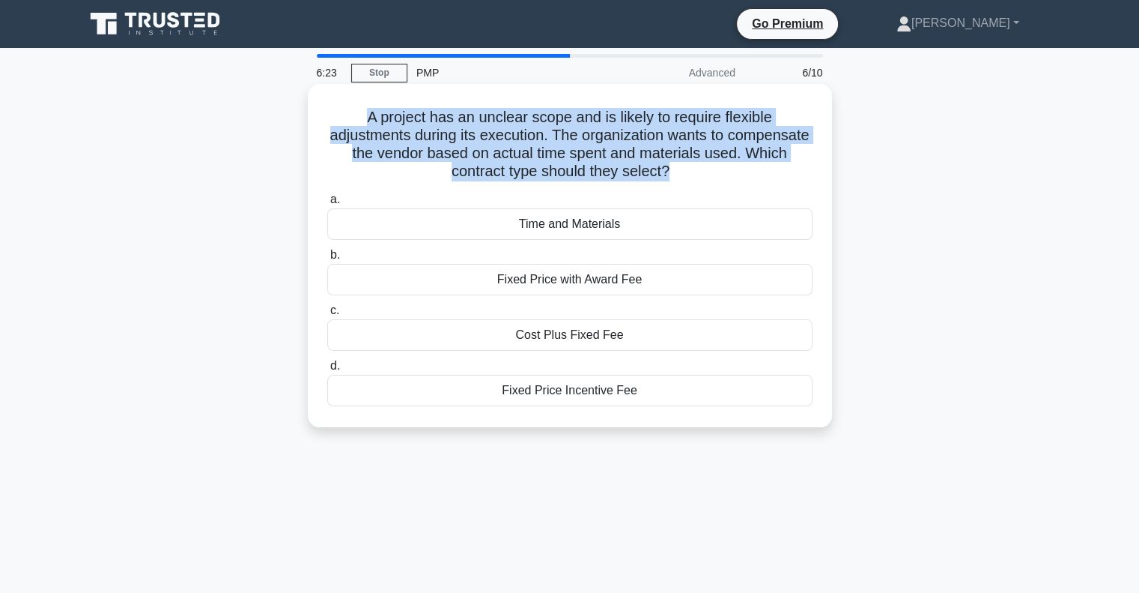
drag, startPoint x: 354, startPoint y: 119, endPoint x: 694, endPoint y: 171, distance: 344.0
click at [694, 171] on h5 "A project has an unclear scope and is likely to require flexible adjustments du…" at bounding box center [570, 144] width 488 height 73
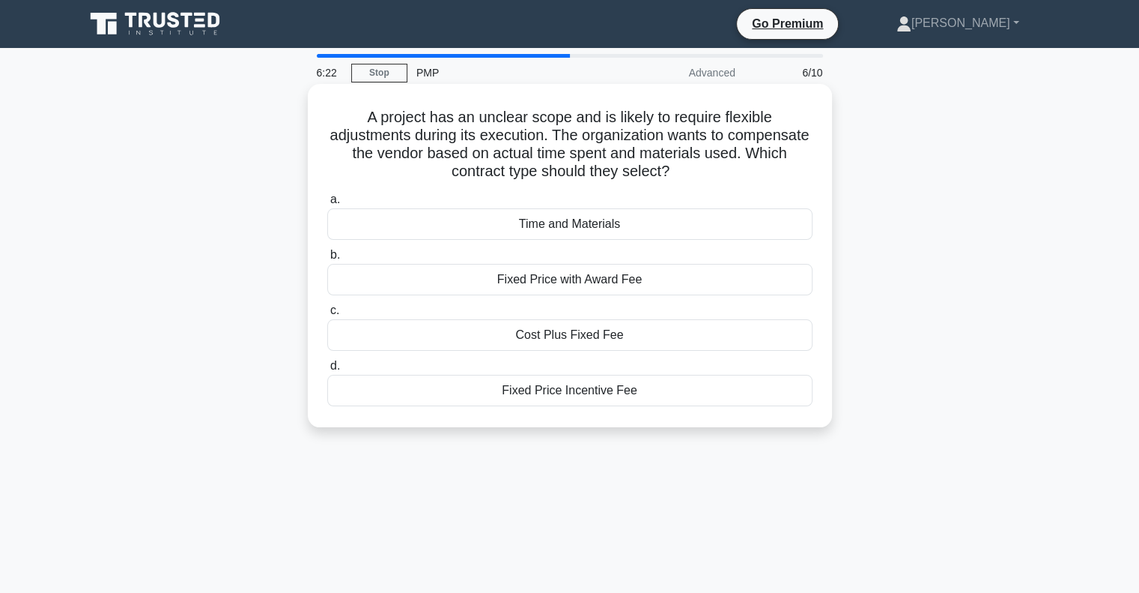
click at [718, 172] on h5 "A project has an unclear scope and is likely to require flexible adjustments du…" at bounding box center [570, 144] width 488 height 73
click at [539, 394] on div "Fixed Price Incentive Fee" at bounding box center [569, 390] width 485 height 31
click at [327, 371] on input "d. Fixed Price Incentive Fee" at bounding box center [327, 366] width 0 height 10
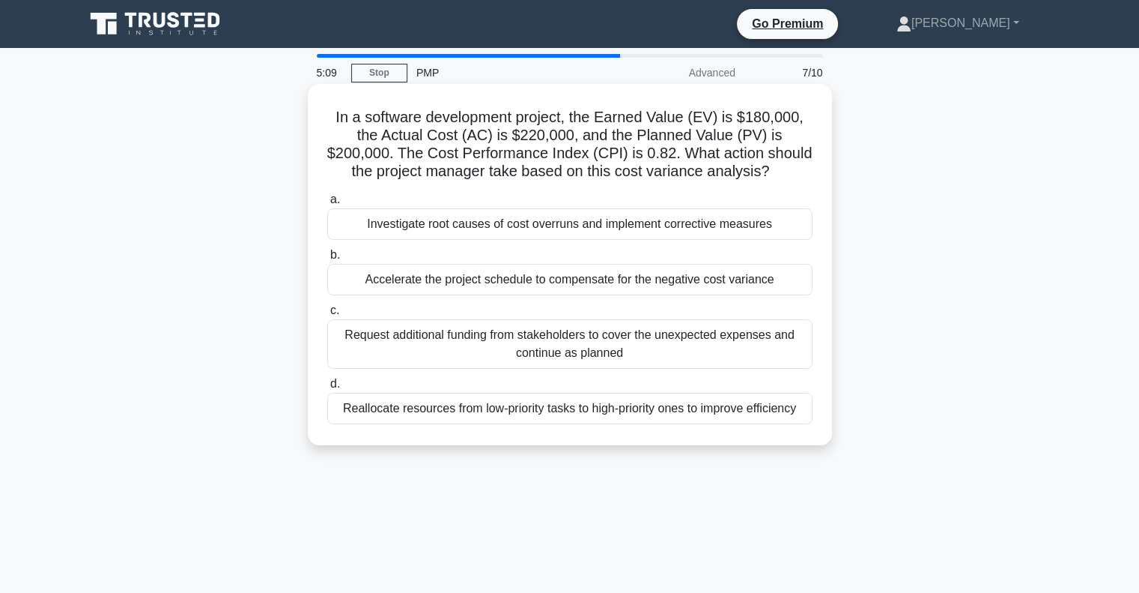
drag, startPoint x: 396, startPoint y: 119, endPoint x: 808, endPoint y: 166, distance: 415.4
click at [808, 166] on h5 "In a software development project, the Earned Value (EV) is $180,000, the Actua…" at bounding box center [570, 144] width 488 height 73
click at [472, 225] on div "Investigate root causes of cost overruns and implement corrective measures" at bounding box center [569, 223] width 485 height 31
click at [327, 205] on input "a. Investigate root causes of cost overruns and implement corrective measures" at bounding box center [327, 200] width 0 height 10
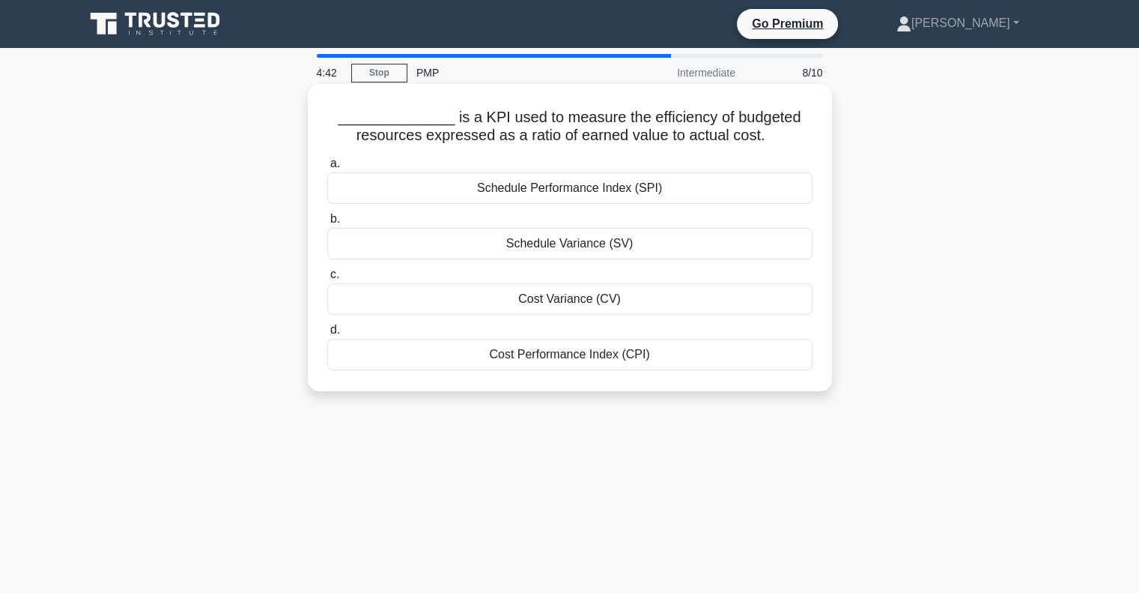
drag, startPoint x: 455, startPoint y: 124, endPoint x: 776, endPoint y: 130, distance: 320.7
click at [776, 130] on h5 "______________ is a KPI used to measure the efficiency of budgeted resources ex…" at bounding box center [570, 126] width 488 height 37
click at [775, 130] on icon at bounding box center [770, 135] width 10 height 17
click at [551, 360] on div "Cost Performance Index (CPI)" at bounding box center [569, 354] width 485 height 31
click at [327, 335] on input "d. Cost Performance Index (CPI)" at bounding box center [327, 330] width 0 height 10
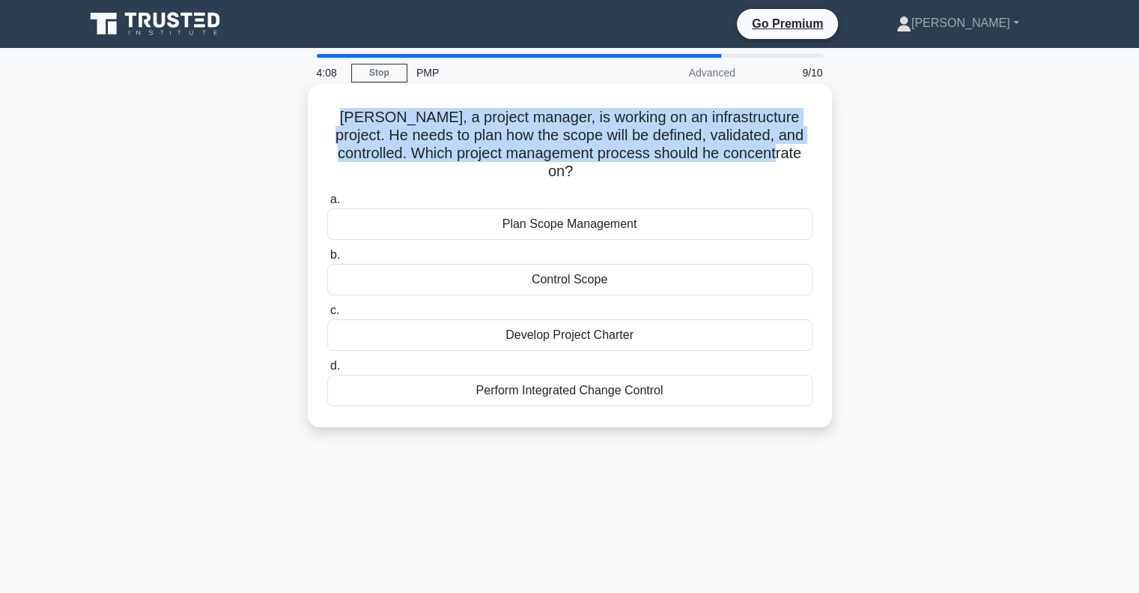
drag, startPoint x: 369, startPoint y: 115, endPoint x: 775, endPoint y: 156, distance: 407.3
click at [775, 156] on h5 "Peter, a project manager, is working on an infrastructure project. He needs to …" at bounding box center [570, 144] width 488 height 73
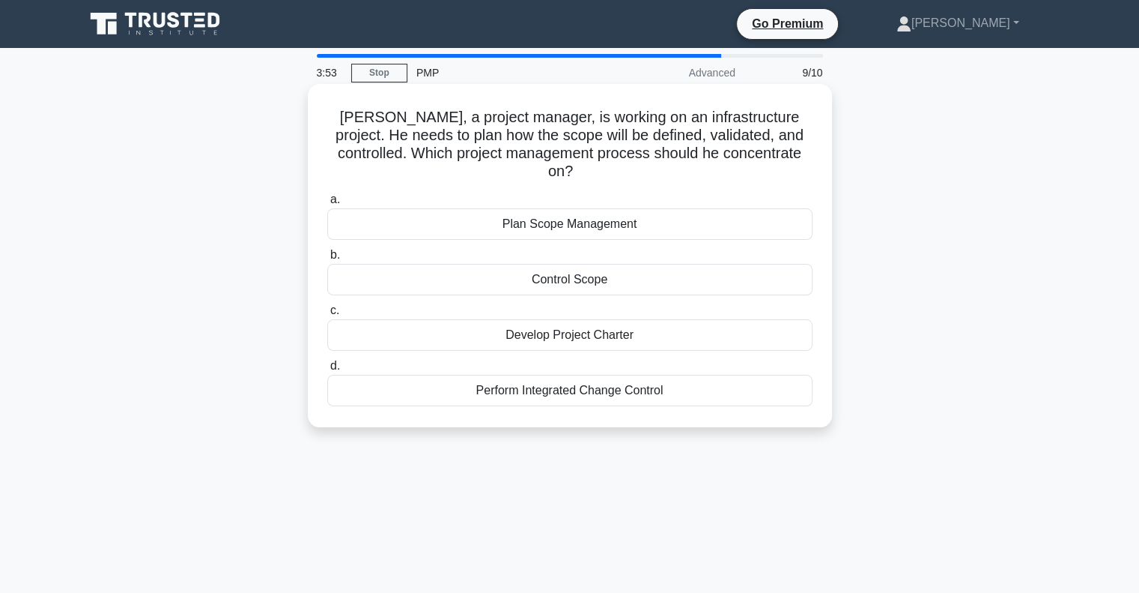
click at [550, 209] on div "Plan Scope Management" at bounding box center [569, 223] width 485 height 31
click at [327, 205] on input "a. Plan Scope Management" at bounding box center [327, 200] width 0 height 10
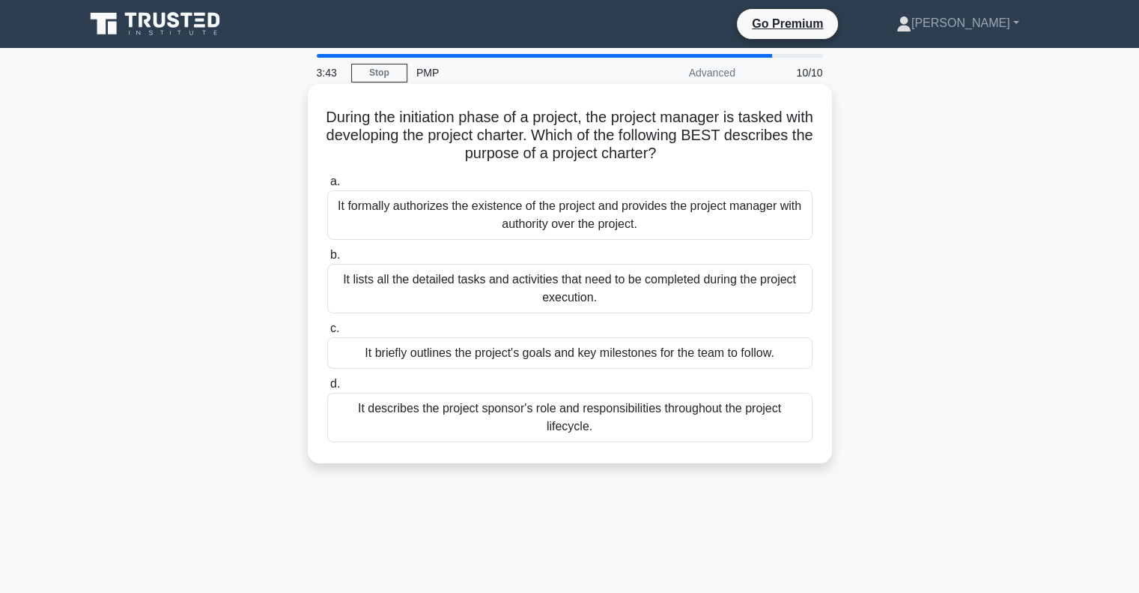
drag, startPoint x: 339, startPoint y: 116, endPoint x: 785, endPoint y: 160, distance: 448.6
click at [785, 160] on h5 "During the initiation phase of a project, the project manager is tasked with de…" at bounding box center [570, 135] width 488 height 55
click at [574, 213] on div "It formally authorizes the existence of the project and provides the project ma…" at bounding box center [569, 214] width 485 height 49
click at [327, 187] on input "a. It formally authorizes the existence of the project and provides the project…" at bounding box center [327, 182] width 0 height 10
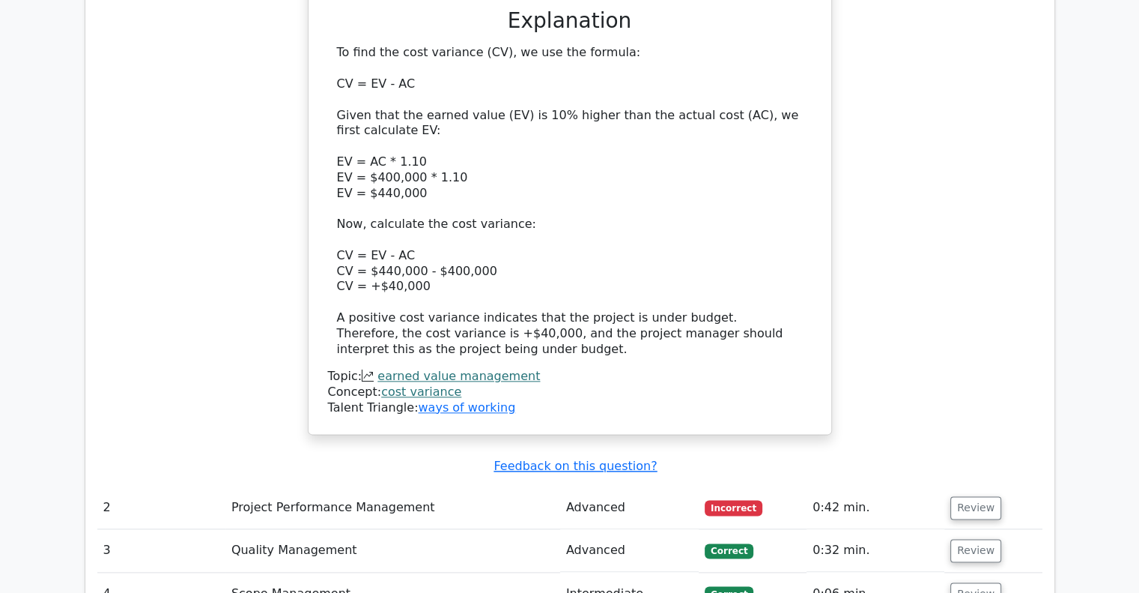
scroll to position [1808, 0]
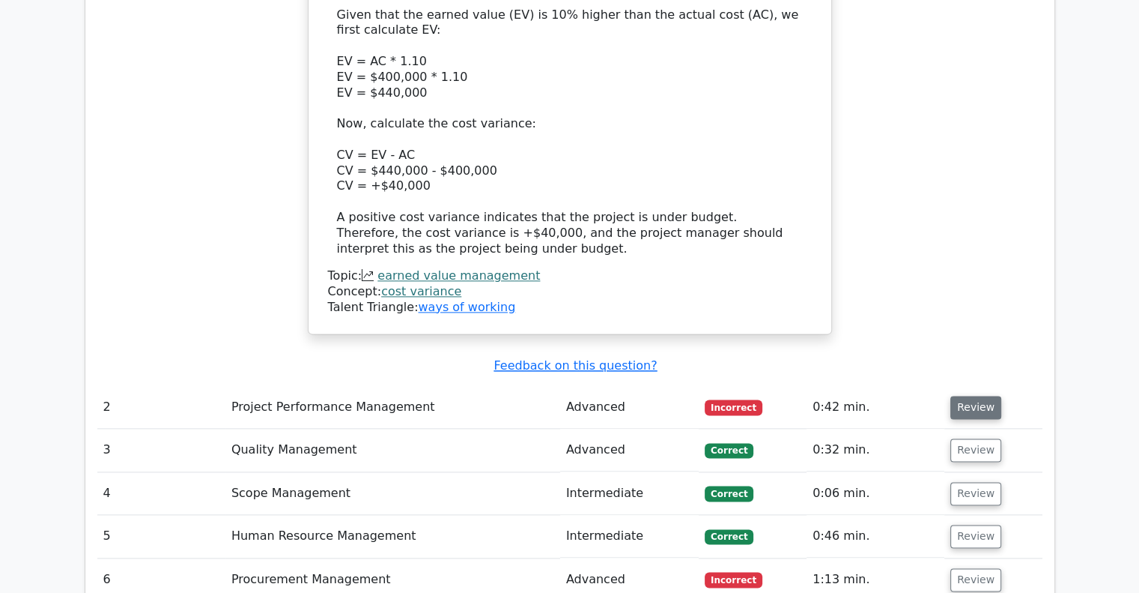
click at [971, 396] on button "Review" at bounding box center [976, 407] width 51 height 23
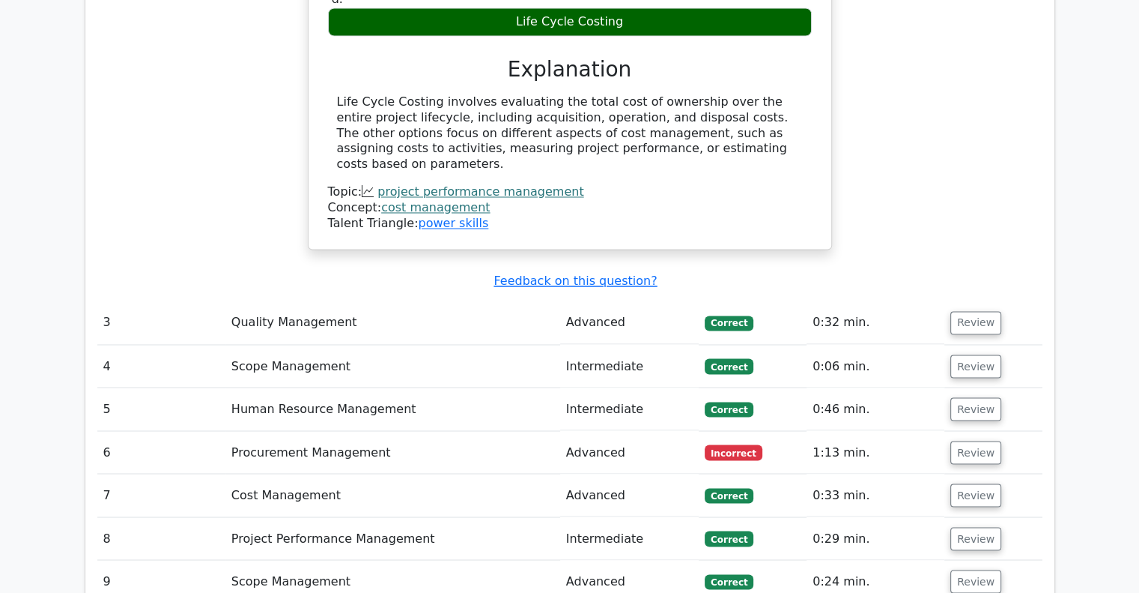
scroll to position [2506, 0]
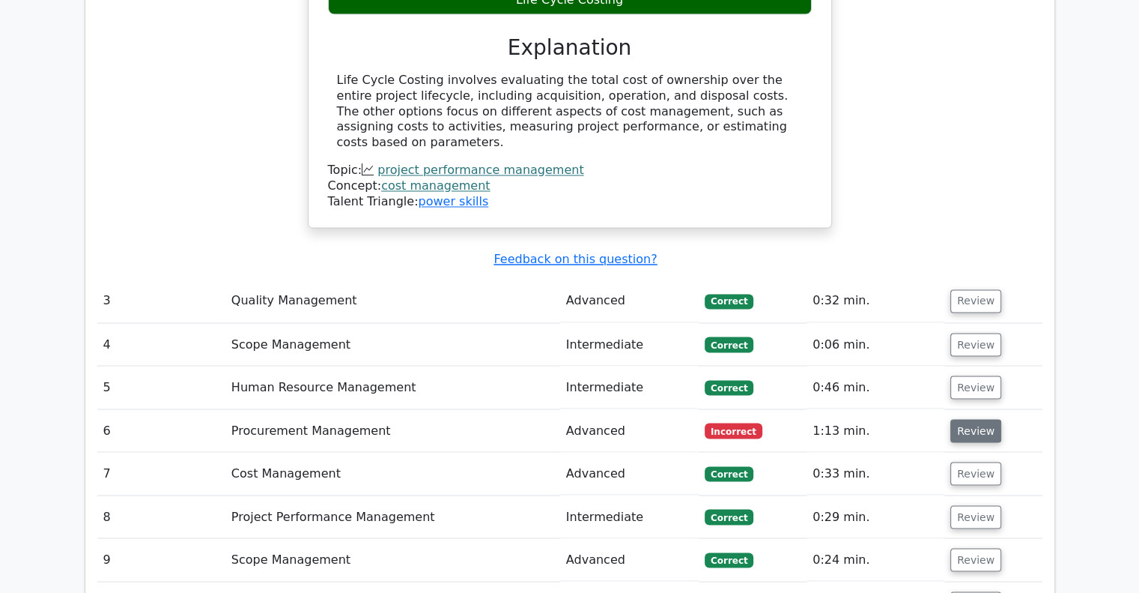
click at [976, 419] on button "Review" at bounding box center [976, 430] width 51 height 23
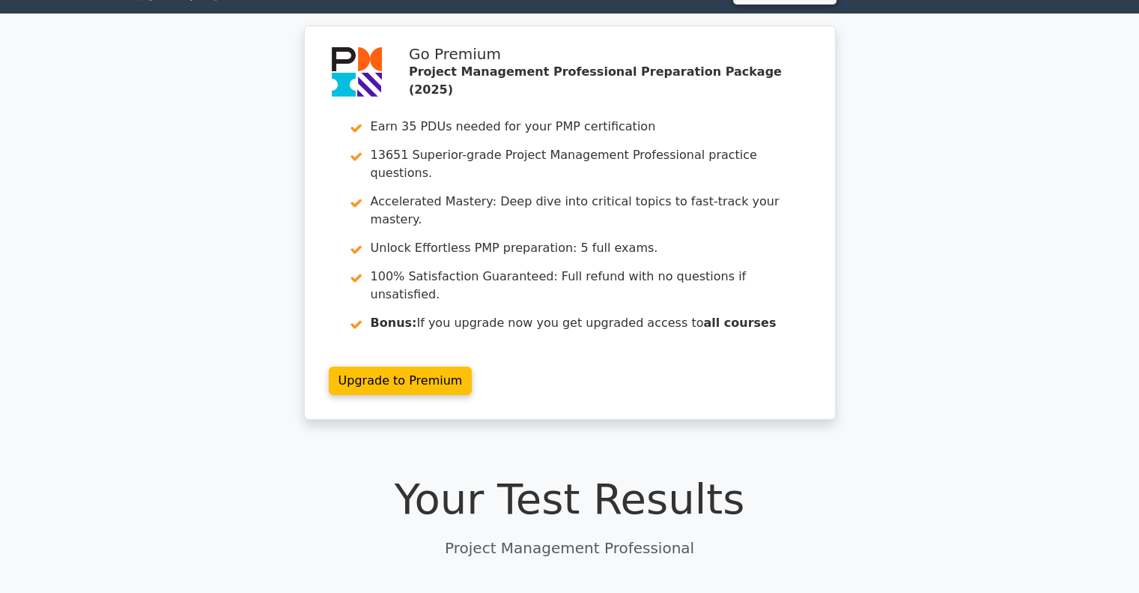
scroll to position [0, 0]
